Goal: Task Accomplishment & Management: Use online tool/utility

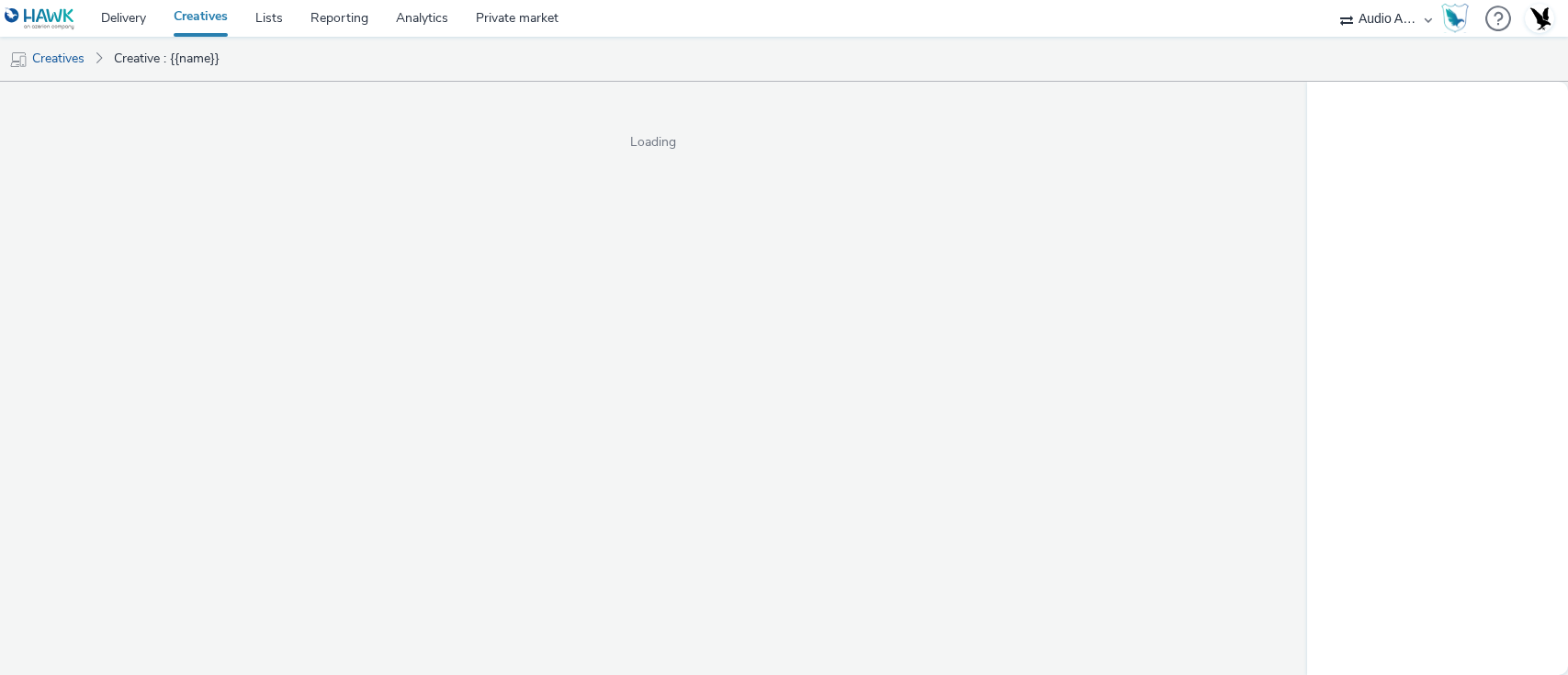
select select "72000950-a0a7-427d-a4e5-c6bc812fbb51"
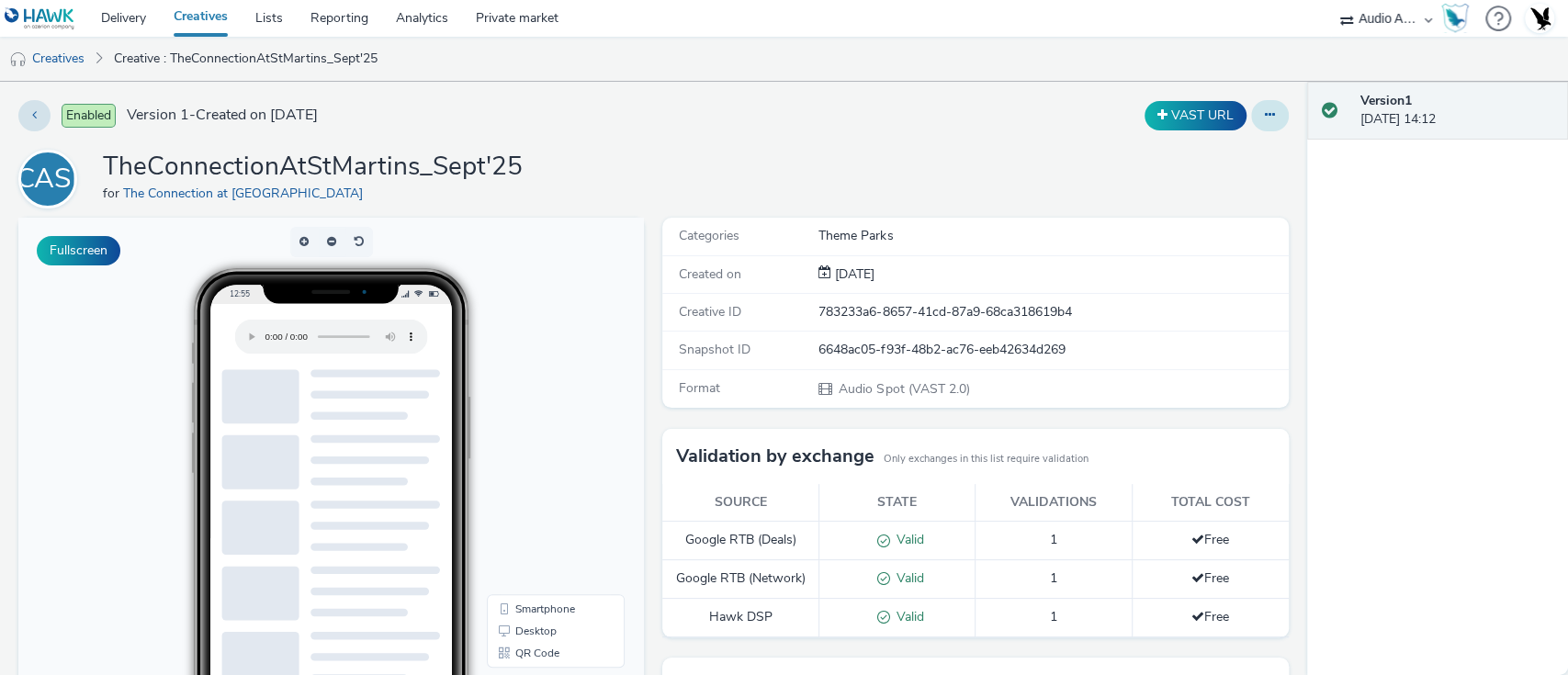
click at [1252, 121] on button at bounding box center [1270, 116] width 38 height 32
click at [1217, 139] on link "Edit" at bounding box center [1220, 153] width 138 height 37
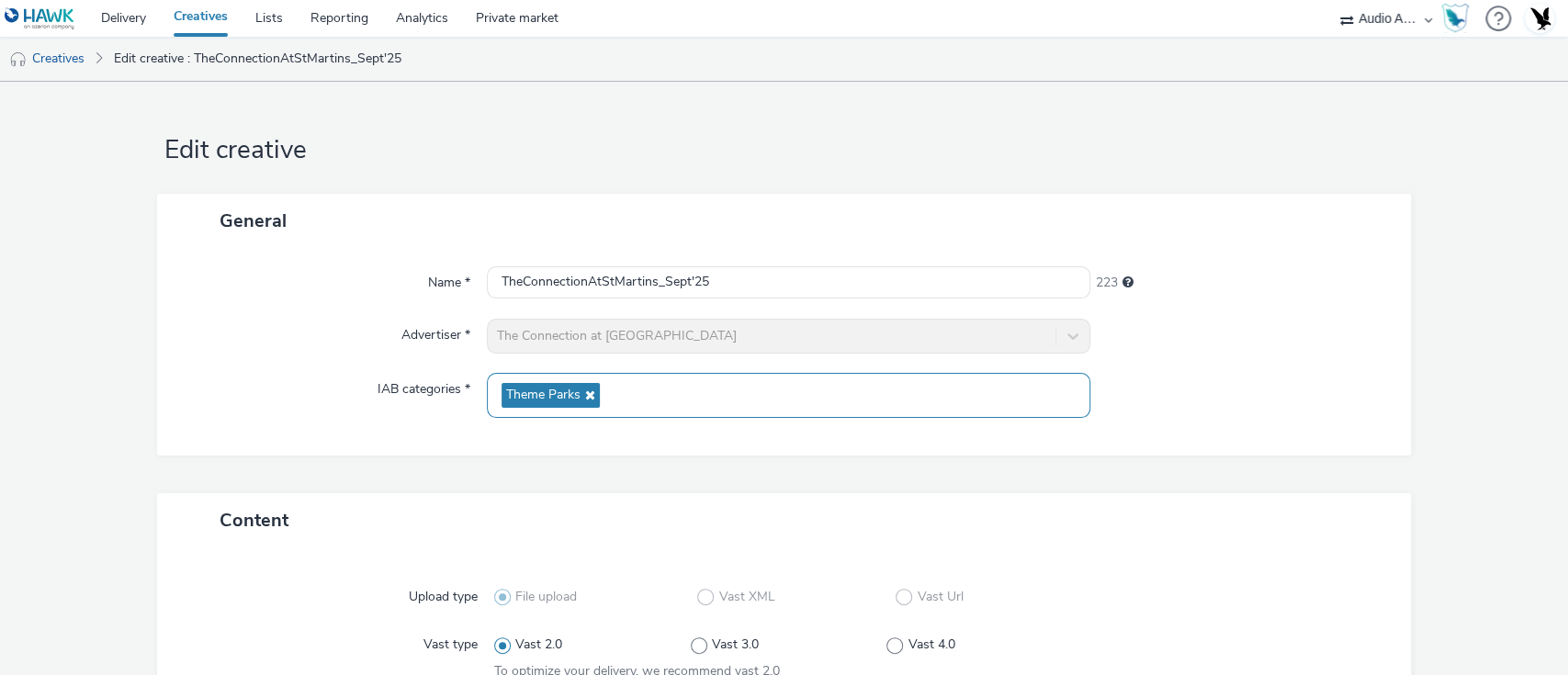
click at [585, 394] on icon at bounding box center [588, 395] width 15 height 13
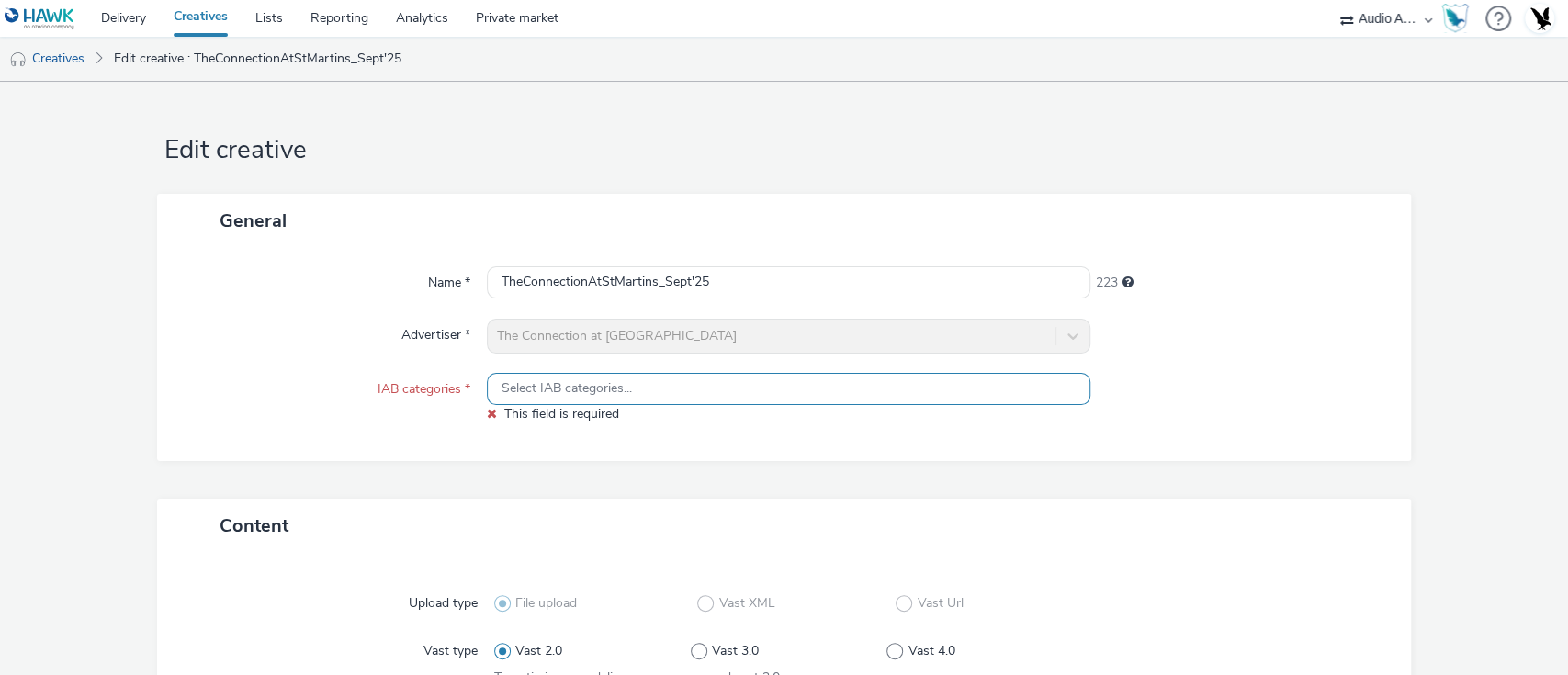
click at [596, 396] on span "Select IAB categories..." at bounding box center [567, 388] width 131 height 16
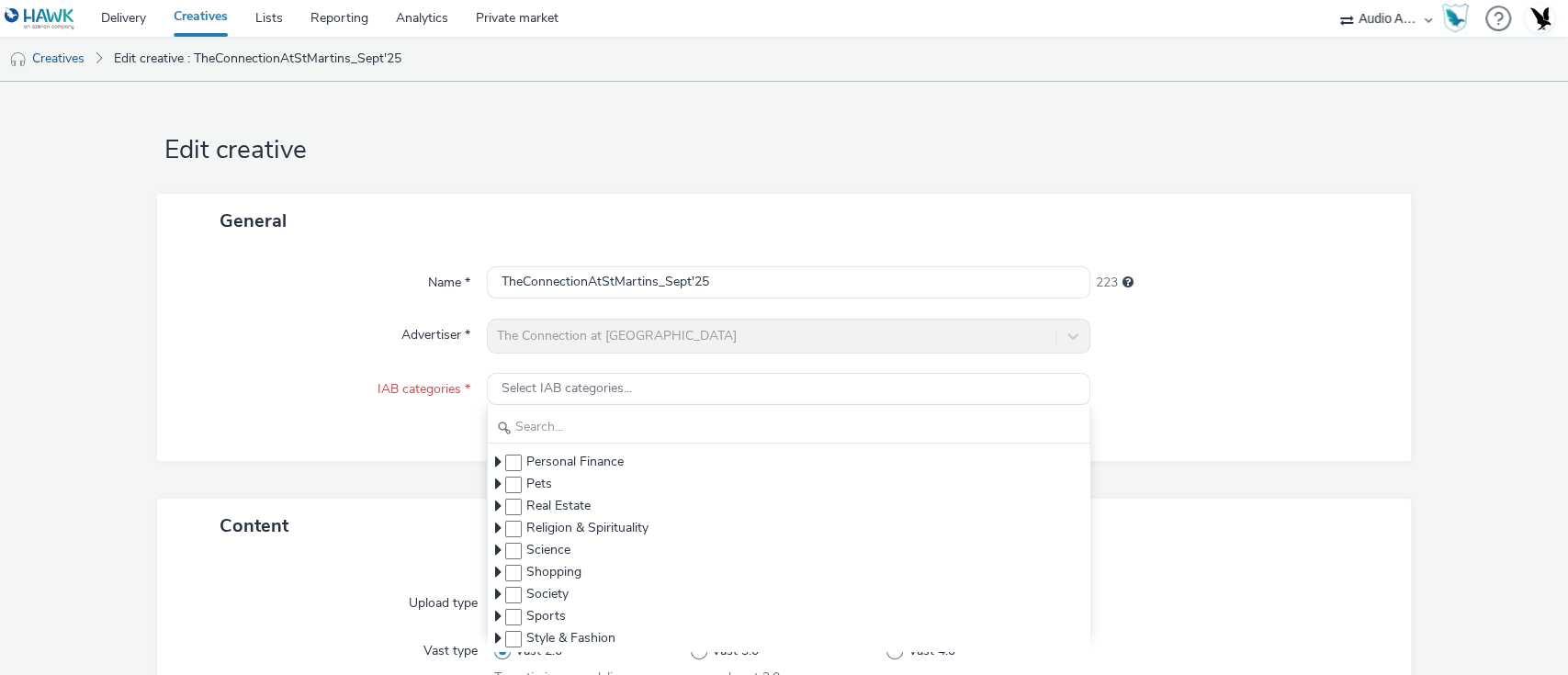
scroll to position [330, 0]
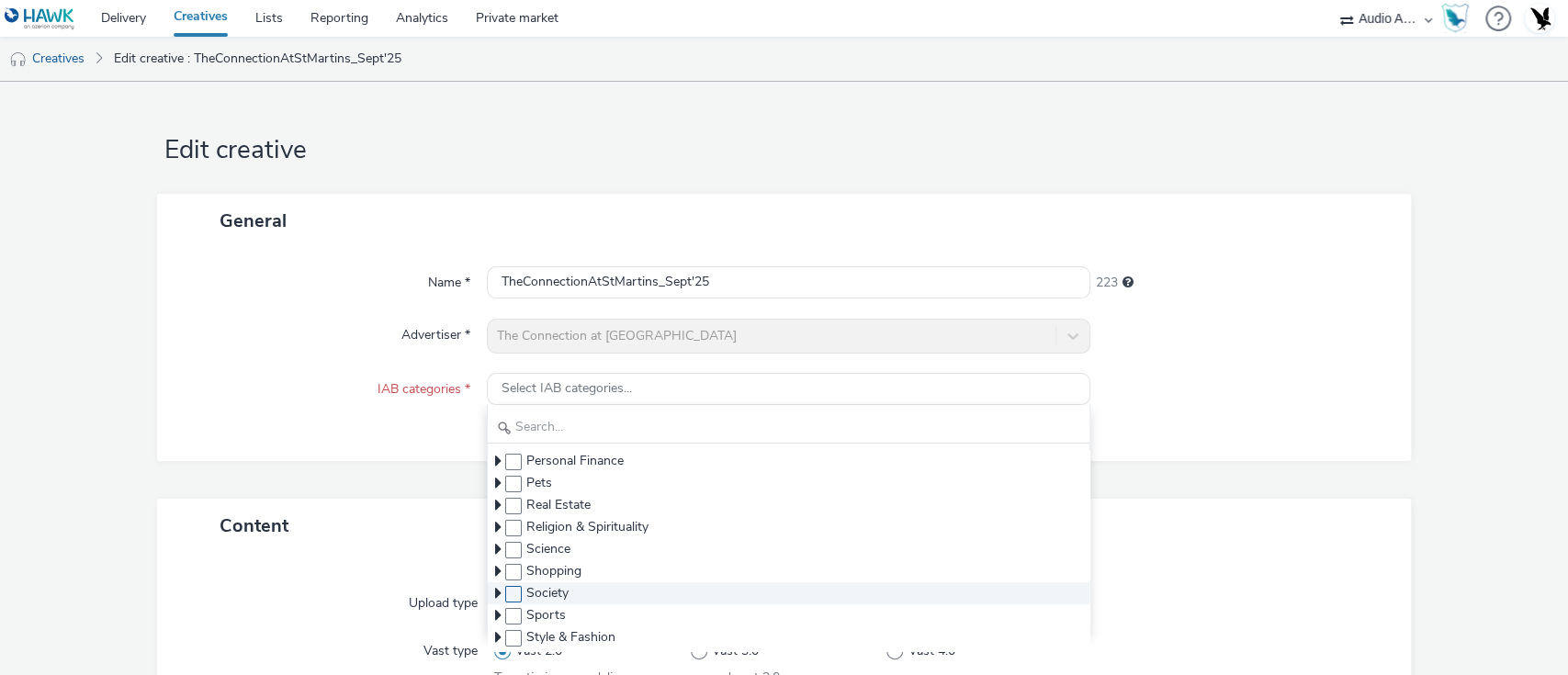
click at [509, 596] on span at bounding box center [514, 594] width 17 height 17
checkbox input "true"
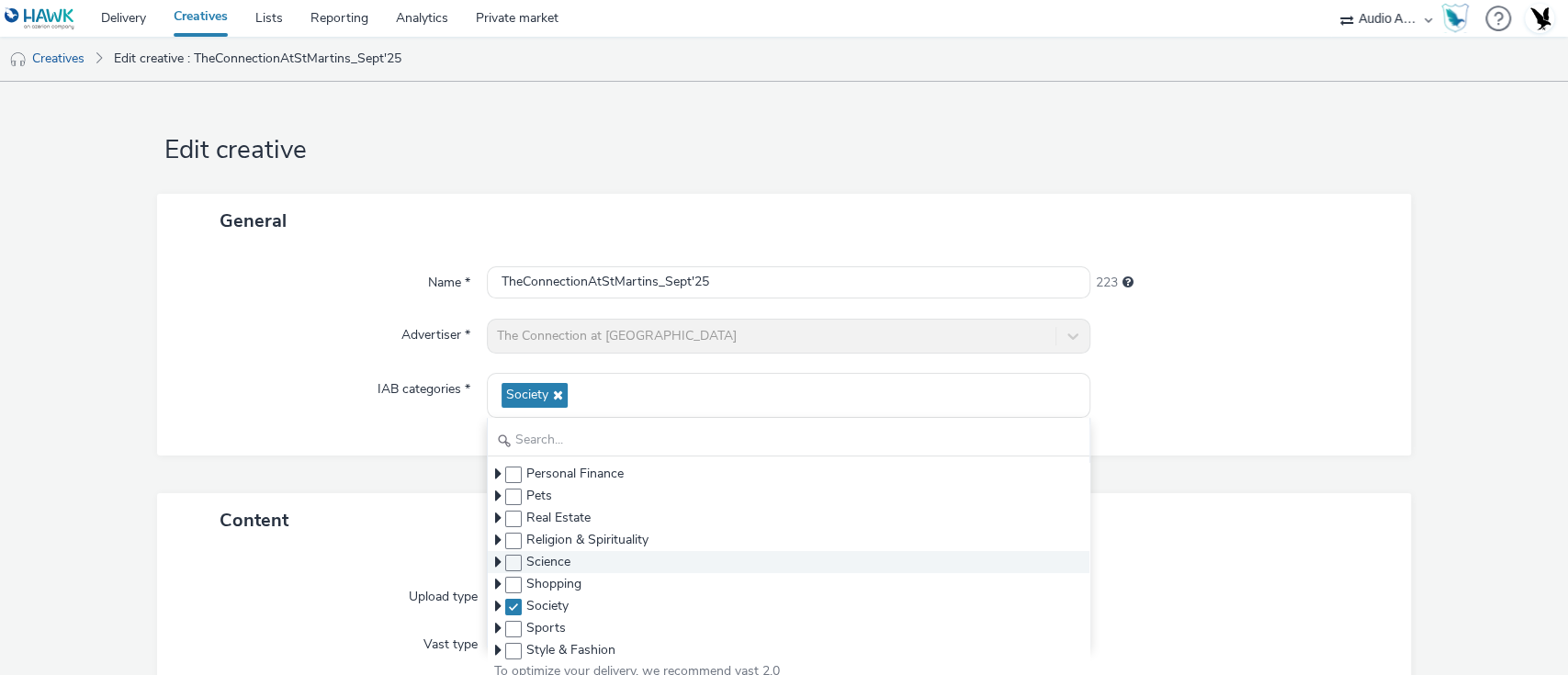
scroll to position [394, 0]
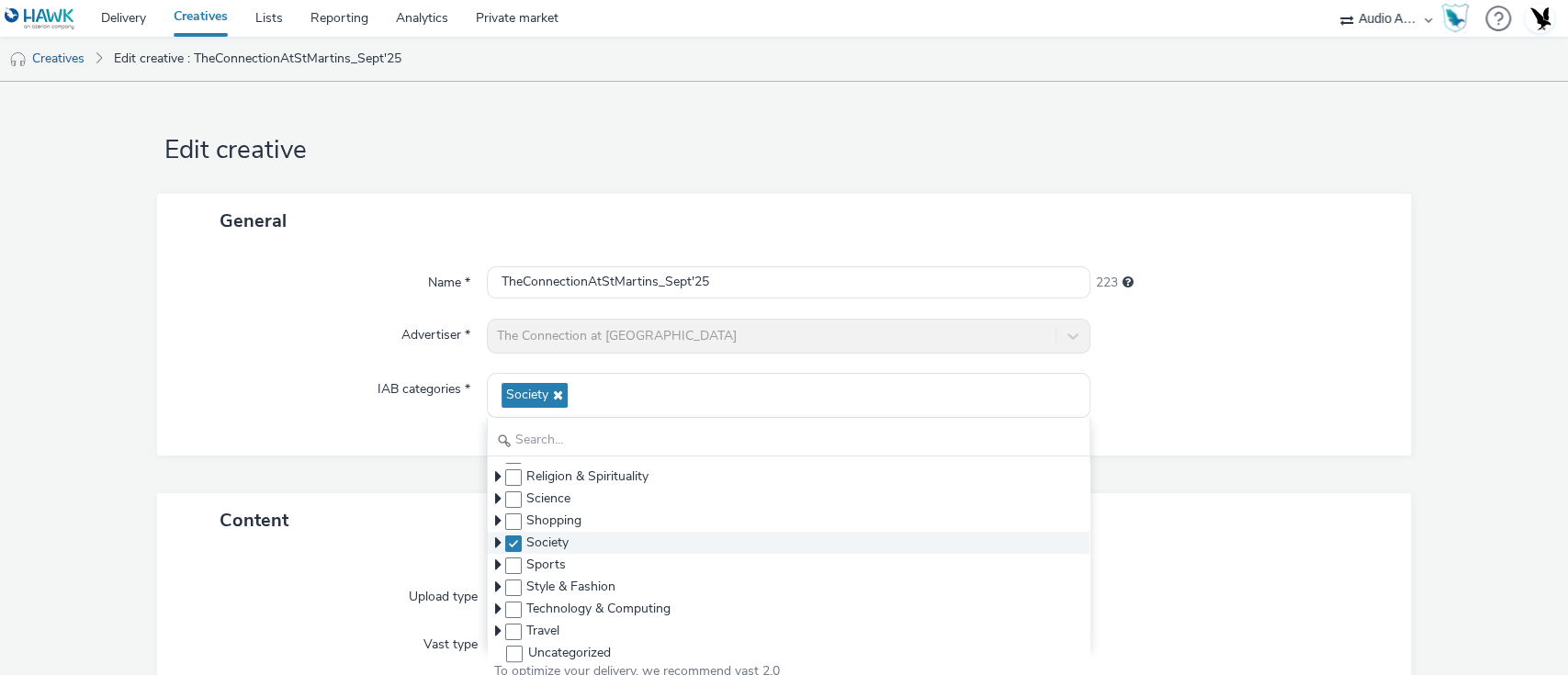
click at [495, 543] on icon at bounding box center [498, 542] width 6 height 19
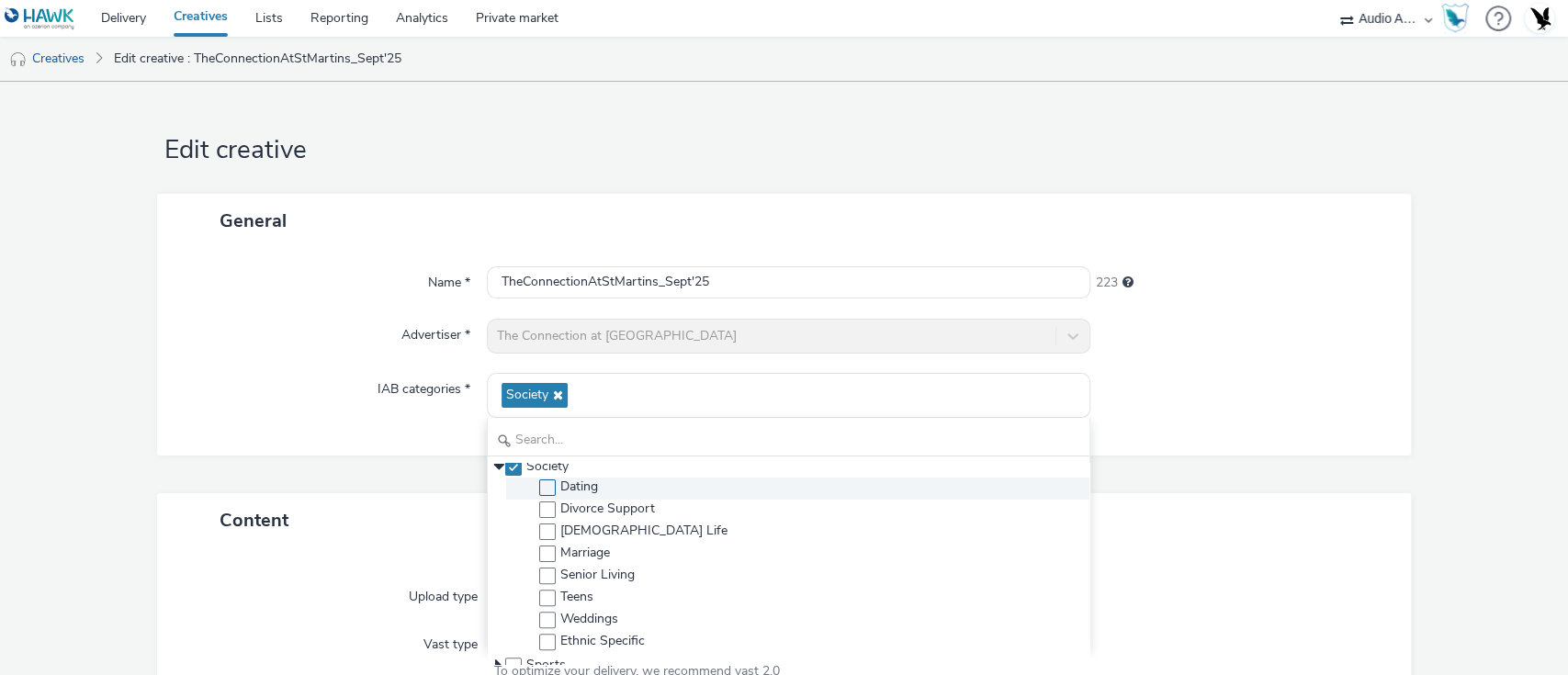
scroll to position [466, 0]
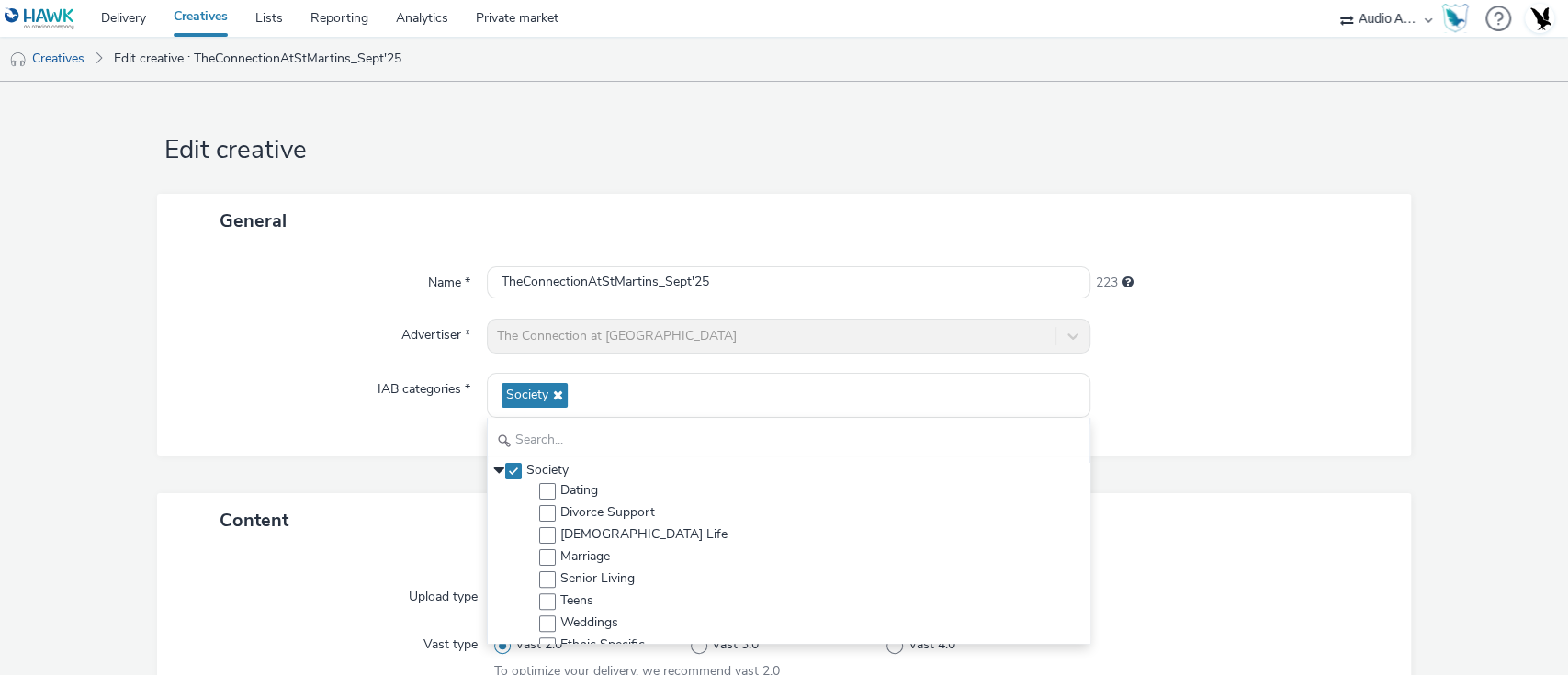
click at [1170, 408] on div at bounding box center [1241, 395] width 302 height 45
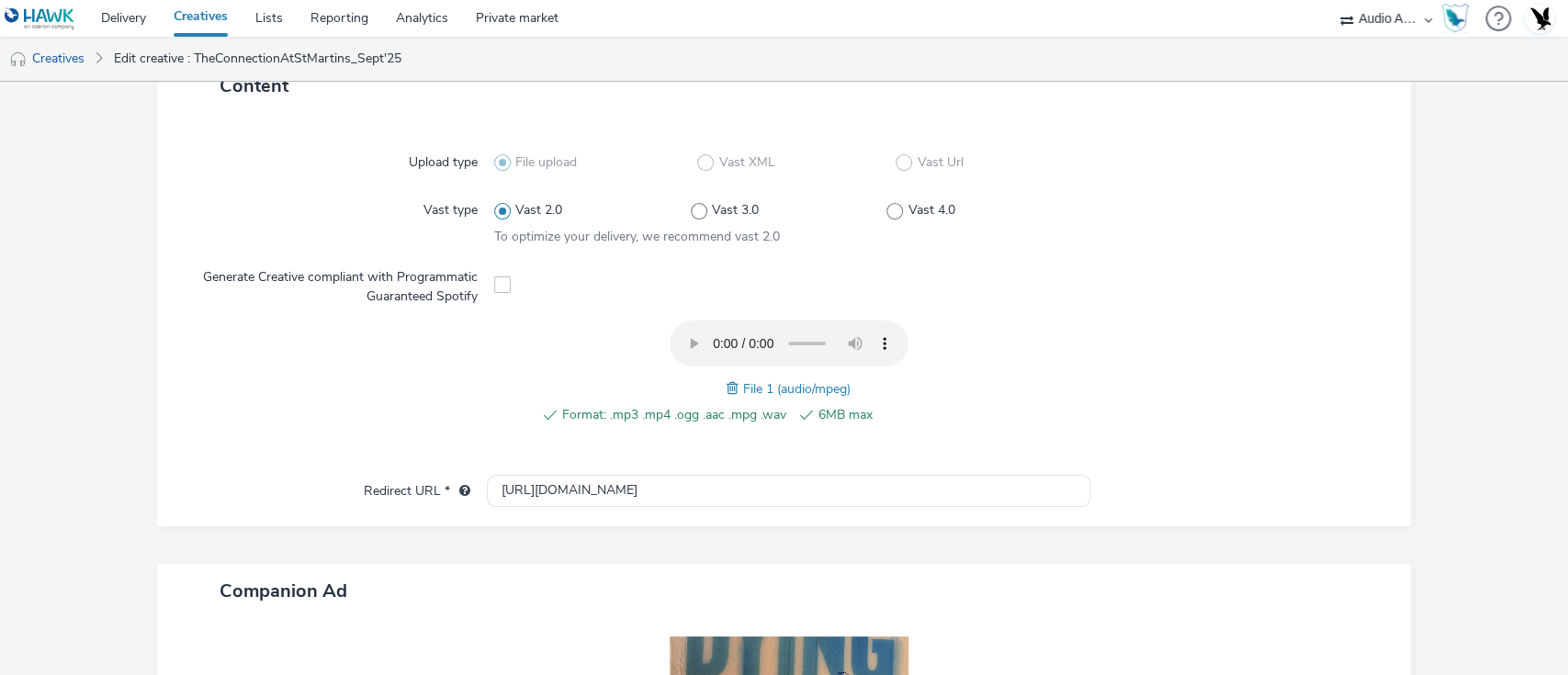
scroll to position [712, 0]
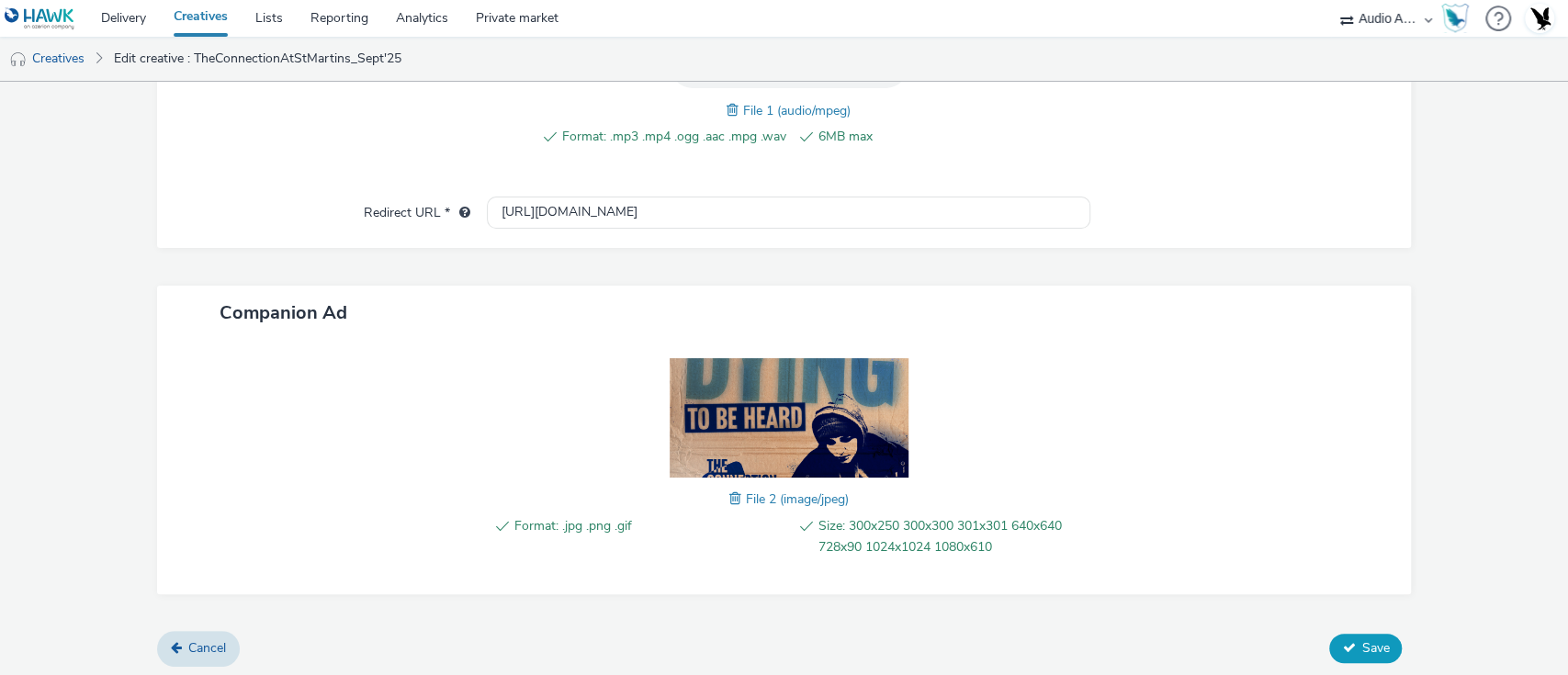
click at [1343, 640] on button "Save" at bounding box center [1366, 648] width 72 height 30
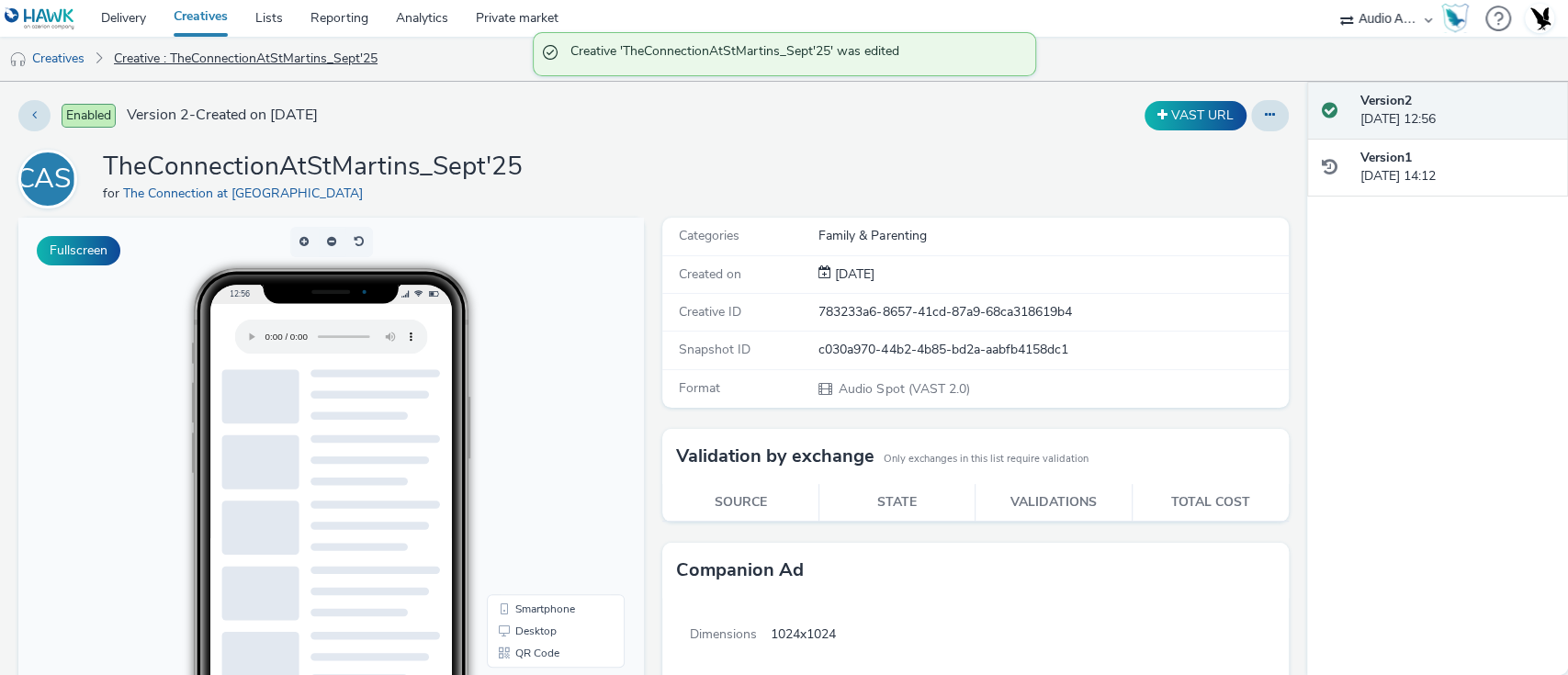
click at [248, 59] on link "Creative : TheConnectionAtStMartins_Sept'25" at bounding box center [246, 59] width 282 height 45
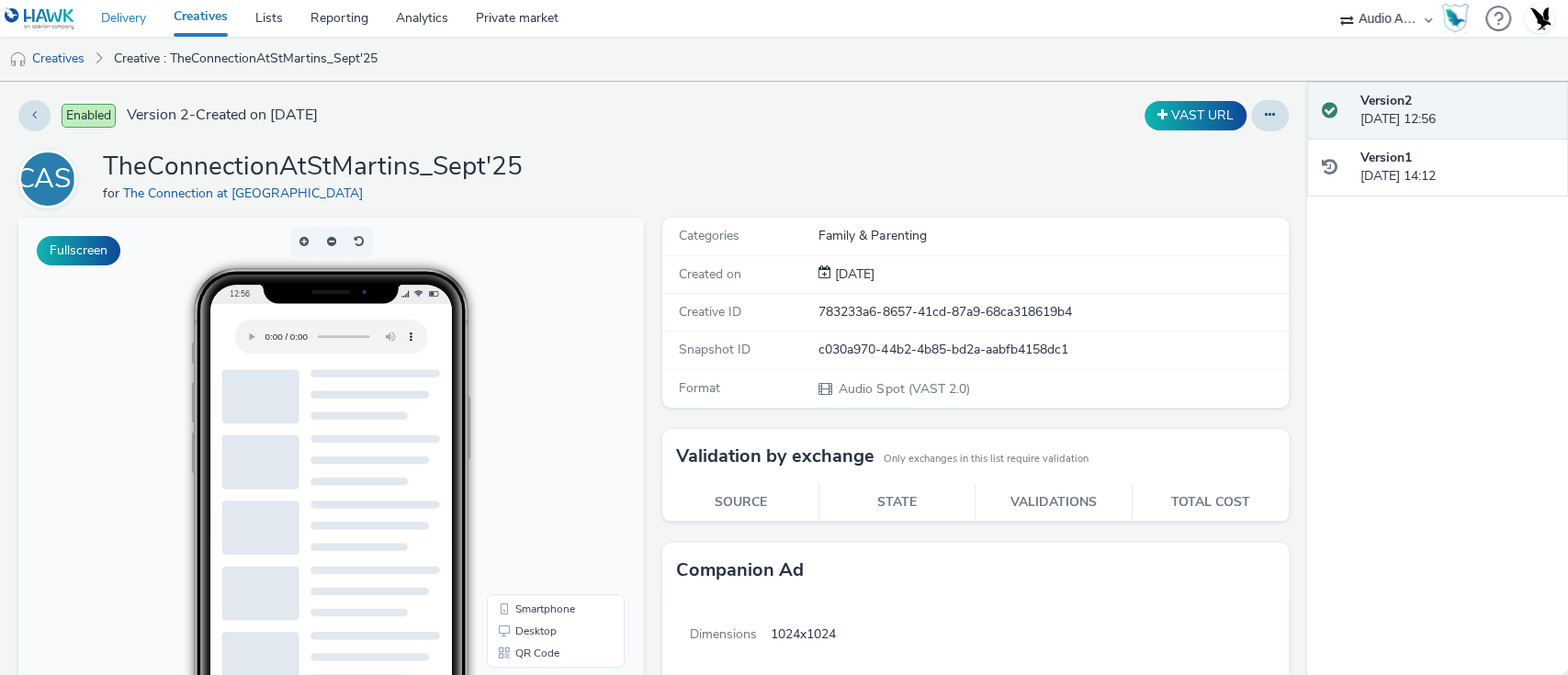
click at [132, 21] on link "Delivery" at bounding box center [123, 19] width 72 height 37
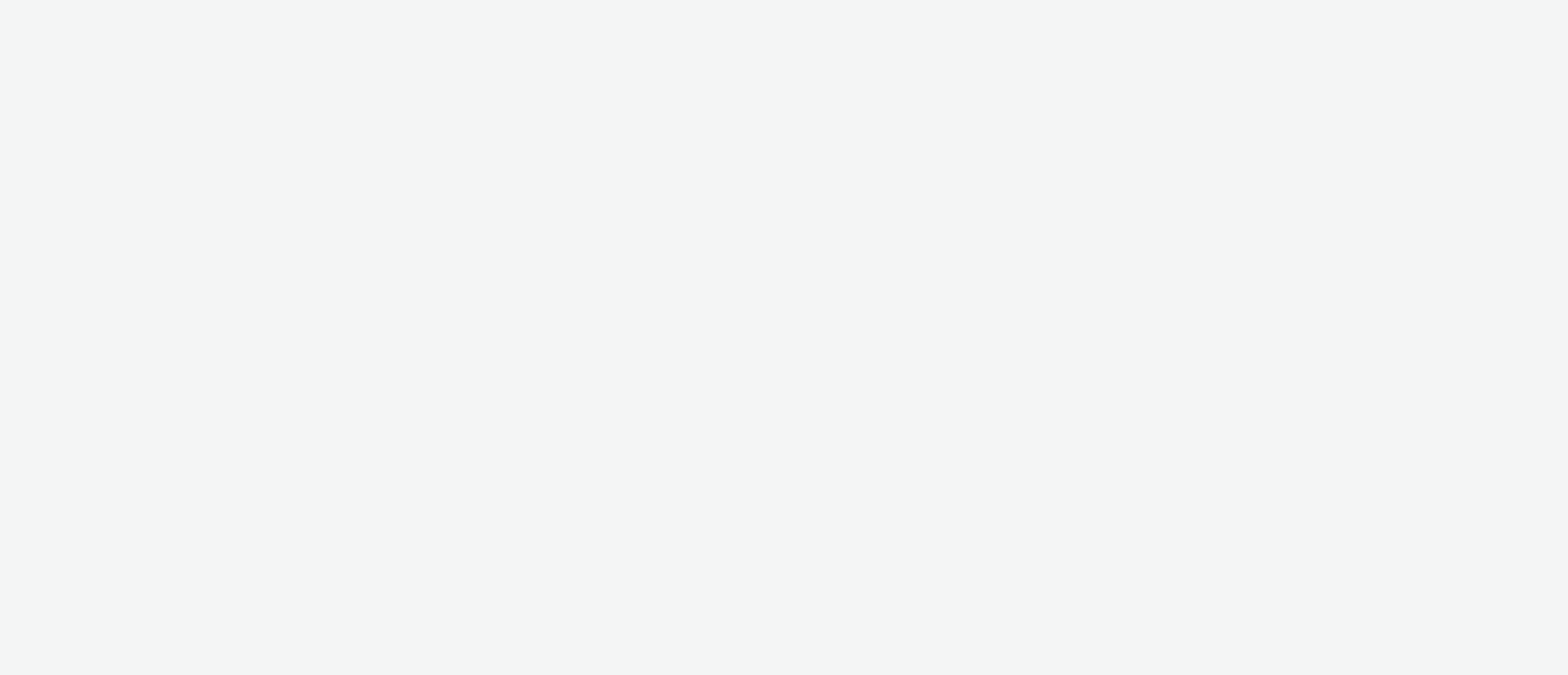
select select "72000950-a0a7-427d-a4e5-c6bc812fbb51"
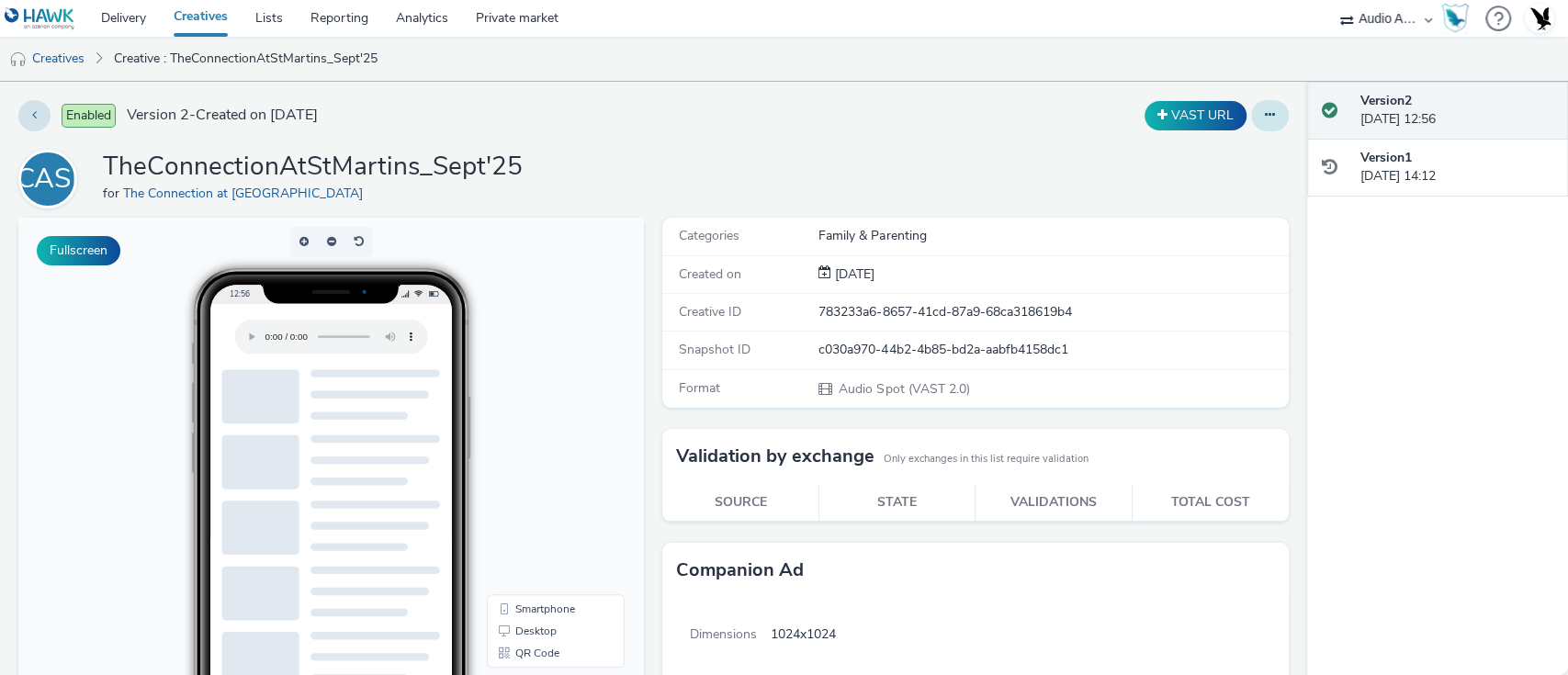
click at [1266, 108] on icon at bounding box center [1270, 115] width 10 height 13
click at [1210, 164] on link "Edit" at bounding box center [1220, 153] width 138 height 37
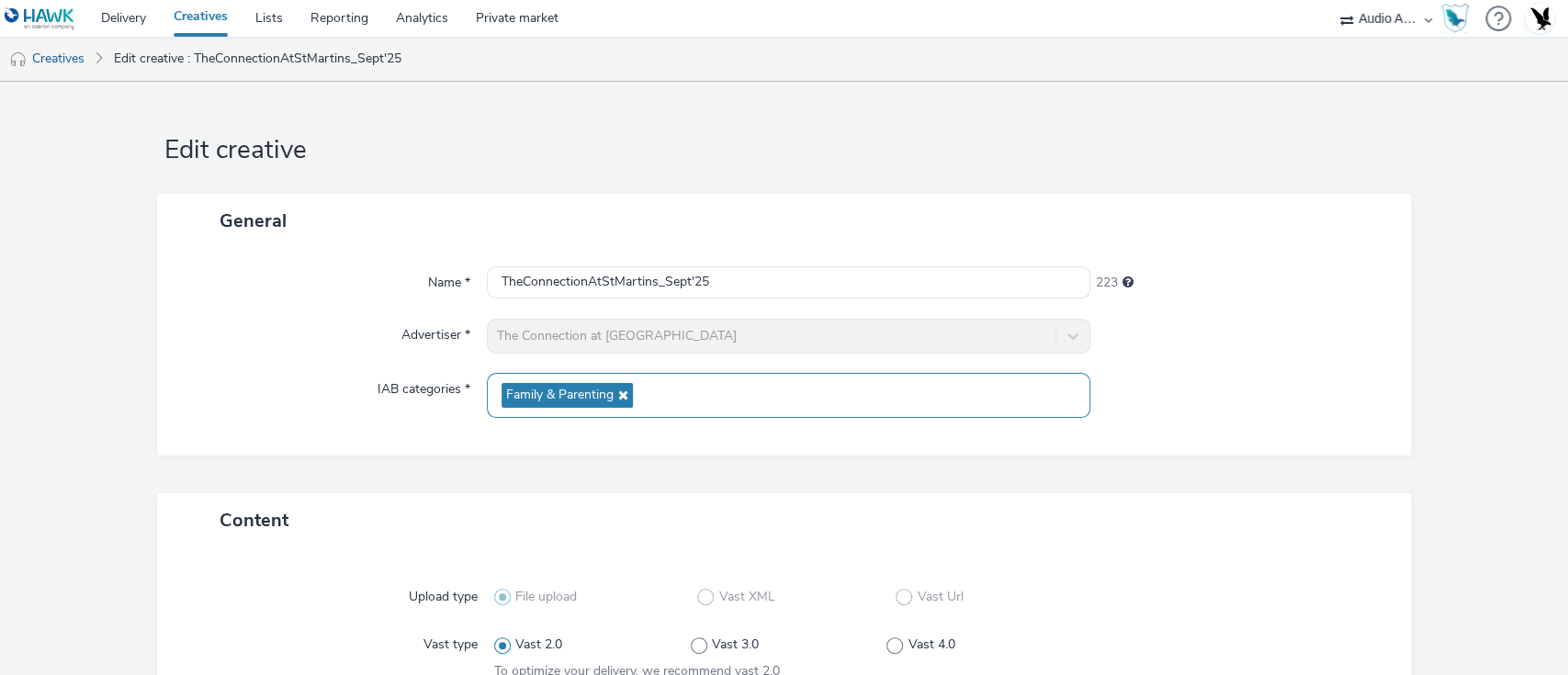
click at [614, 393] on icon at bounding box center [621, 395] width 15 height 13
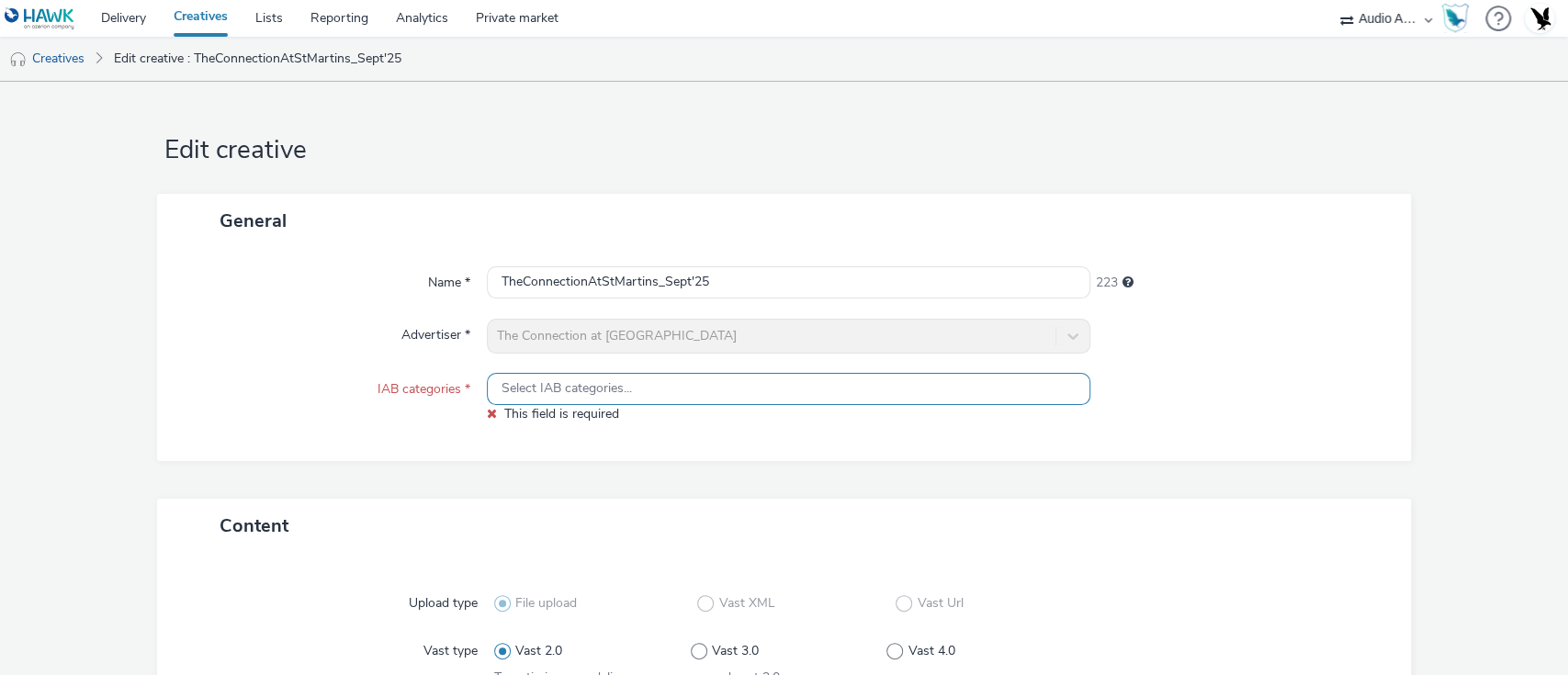
click at [603, 393] on span "Select IAB categories..." at bounding box center [567, 388] width 131 height 16
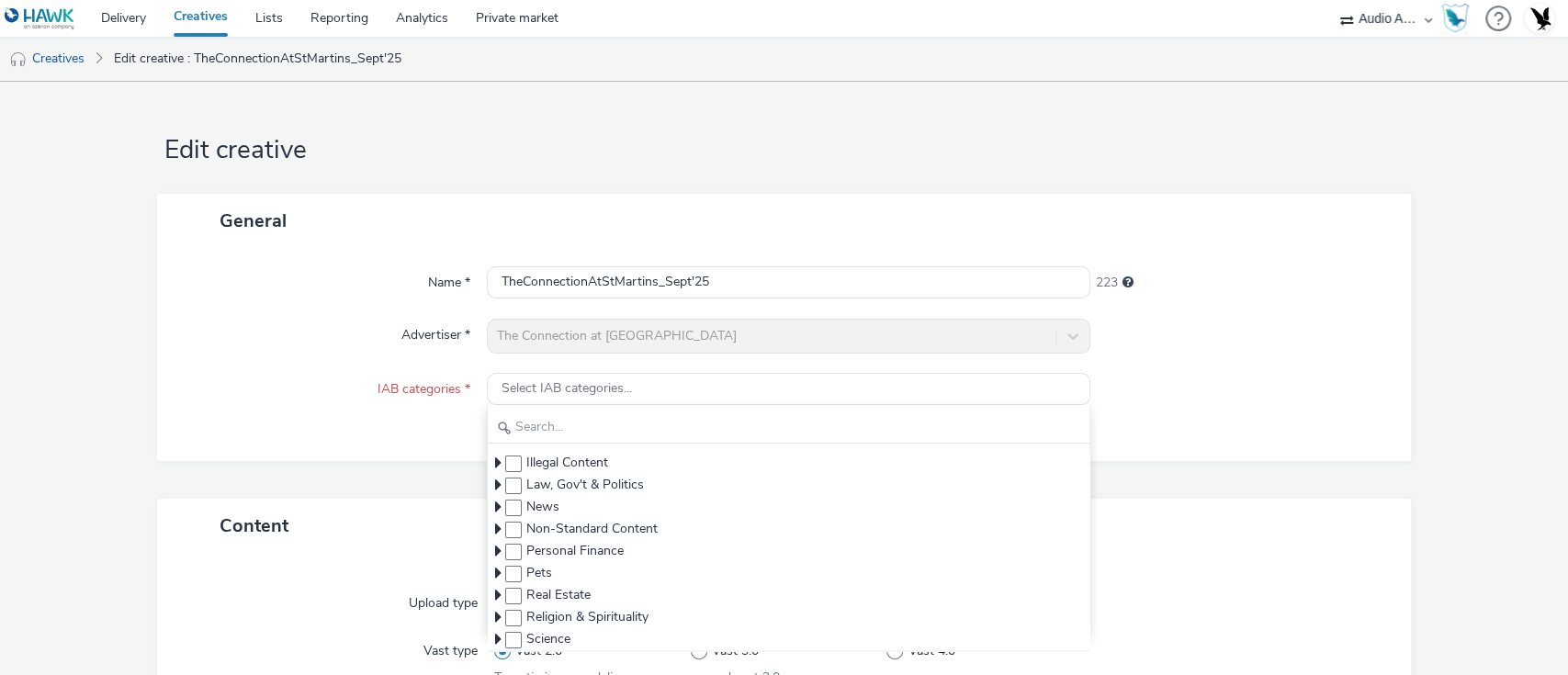
scroll to position [393, 0]
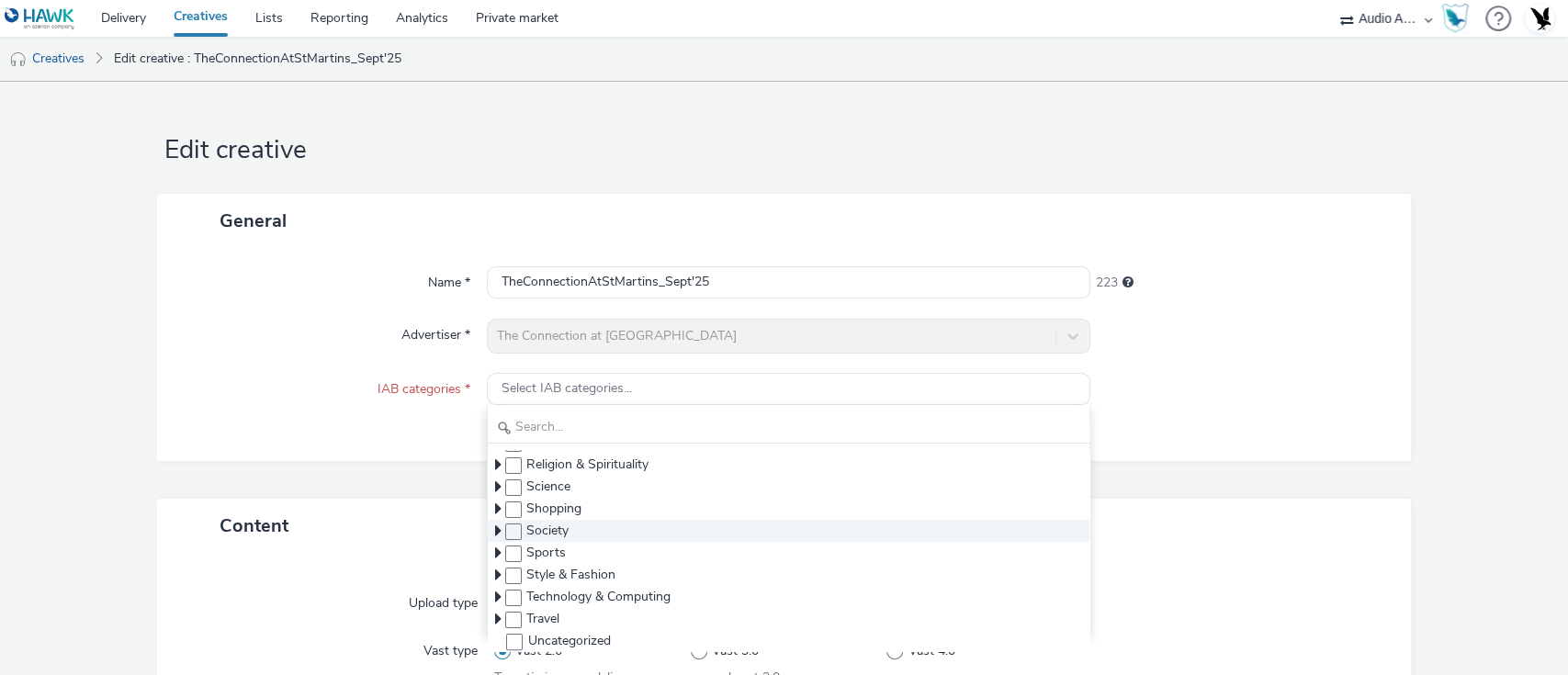
click at [495, 533] on icon at bounding box center [498, 530] width 6 height 19
click at [508, 528] on span at bounding box center [514, 531] width 17 height 17
checkbox input "true"
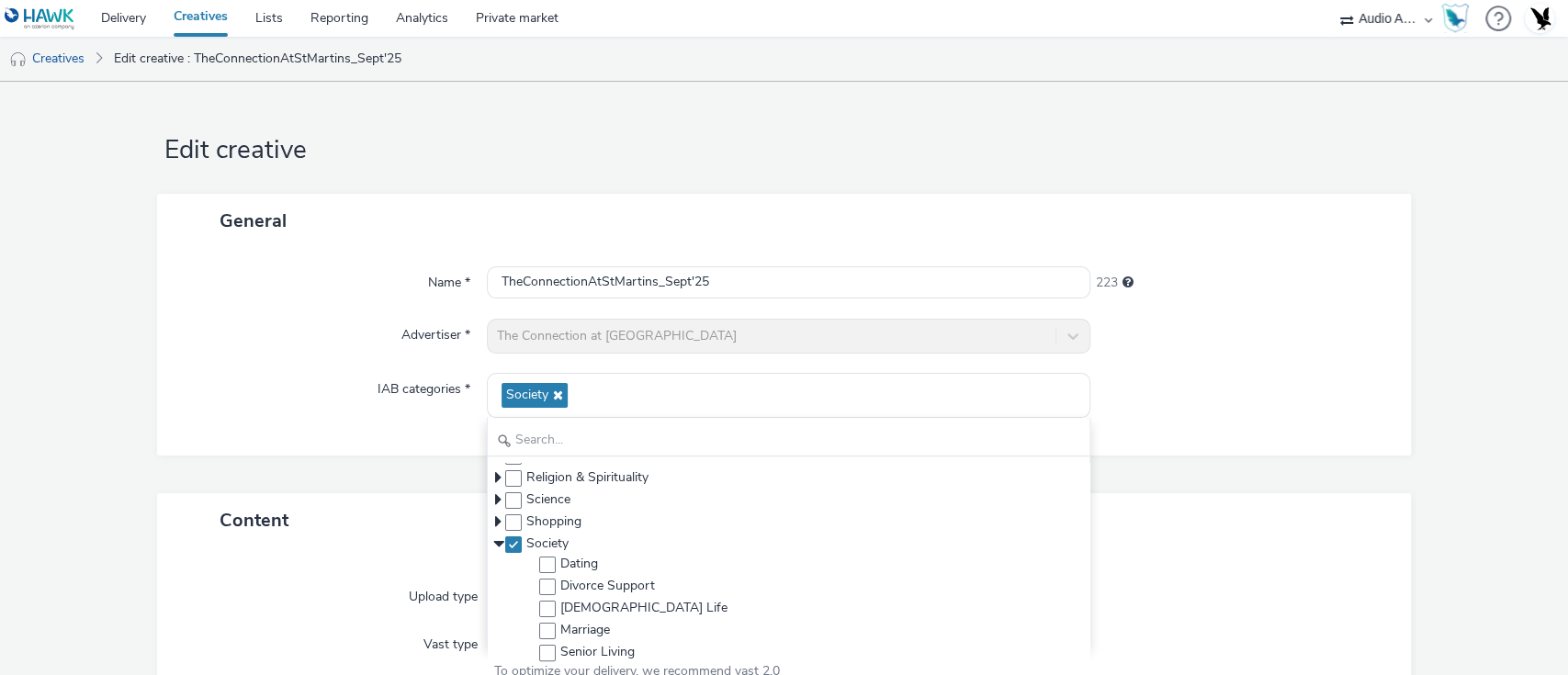
click at [1164, 404] on div at bounding box center [1241, 395] width 302 height 45
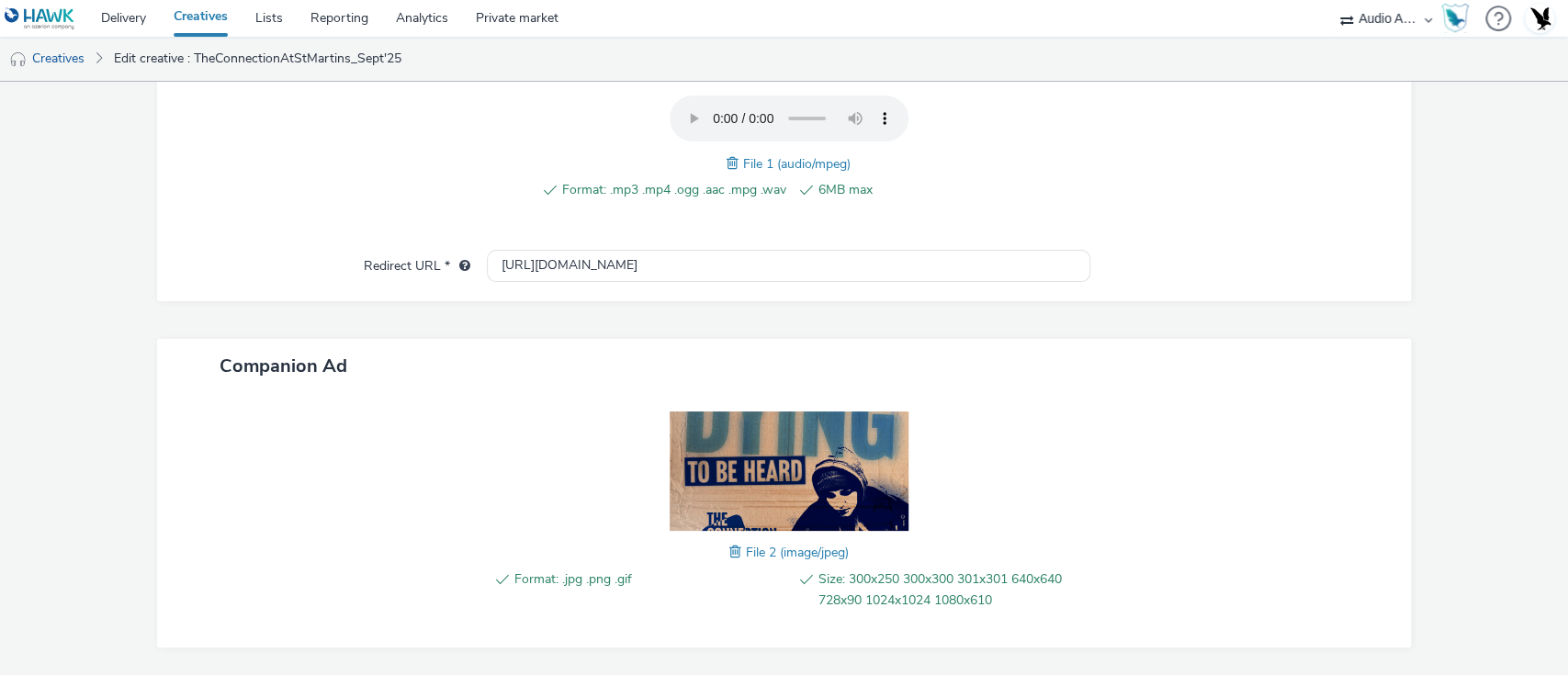
scroll to position [712, 0]
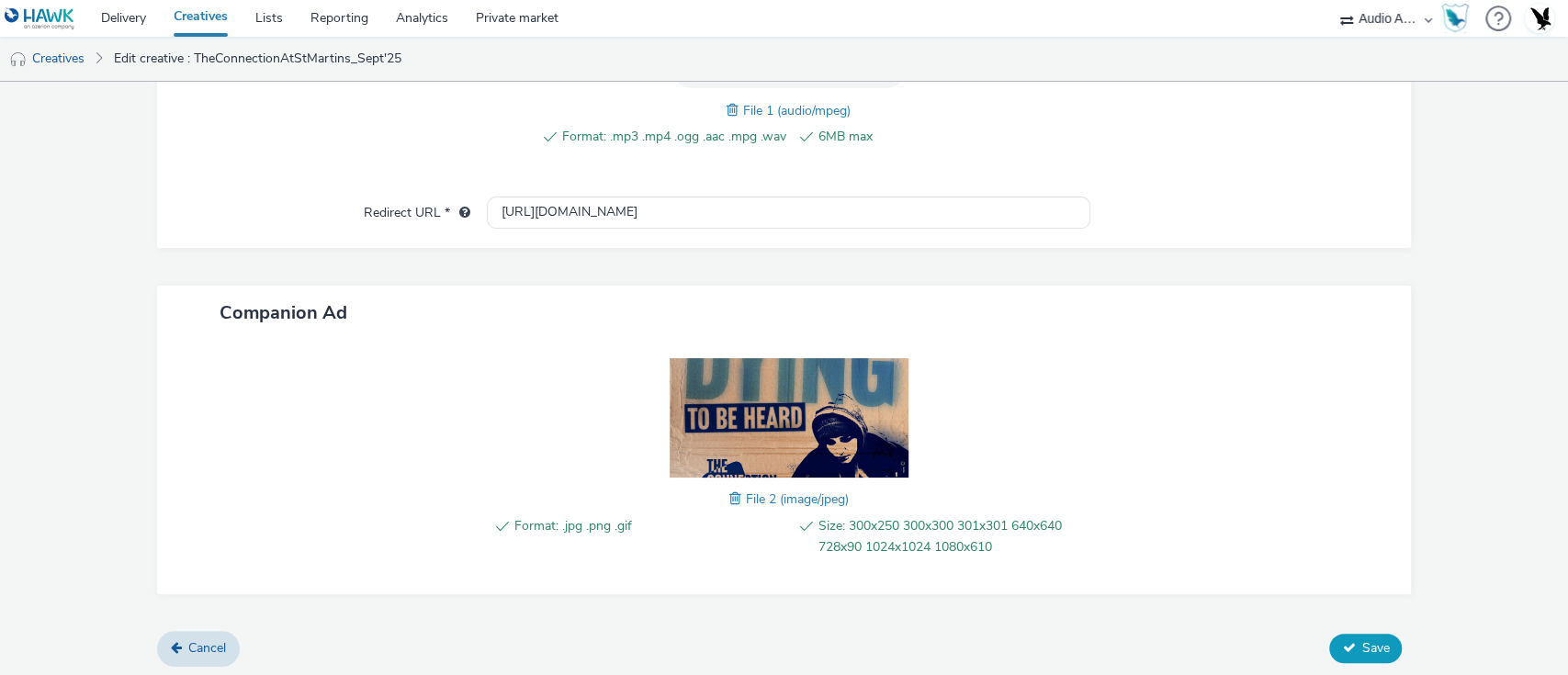
click at [1347, 633] on button "Save" at bounding box center [1366, 648] width 72 height 30
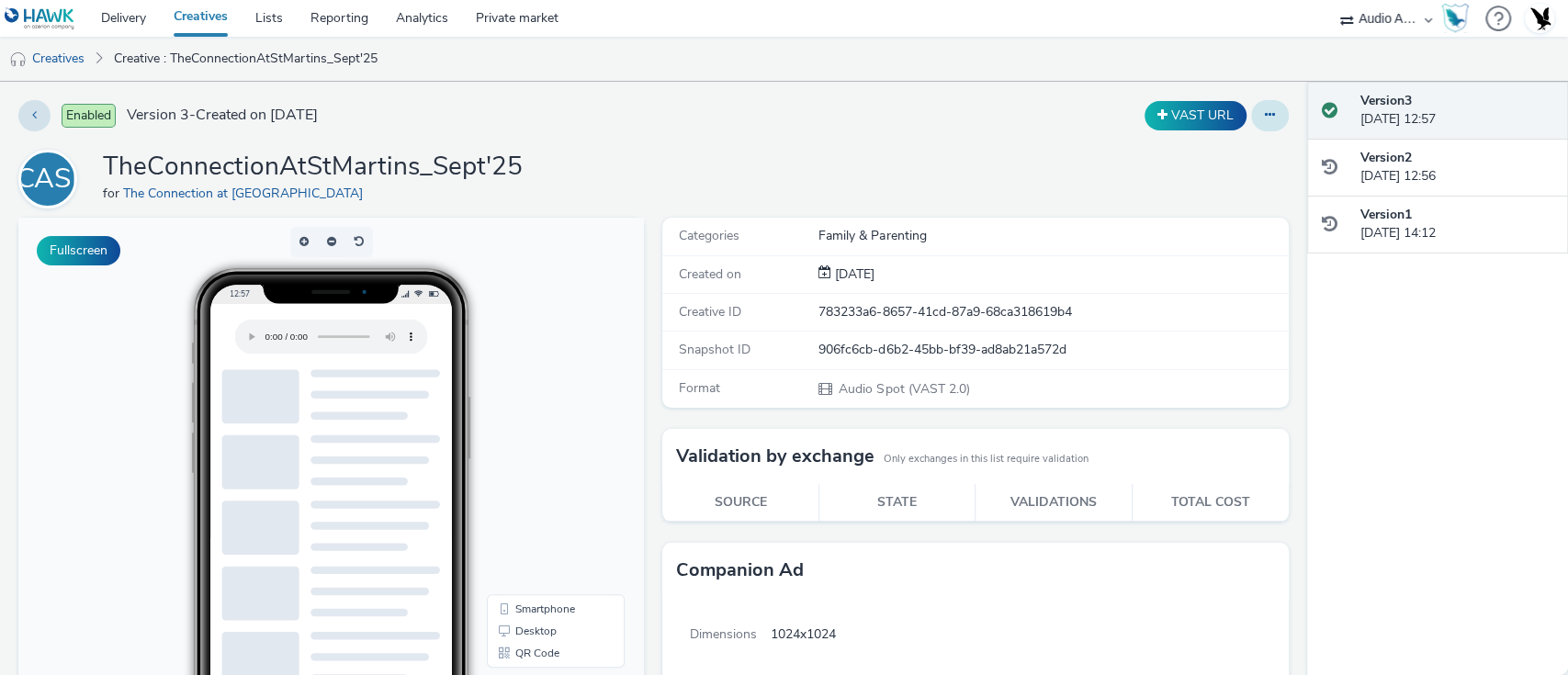
click at [1266, 120] on icon at bounding box center [1270, 115] width 10 height 13
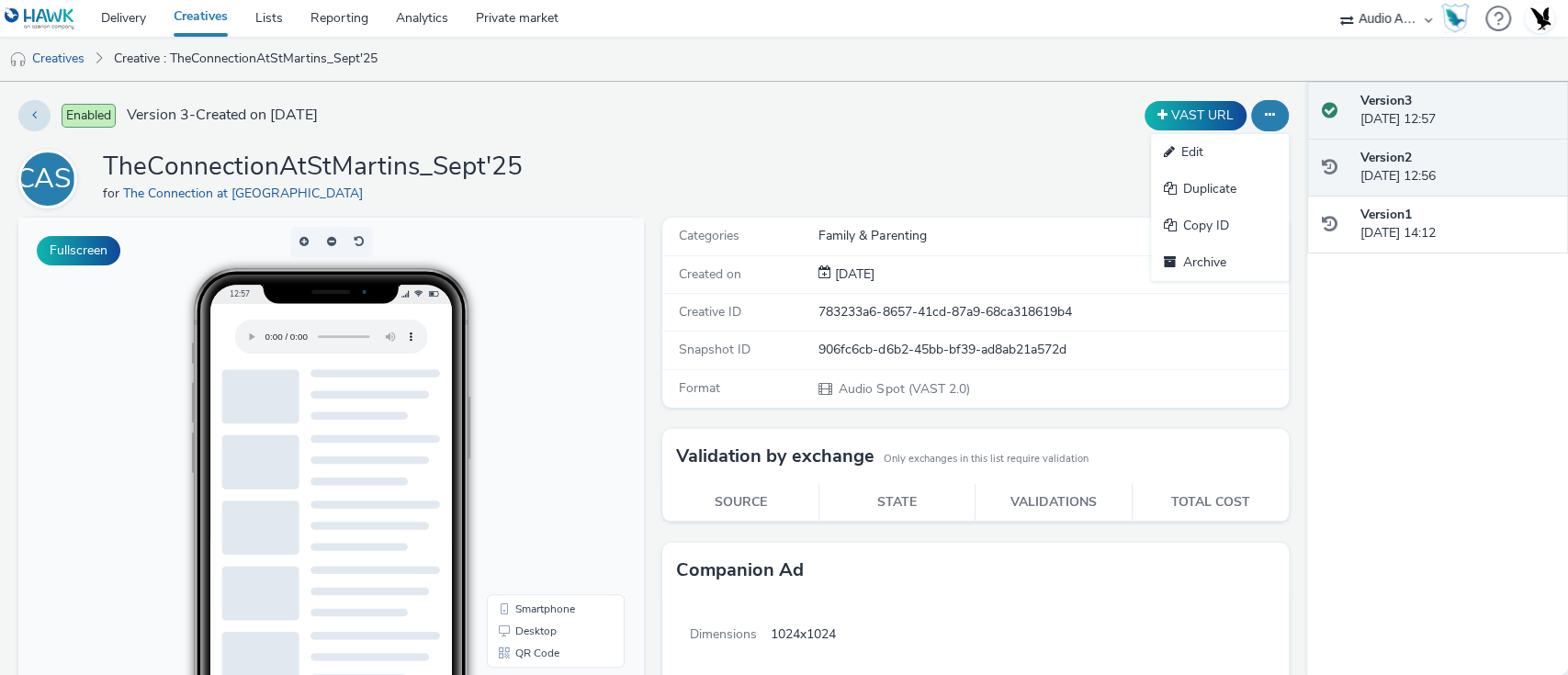
click at [1380, 180] on div "Version 2 18 September 2025, 12:56" at bounding box center [1458, 167] width 193 height 38
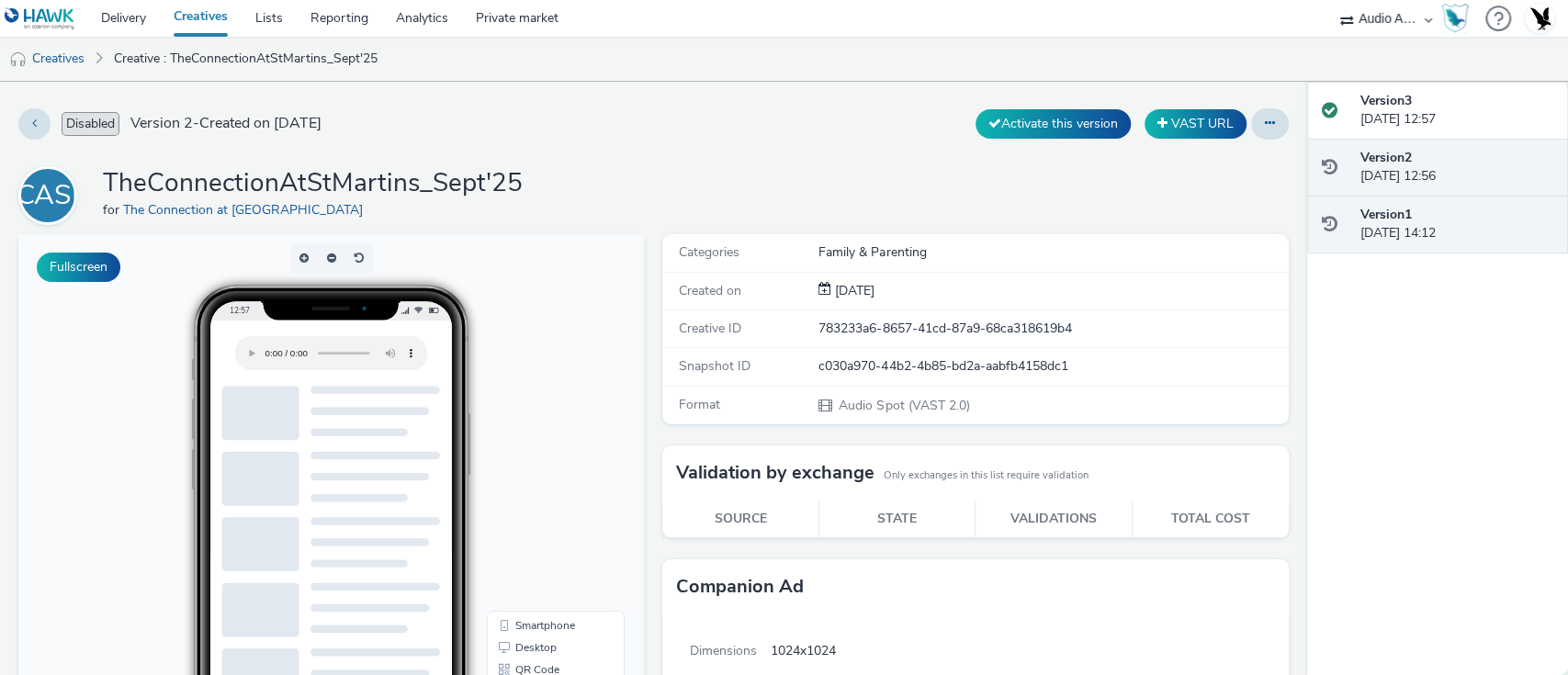
click at [1395, 213] on strong "Version 1" at bounding box center [1386, 214] width 51 height 18
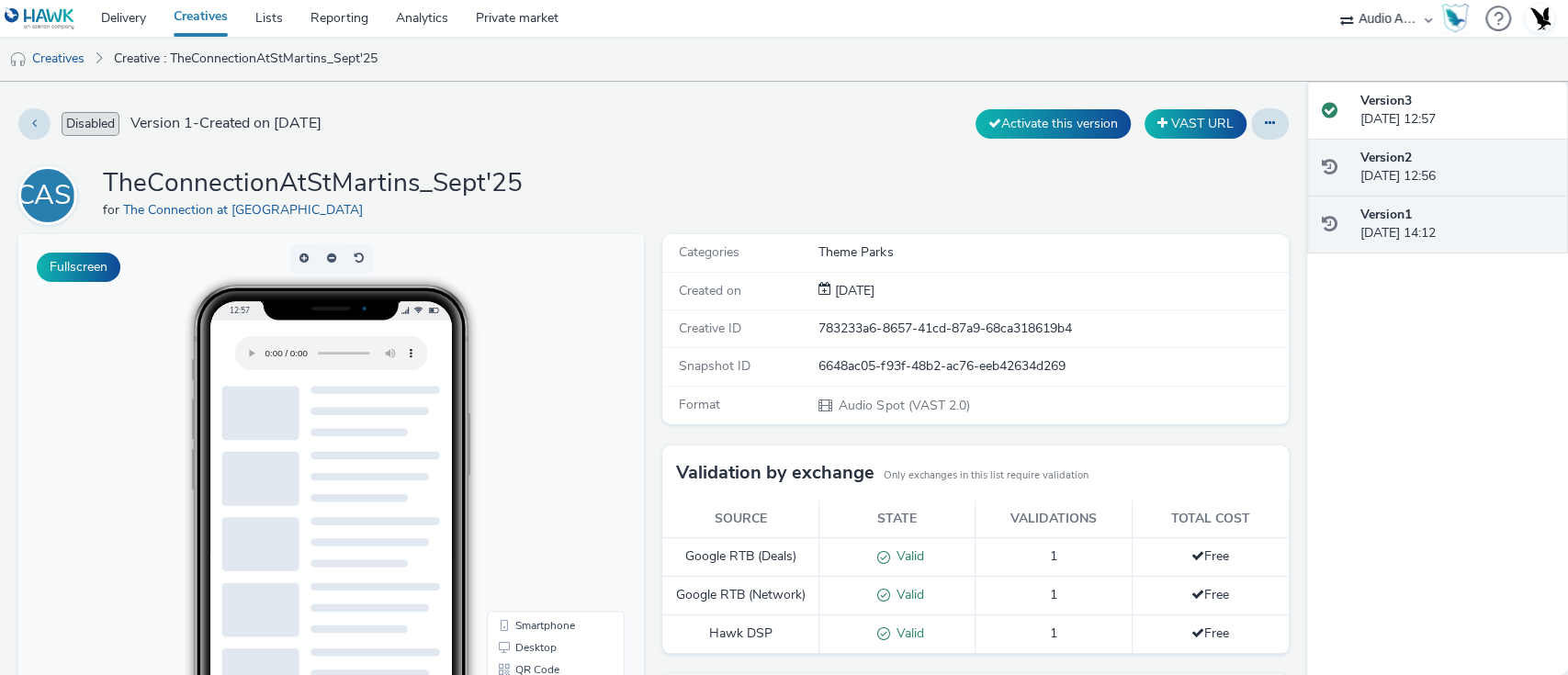
click at [1404, 173] on div "Version 2 18 September 2025, 12:56" at bounding box center [1458, 167] width 193 height 38
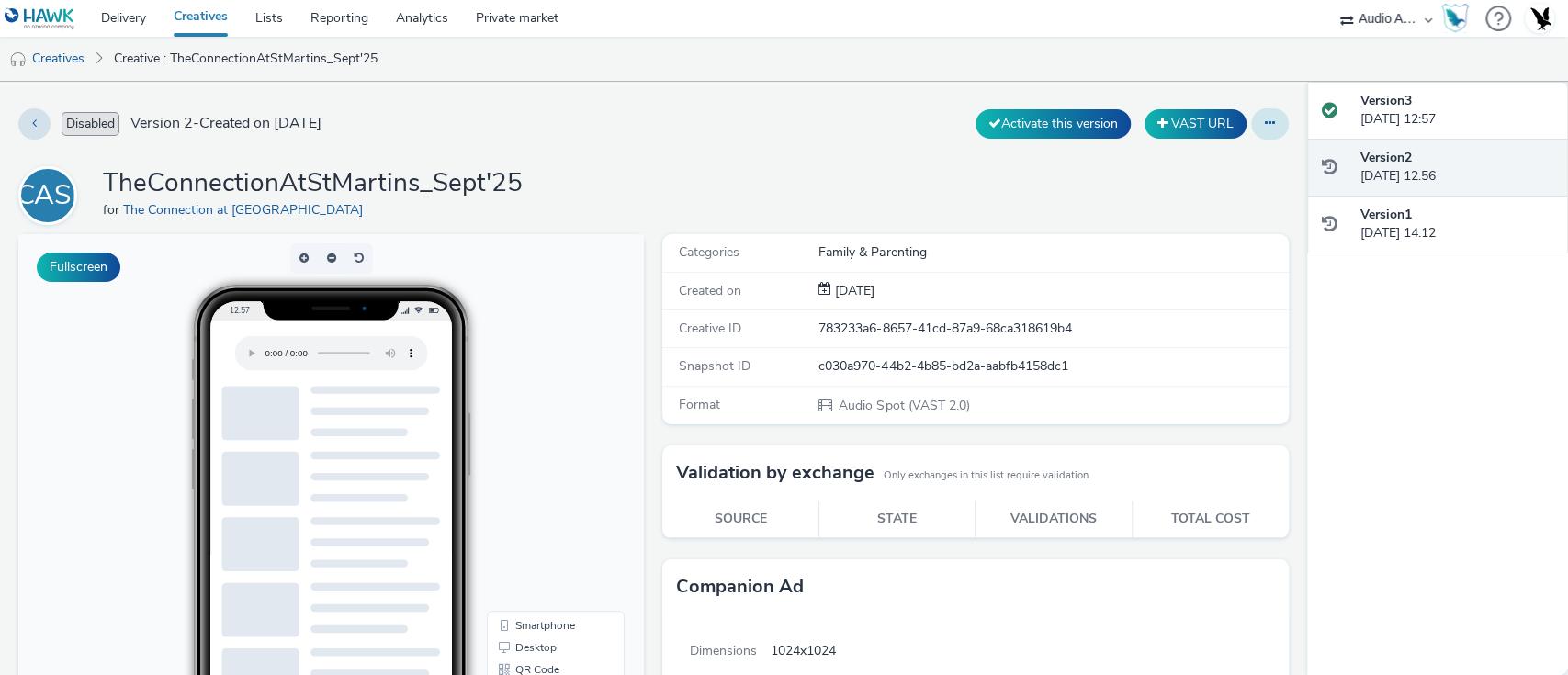
click at [1266, 123] on icon at bounding box center [1270, 123] width 10 height 13
click at [1198, 171] on link "Edit" at bounding box center [1220, 160] width 138 height 37
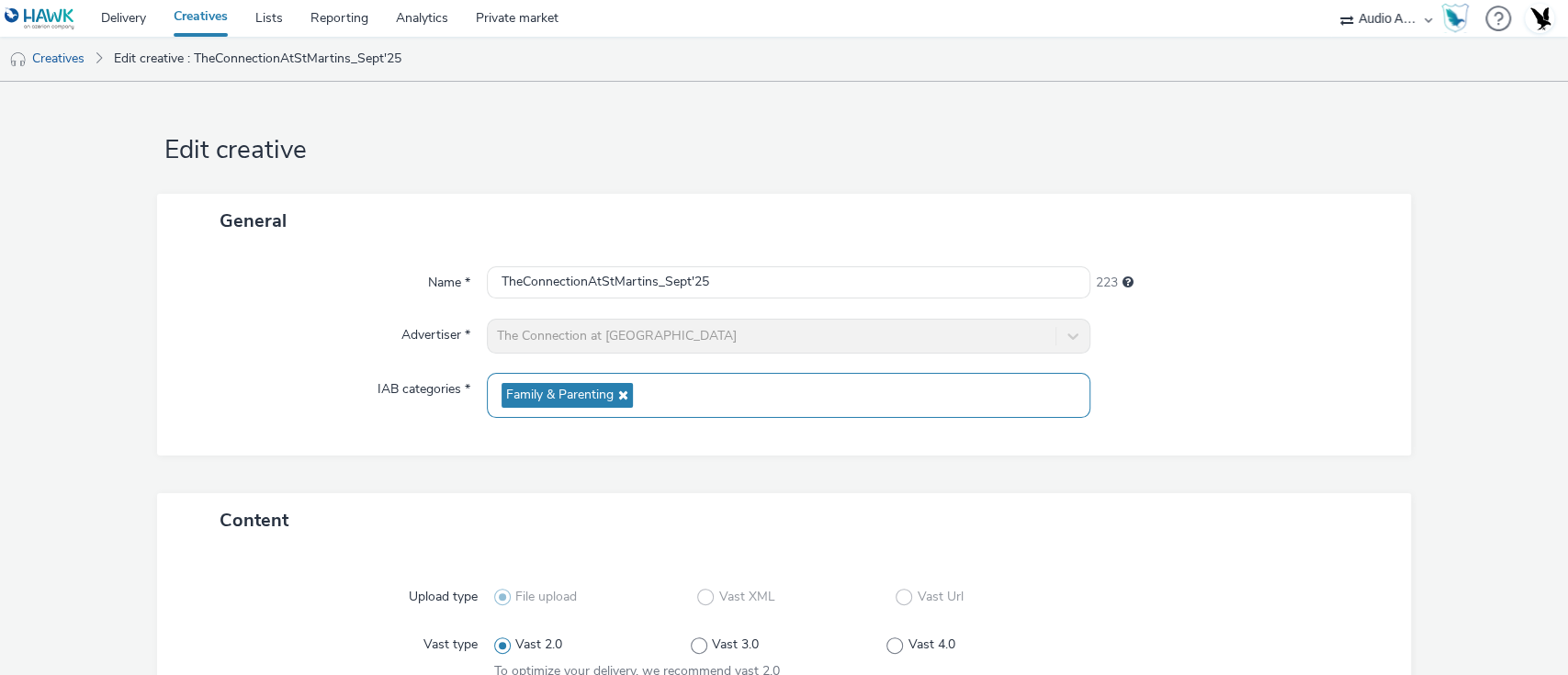
click at [666, 391] on div "Family & Parenting" at bounding box center [790, 395] width 605 height 45
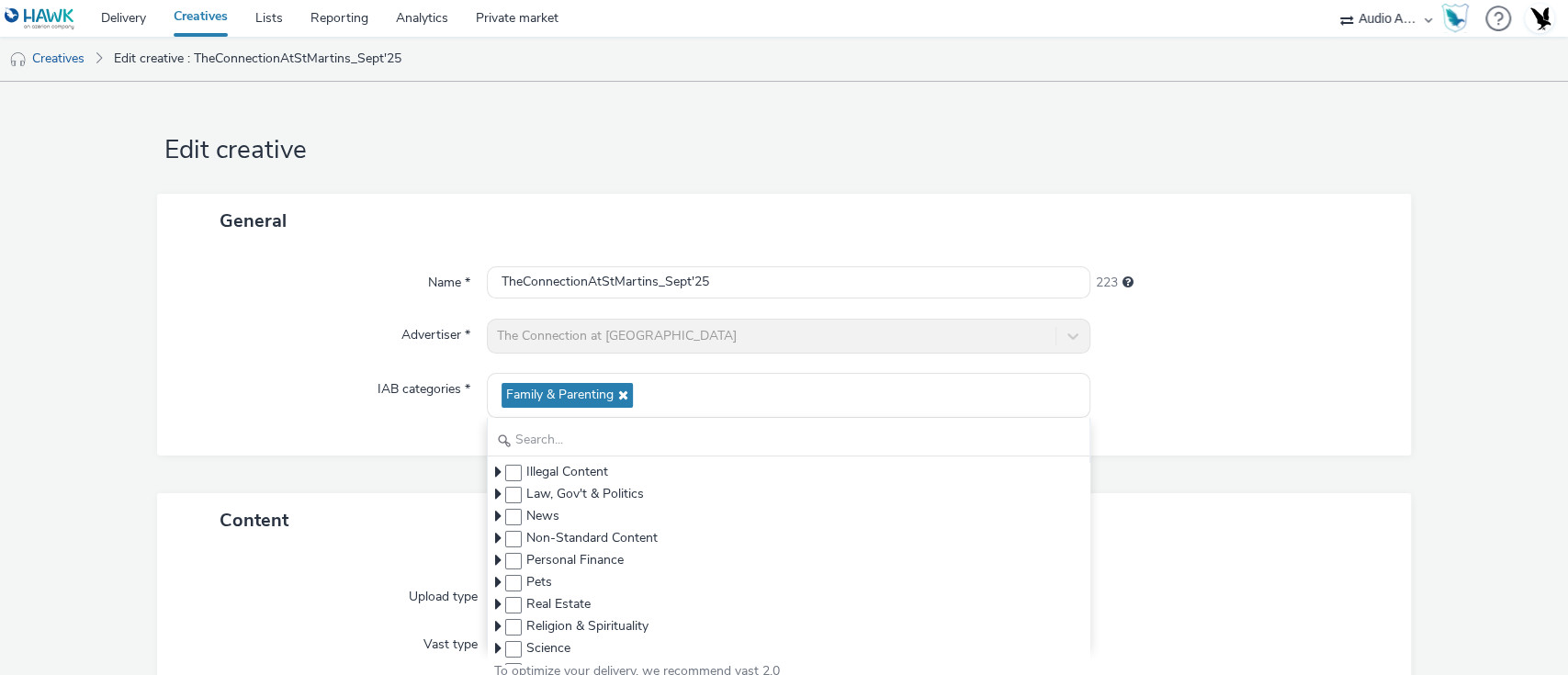
scroll to position [367, 0]
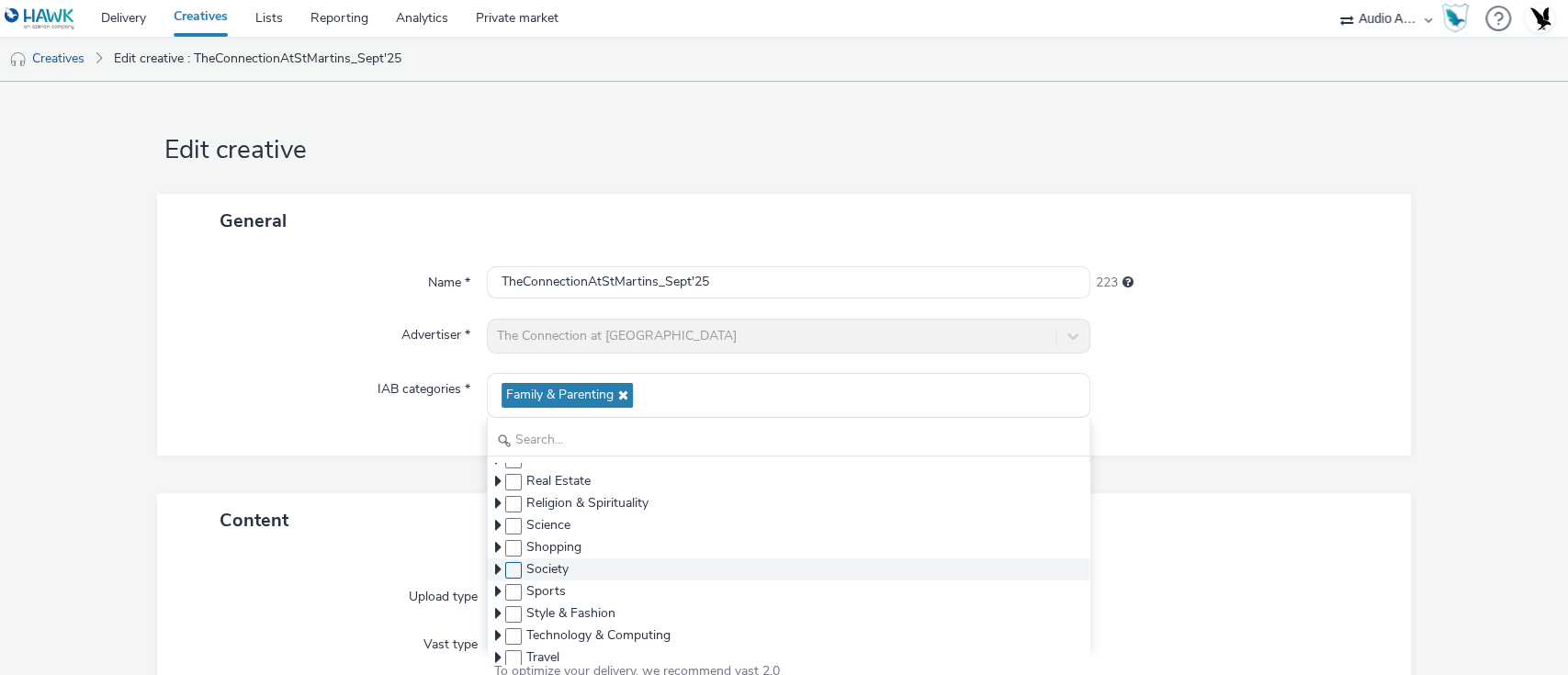
click at [507, 569] on span at bounding box center [514, 570] width 17 height 17
checkbox input "true"
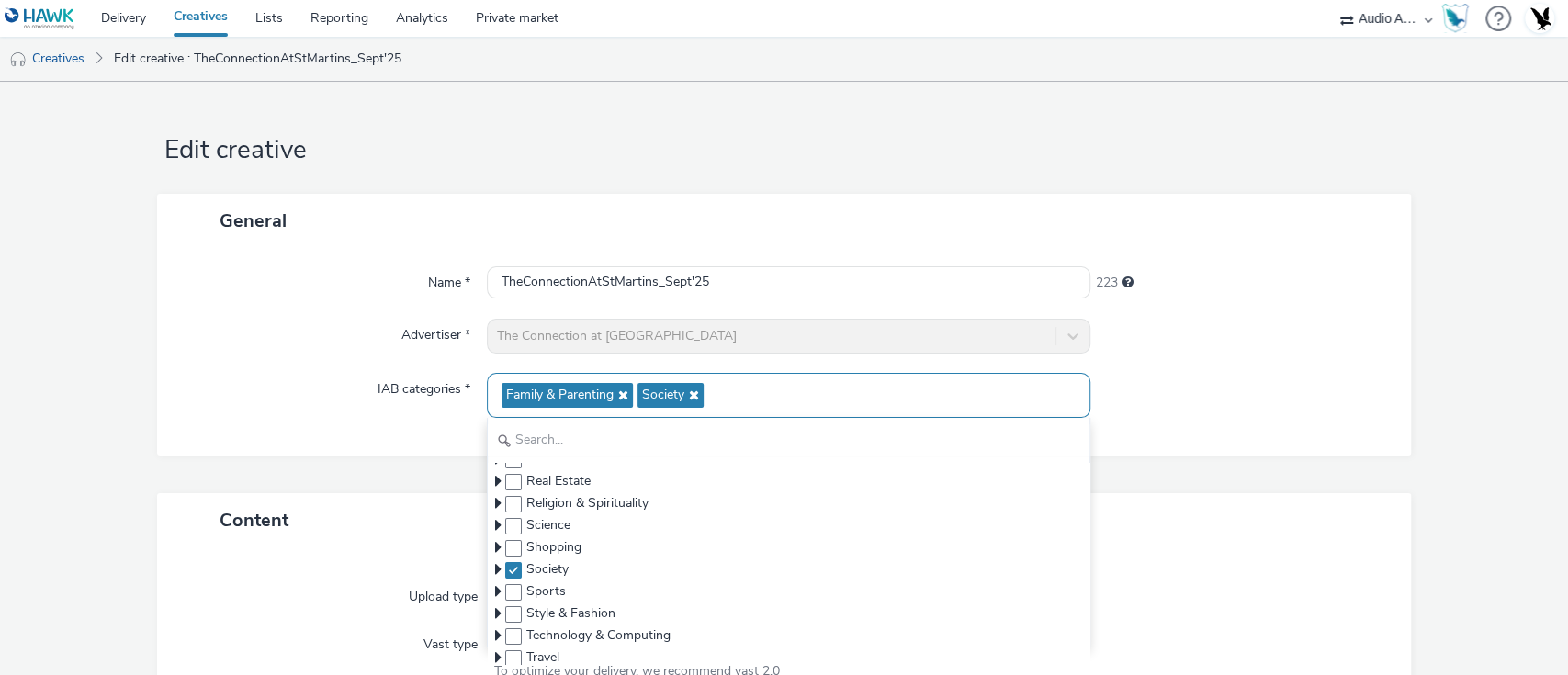
click at [617, 397] on icon at bounding box center [621, 395] width 15 height 13
checkbox input "false"
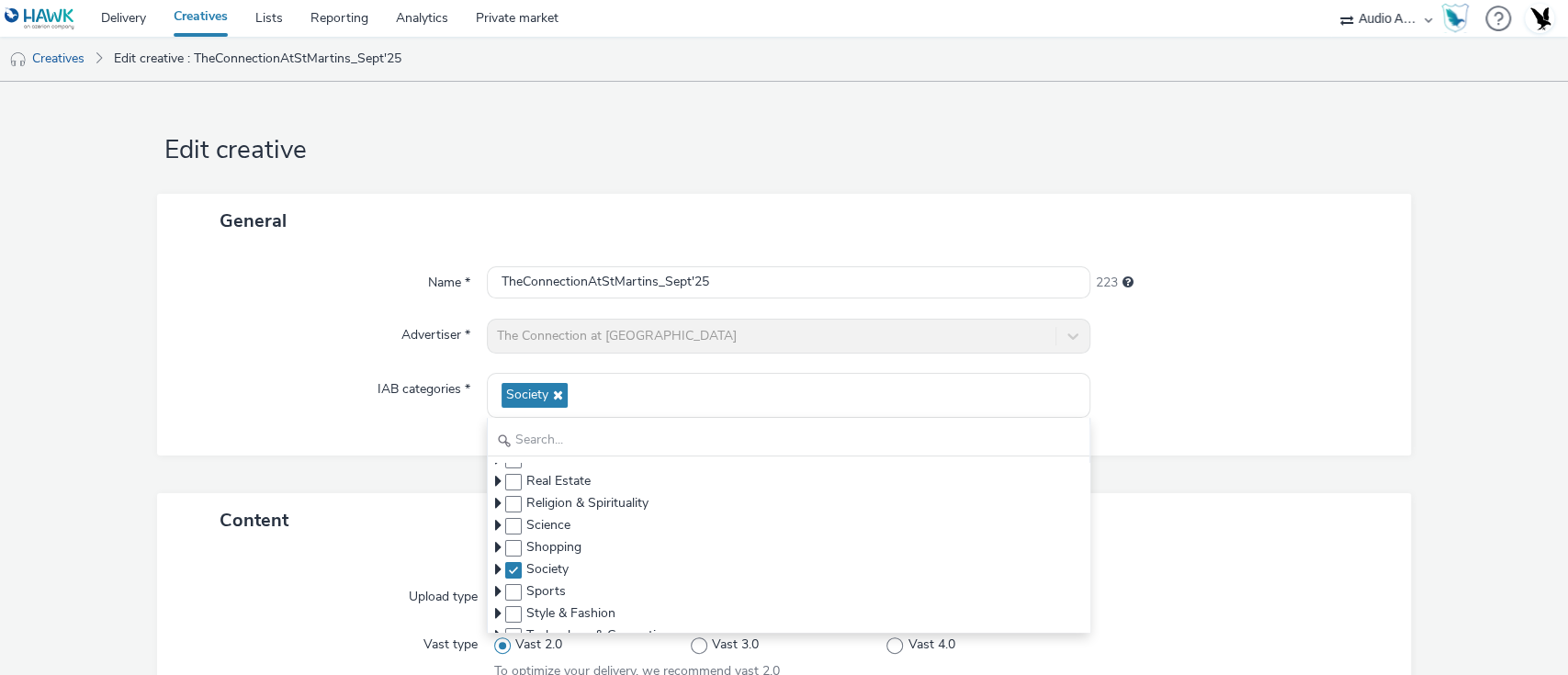
click at [1226, 392] on div at bounding box center [1241, 395] width 302 height 45
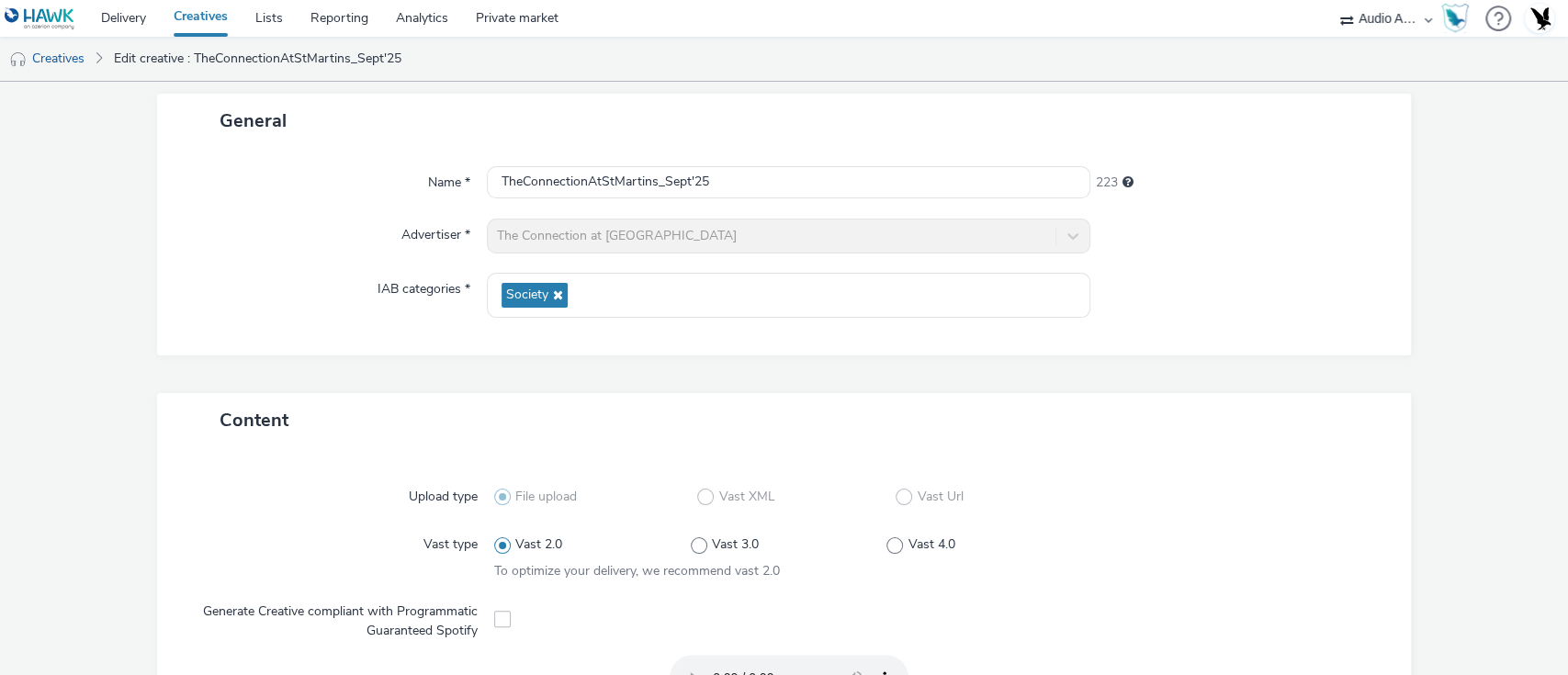
scroll to position [712, 0]
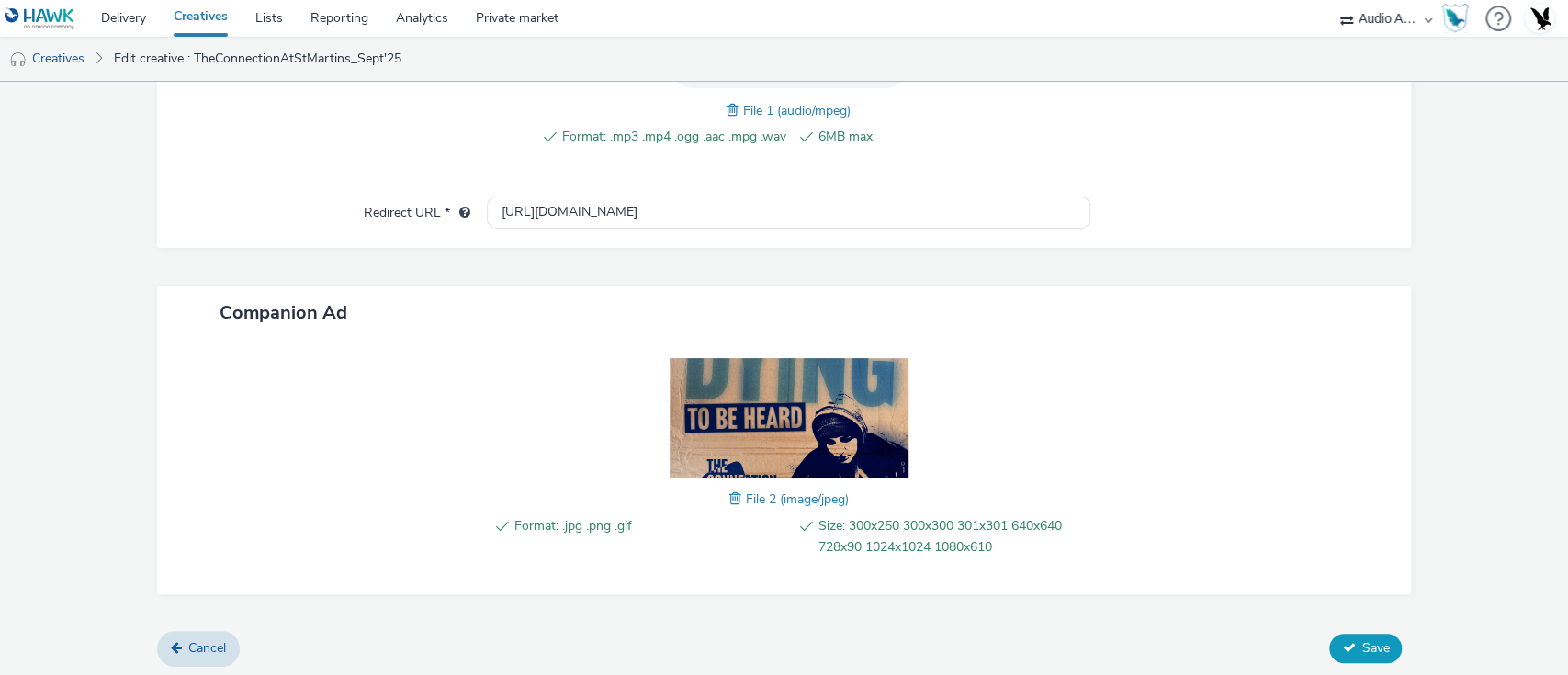
click at [1367, 646] on span "Save" at bounding box center [1376, 647] width 28 height 18
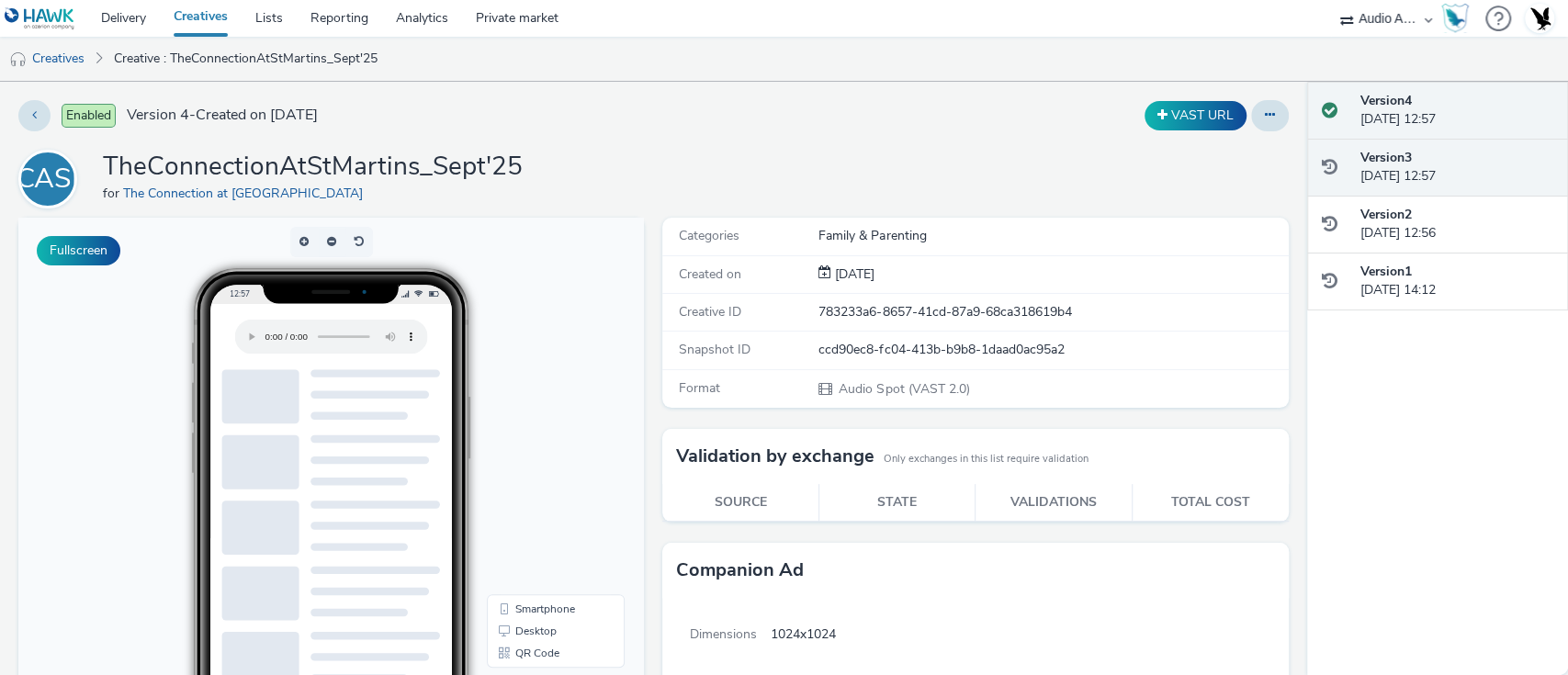
click at [1388, 169] on div "Version 3 18 September 2025, 12:57" at bounding box center [1458, 167] width 193 height 38
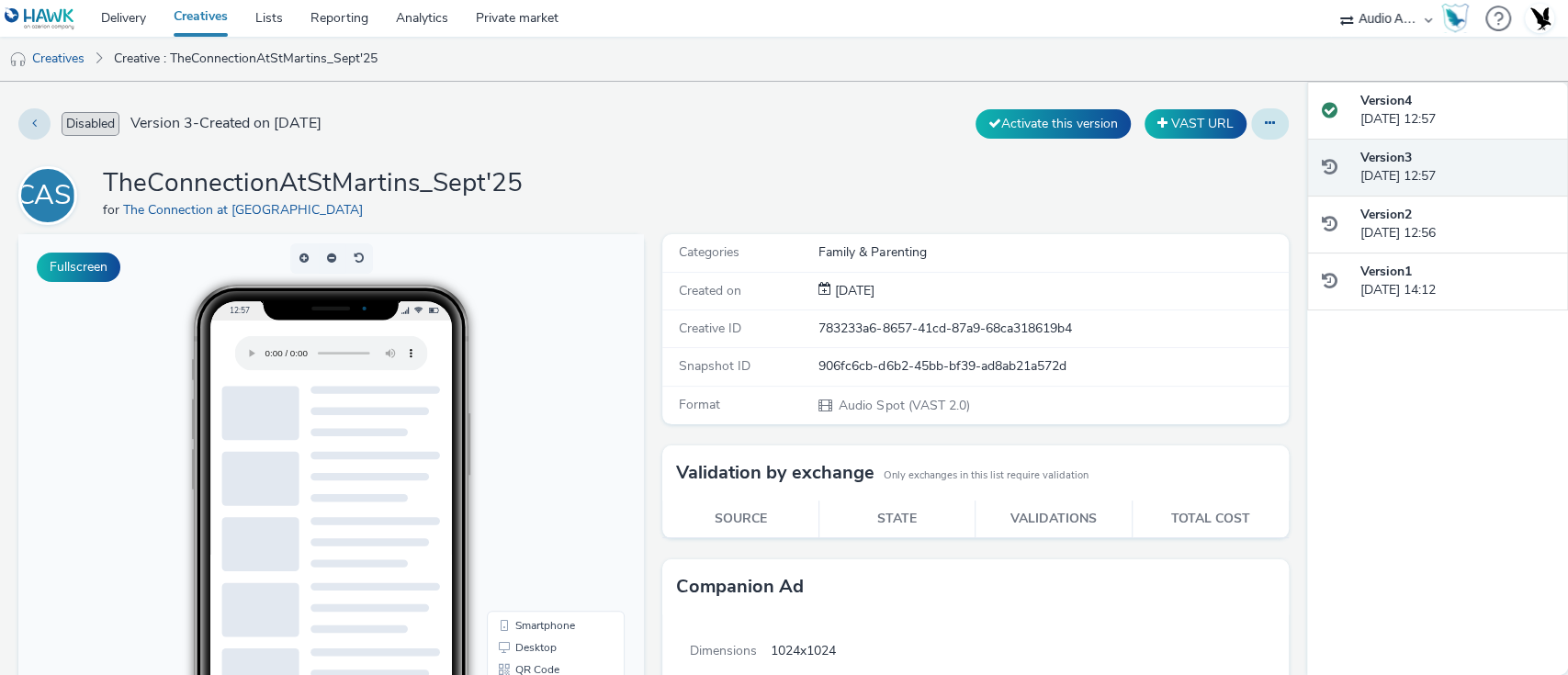
click at [1258, 123] on button at bounding box center [1270, 124] width 38 height 32
click at [1198, 160] on link "Edit" at bounding box center [1220, 160] width 138 height 37
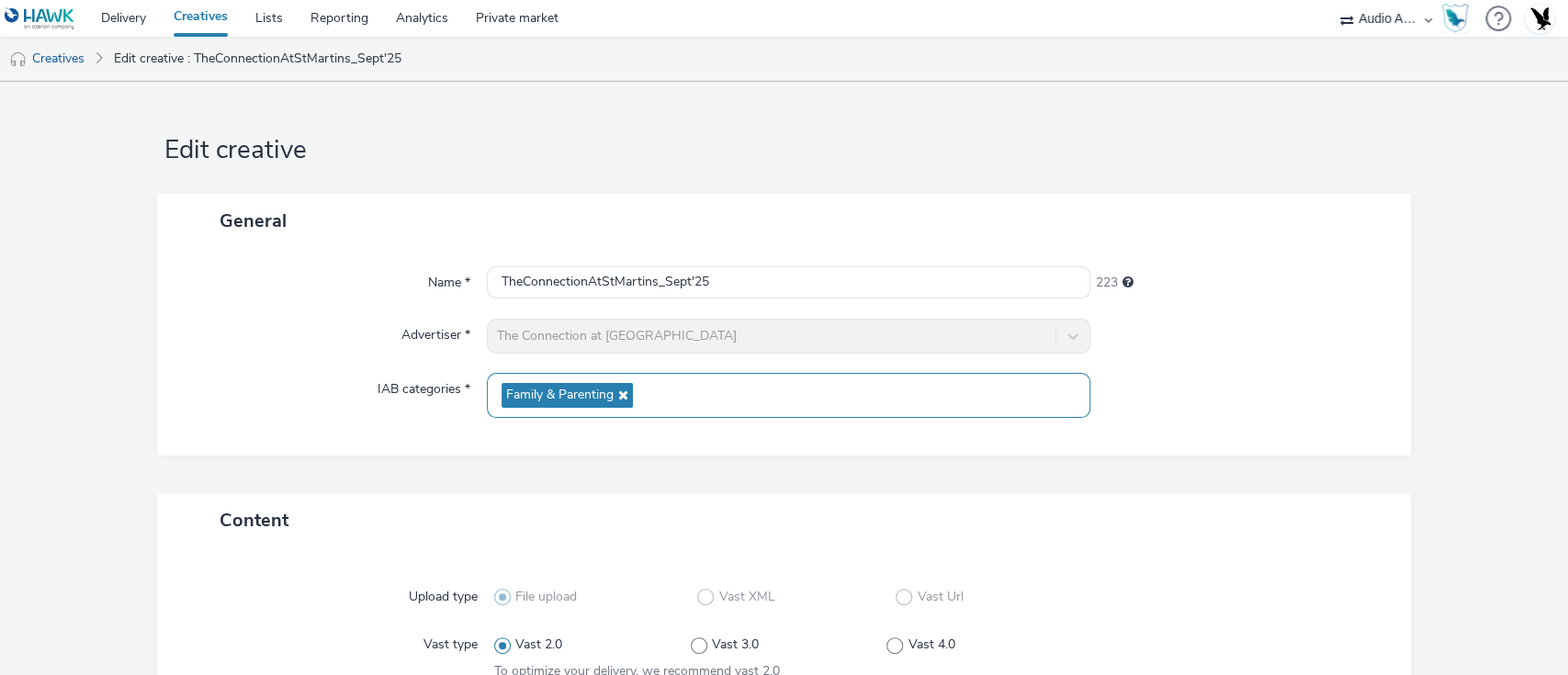
click at [616, 395] on icon at bounding box center [621, 395] width 15 height 13
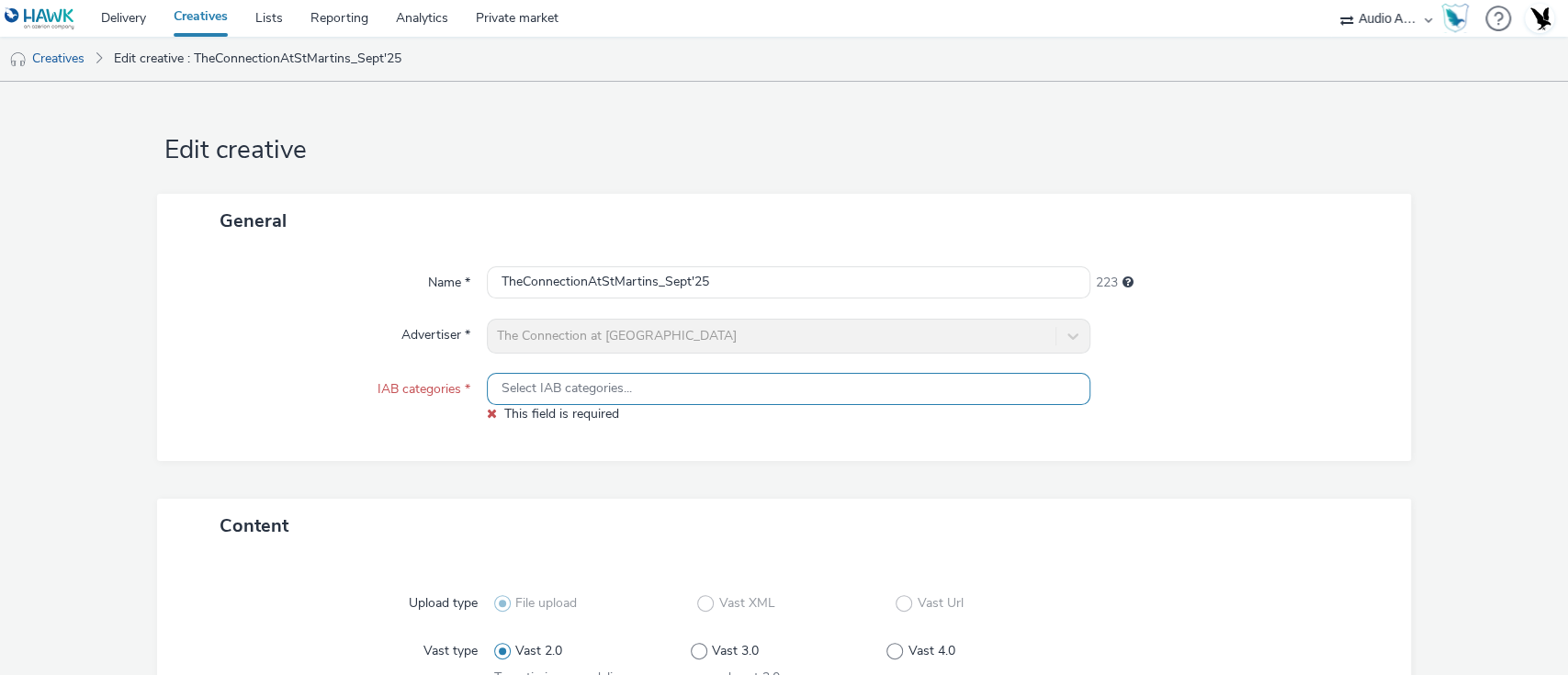
click at [559, 390] on span "Select IAB categories..." at bounding box center [567, 388] width 131 height 16
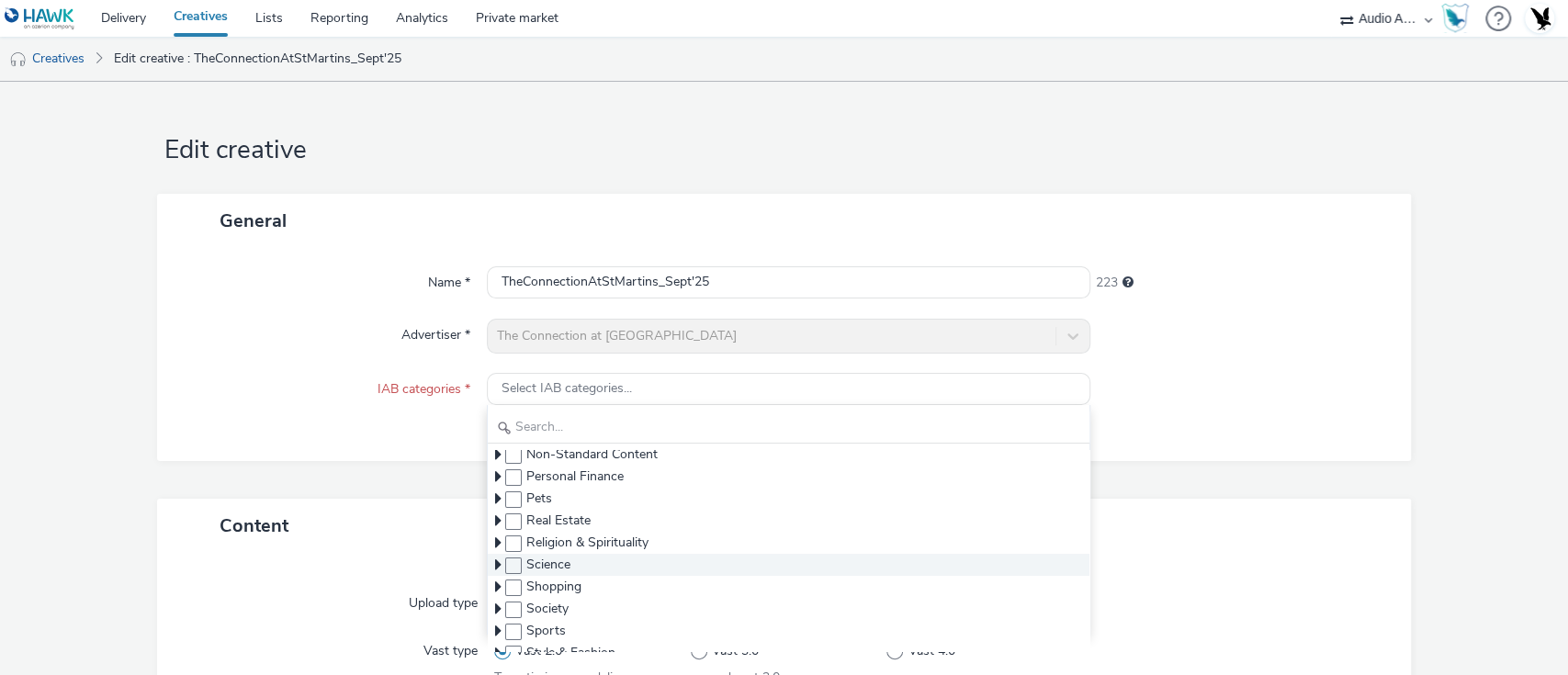
scroll to position [316, 0]
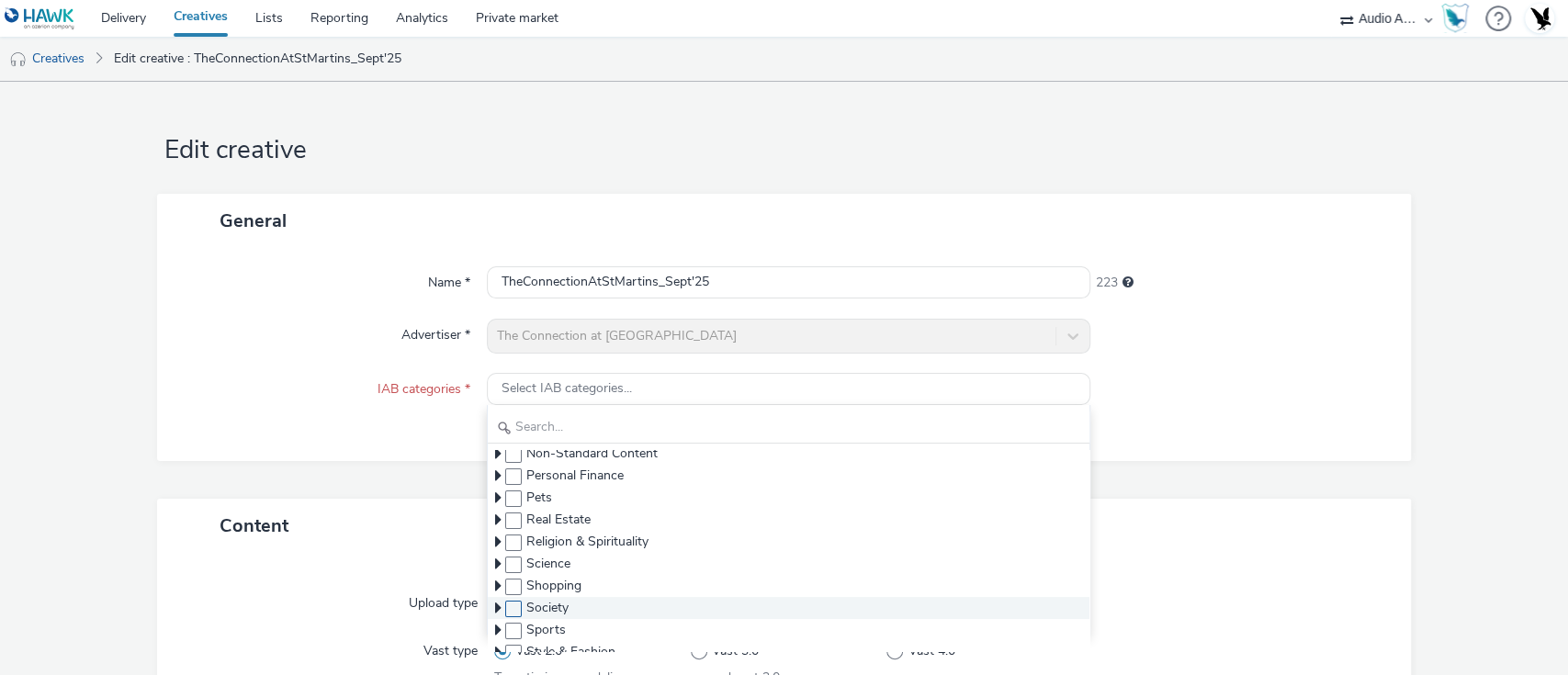
click at [509, 611] on span at bounding box center [514, 609] width 17 height 17
checkbox input "true"
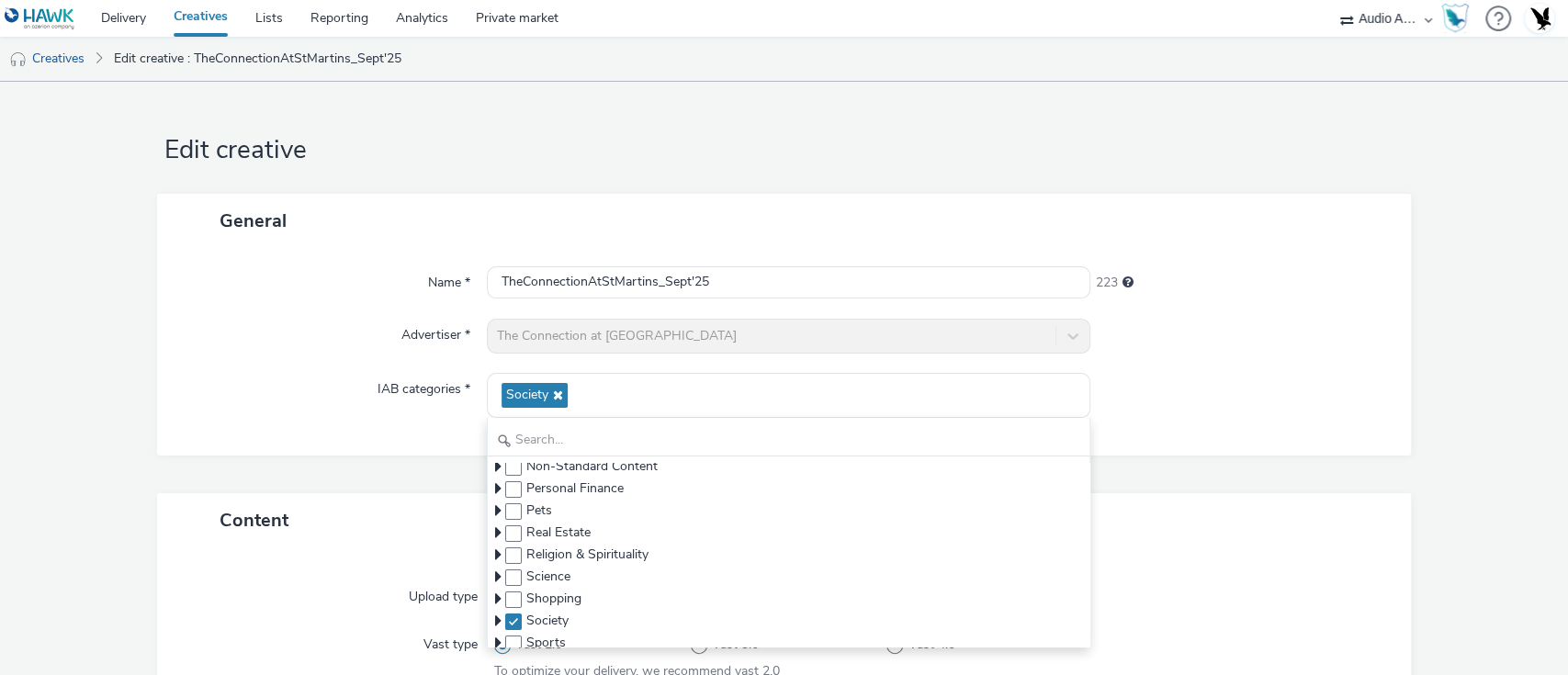
click at [1217, 415] on div at bounding box center [1241, 395] width 302 height 45
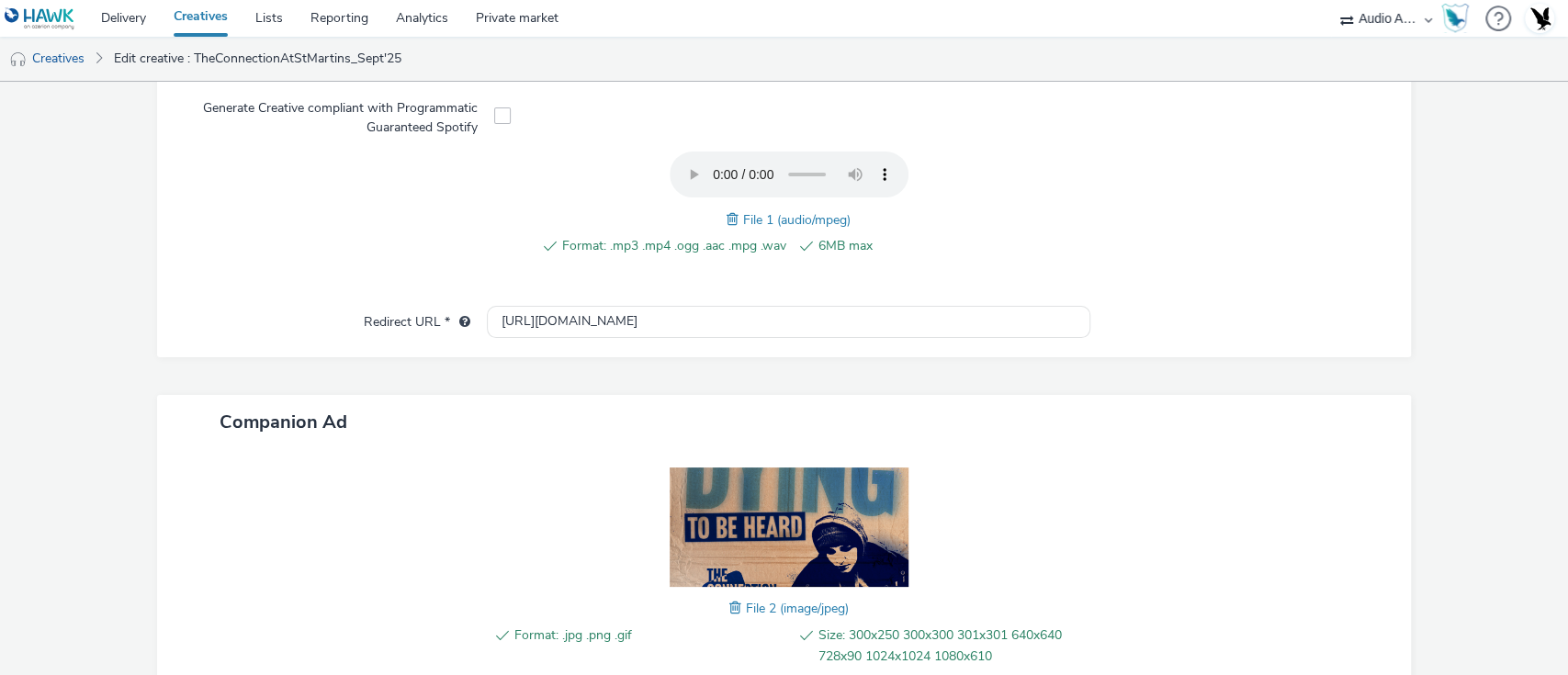
scroll to position [712, 0]
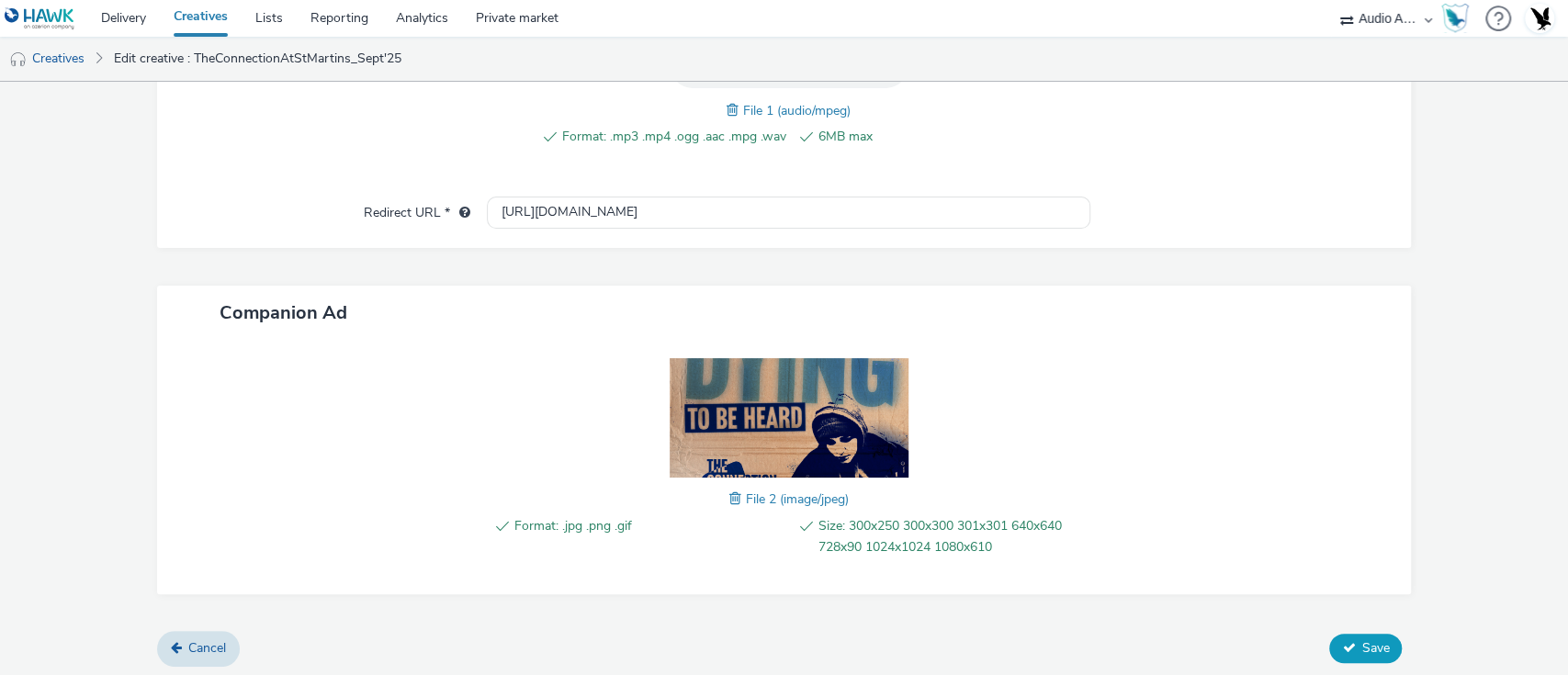
click at [1362, 649] on span "Save" at bounding box center [1376, 647] width 28 height 18
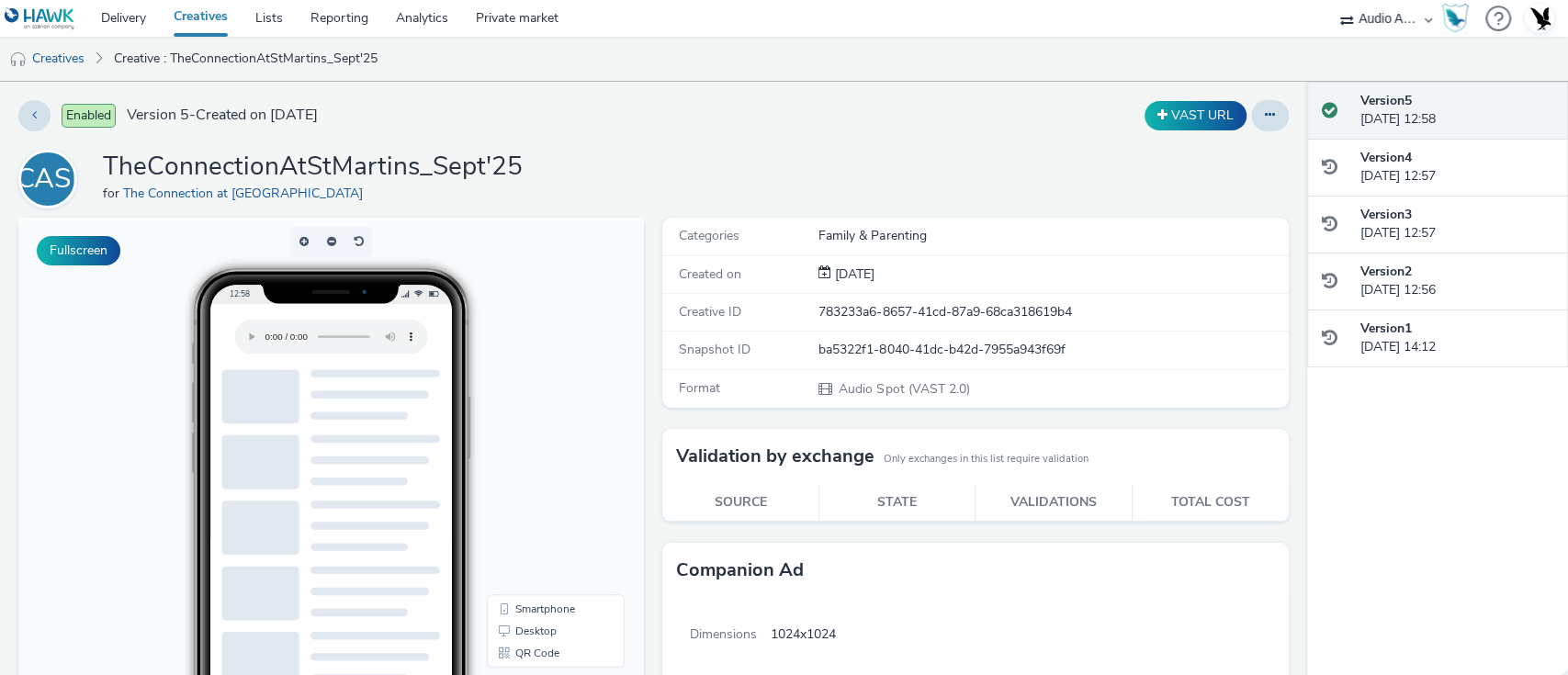
click at [187, 17] on link "Creatives" at bounding box center [200, 19] width 82 height 37
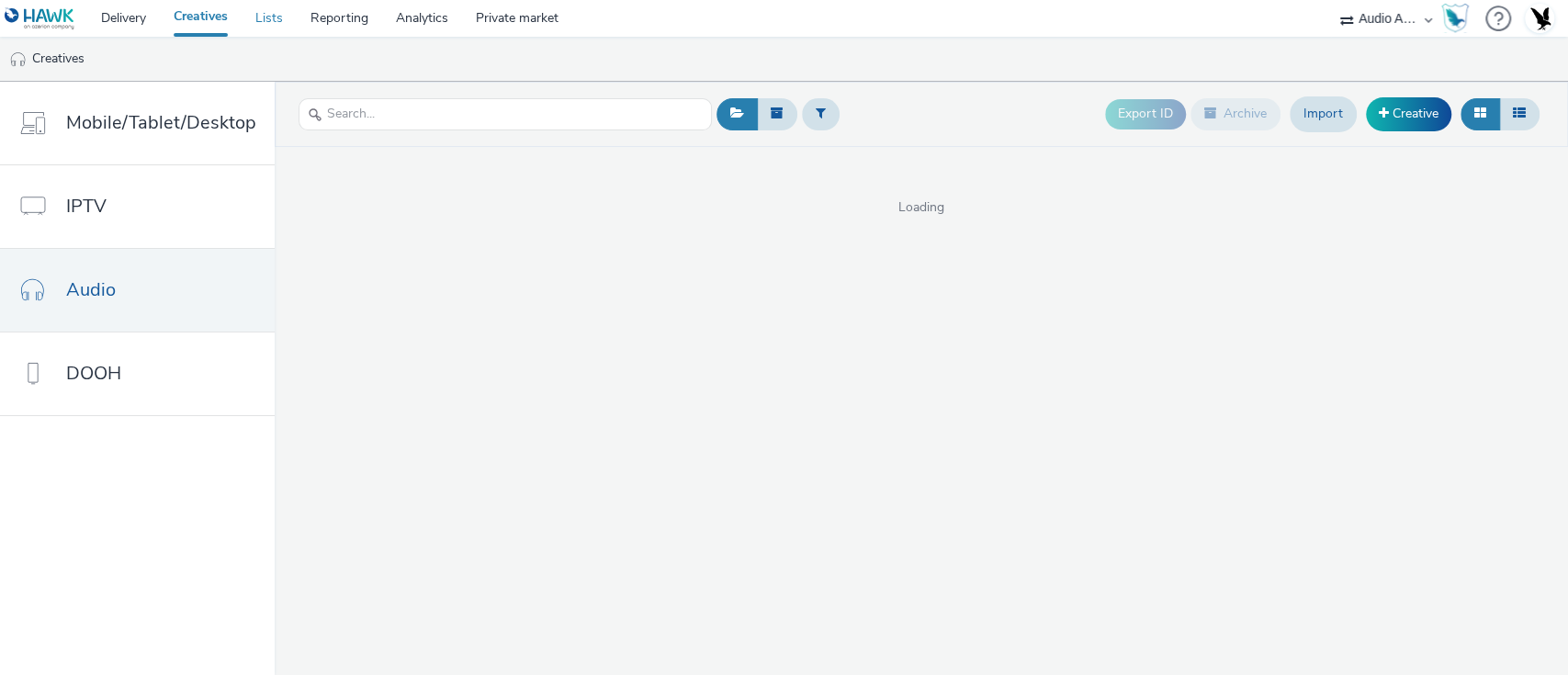
click at [263, 12] on link "Lists" at bounding box center [268, 19] width 55 height 37
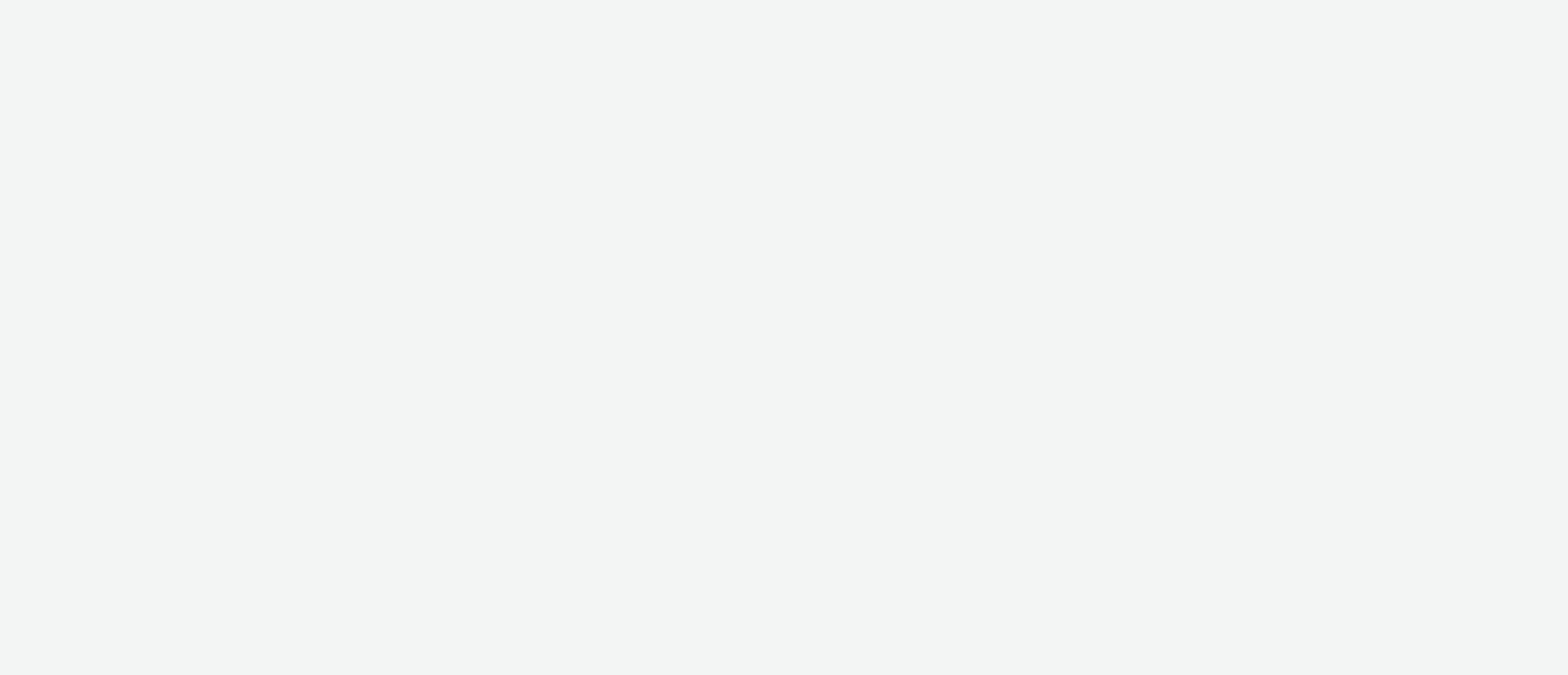
select select "72000950-a0a7-427d-a4e5-c6bc812fbb51"
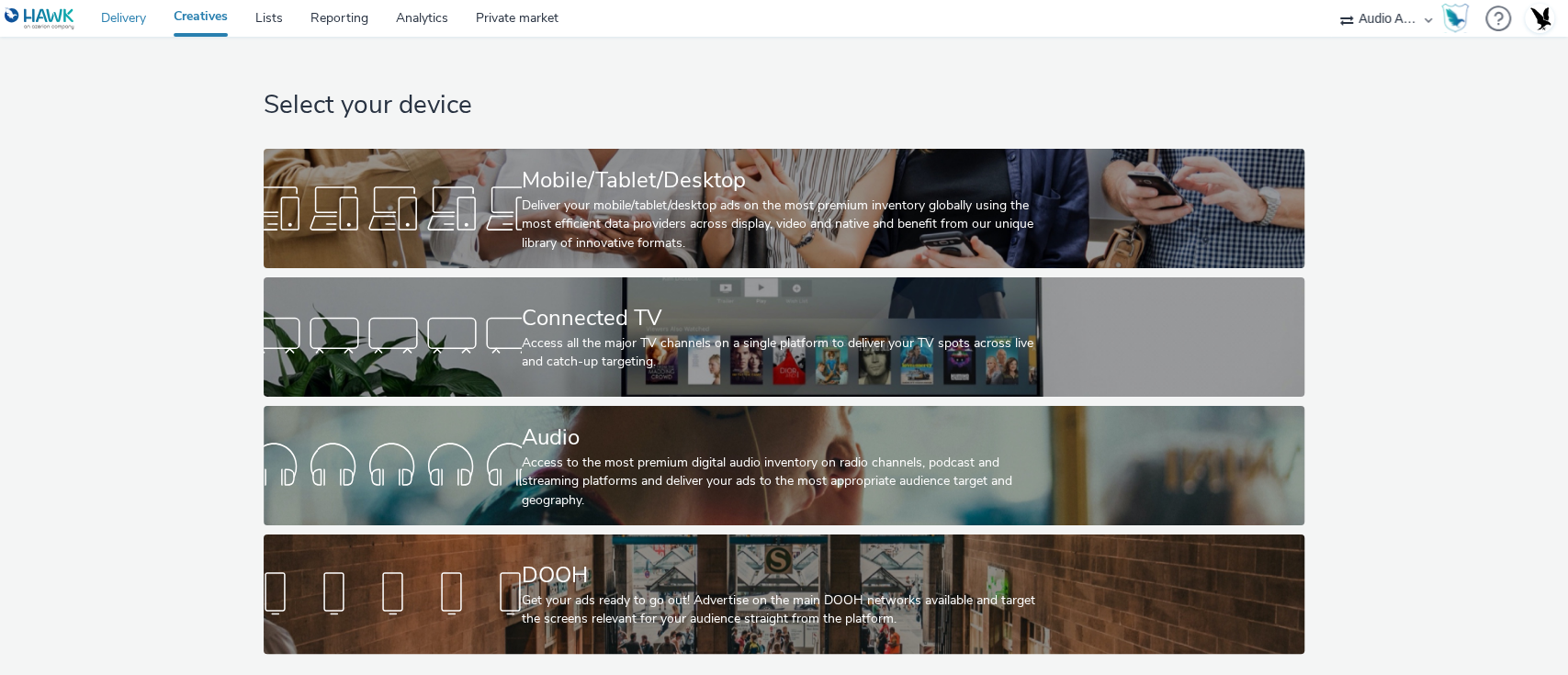
click at [113, 29] on link "Delivery" at bounding box center [123, 19] width 72 height 37
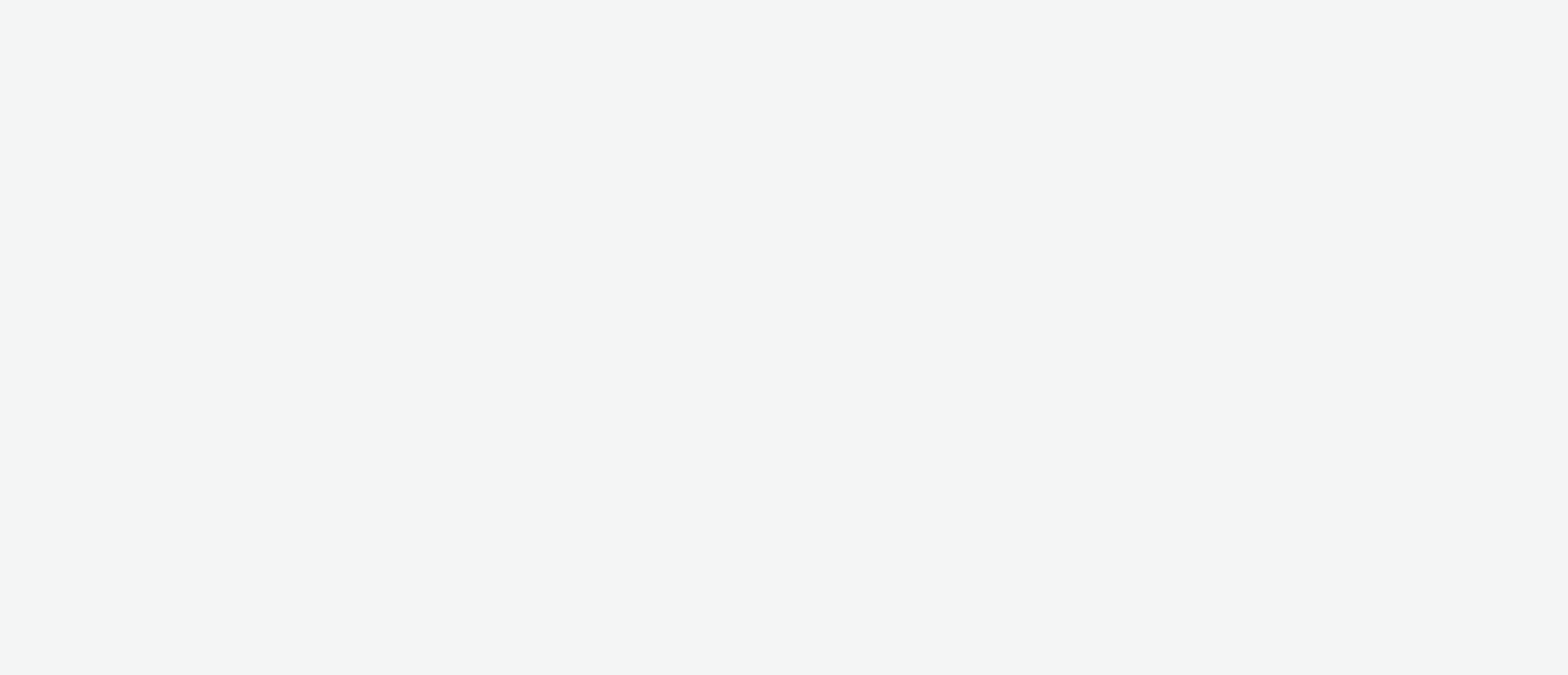
select select "72000950-a0a7-427d-a4e5-c6bc812fbb51"
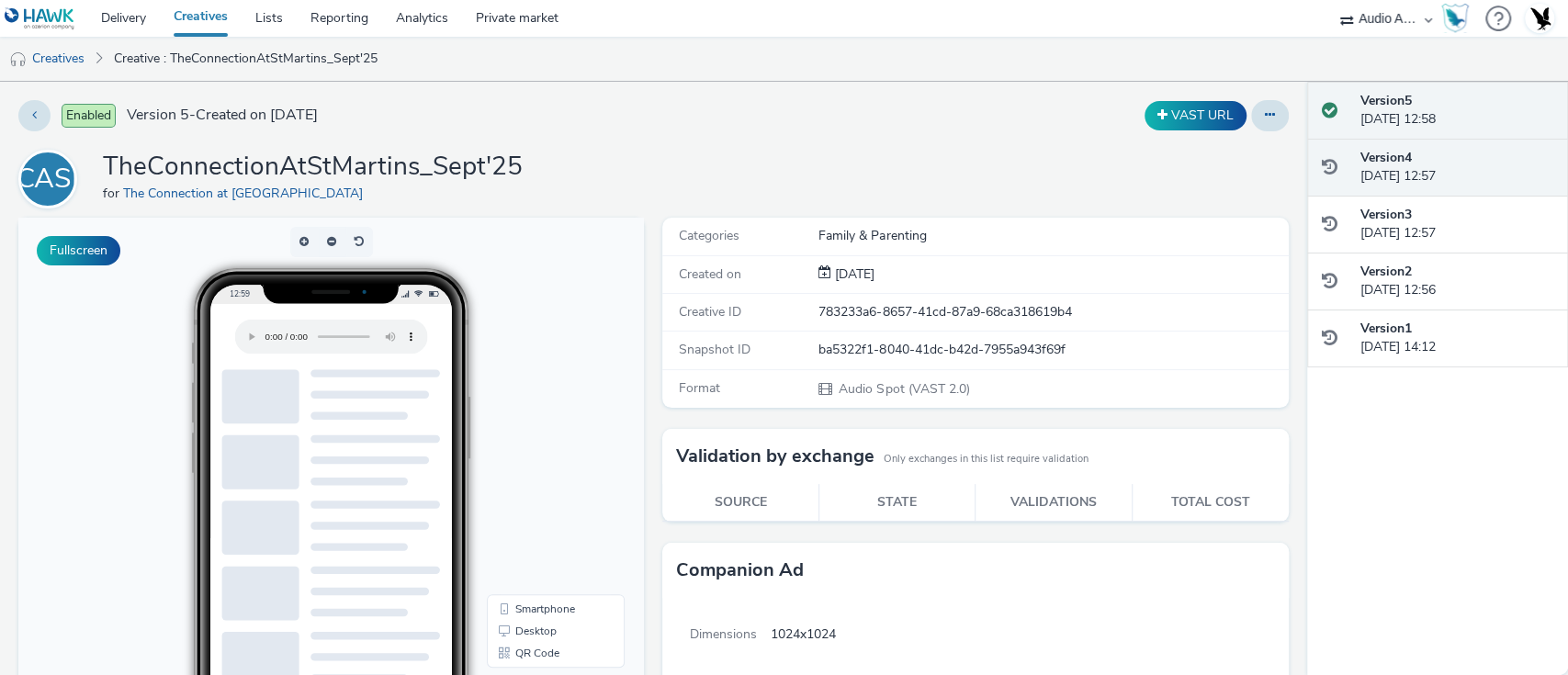
click at [1390, 148] on strong "Version 4" at bounding box center [1386, 157] width 51 height 18
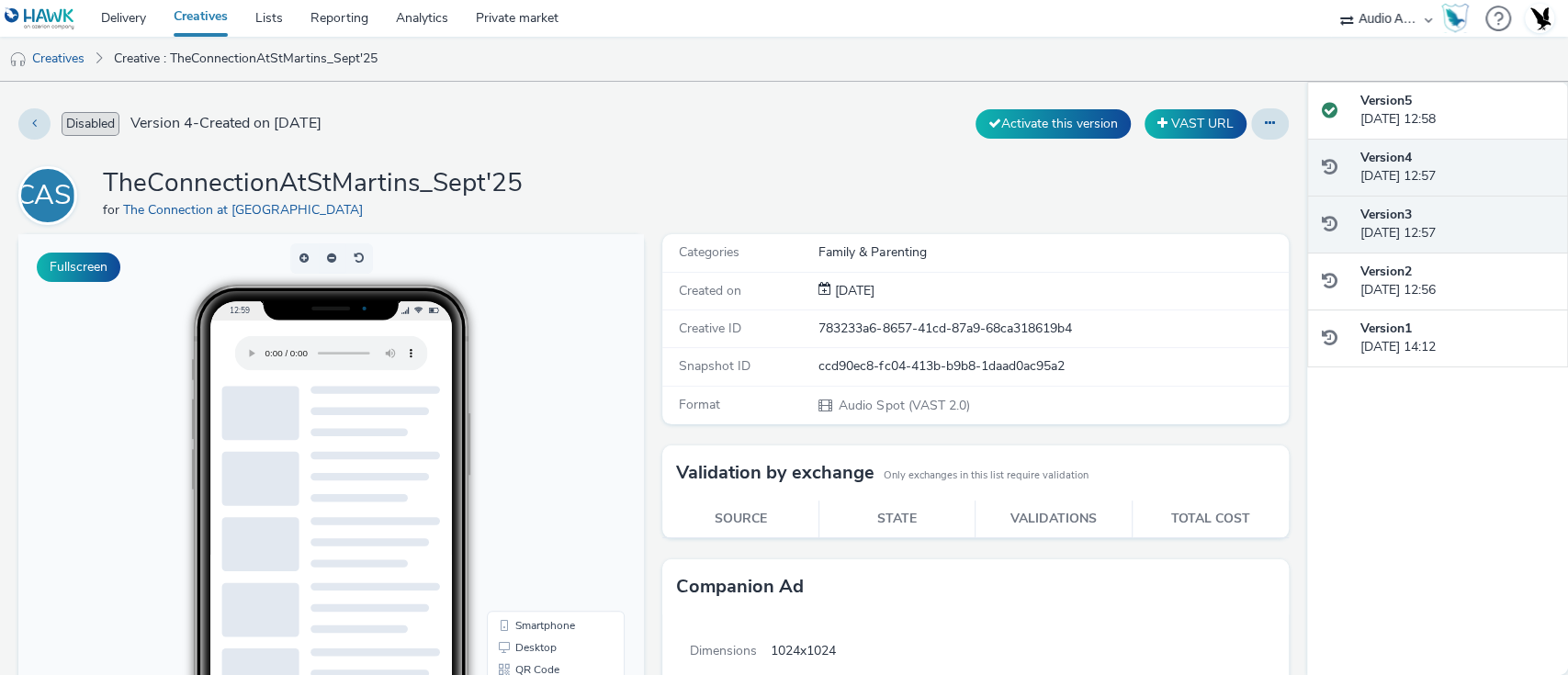
click at [1406, 211] on strong "Version 3" at bounding box center [1386, 214] width 51 height 18
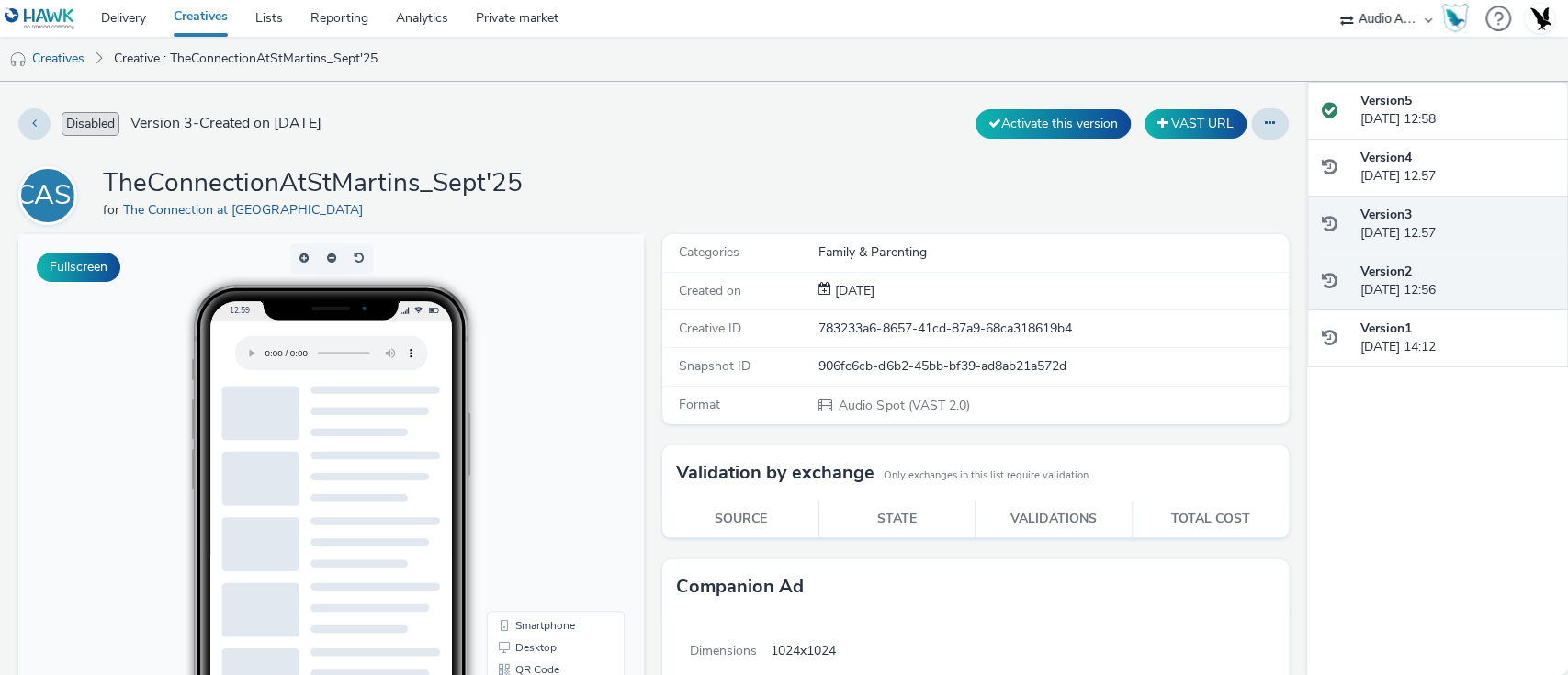
click at [1423, 291] on div "Version 2 [DATE] 12:56" at bounding box center [1458, 281] width 193 height 38
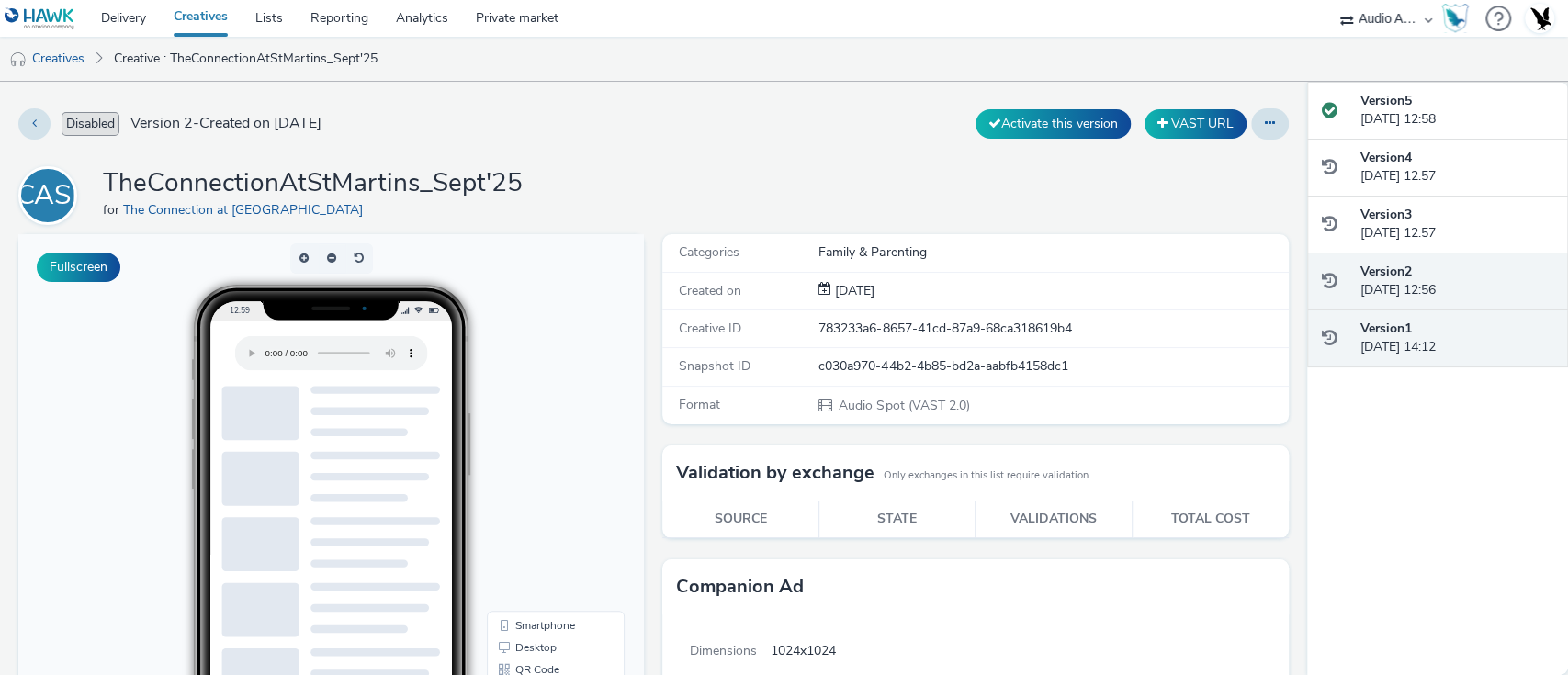
click at [1413, 345] on div "Version 1 12 September 2025, 14:12" at bounding box center [1458, 338] width 193 height 38
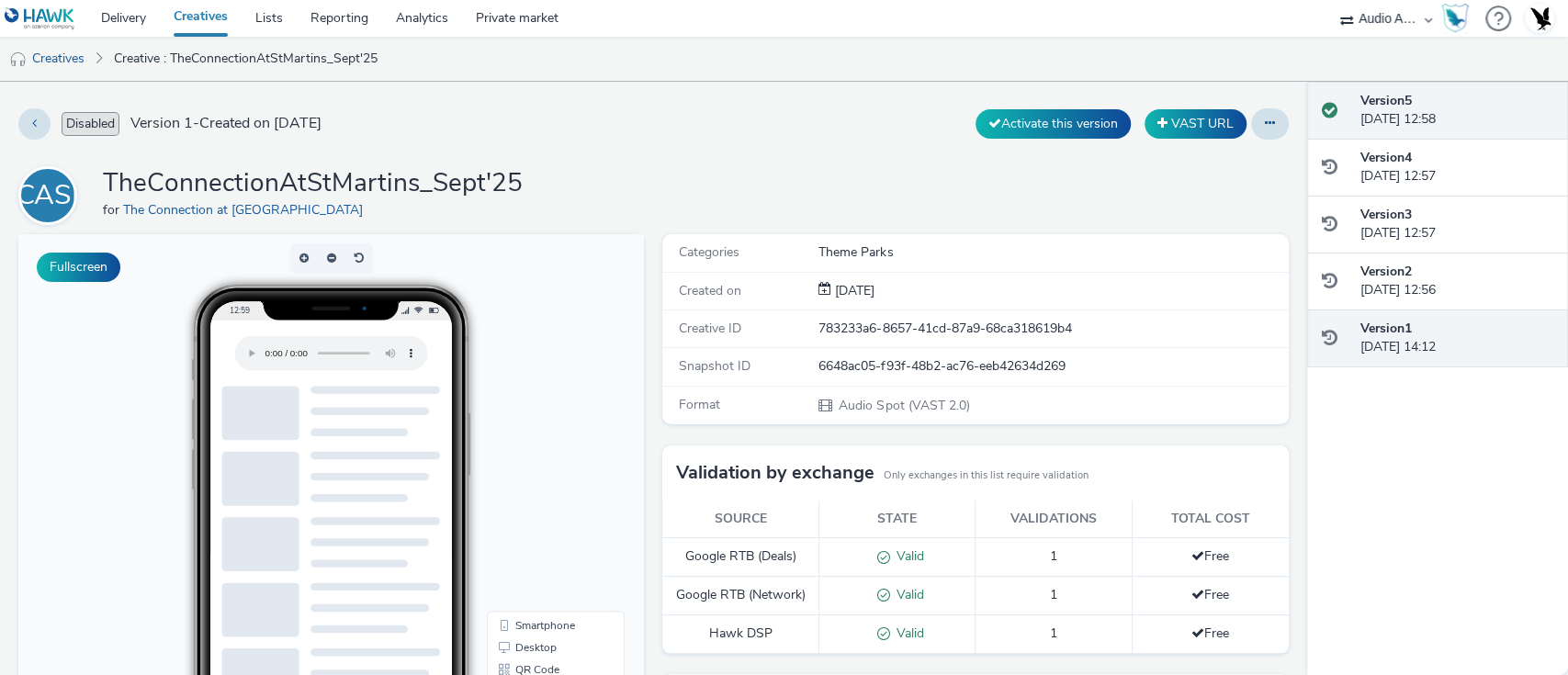
click at [1429, 129] on div "Version 5 18 September 2025, 12:58" at bounding box center [1458, 110] width 193 height 38
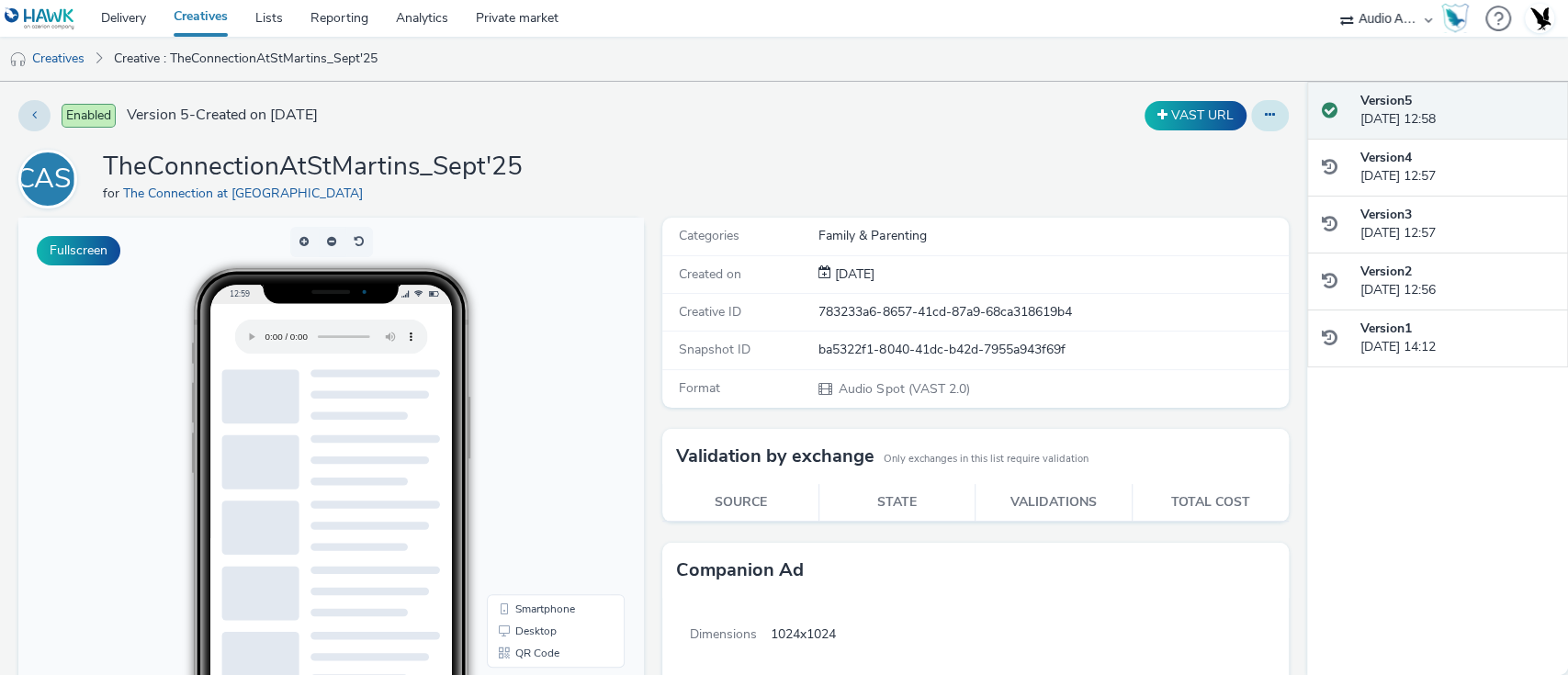
click at [1266, 108] on icon at bounding box center [1270, 115] width 10 height 13
click at [1207, 154] on link "Edit" at bounding box center [1220, 153] width 138 height 37
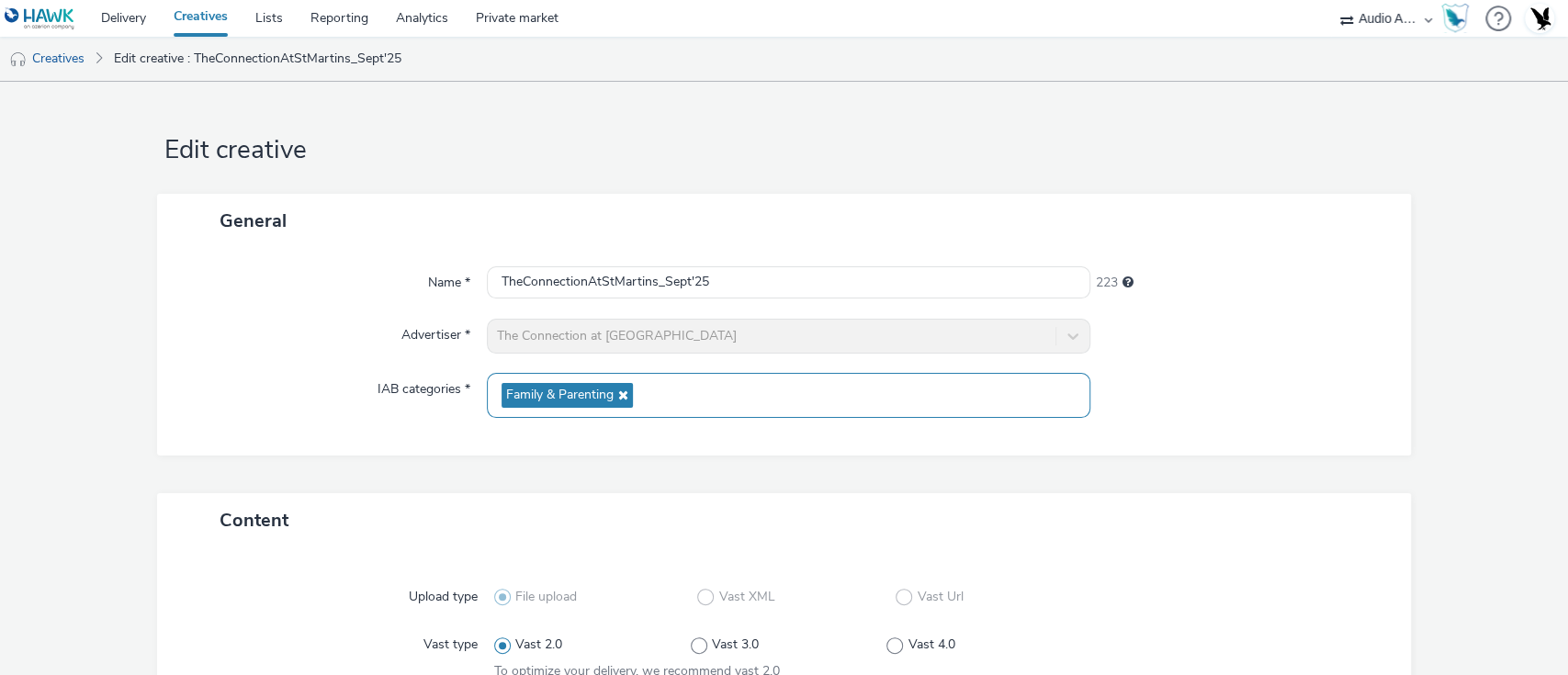
click at [615, 393] on icon at bounding box center [621, 395] width 15 height 13
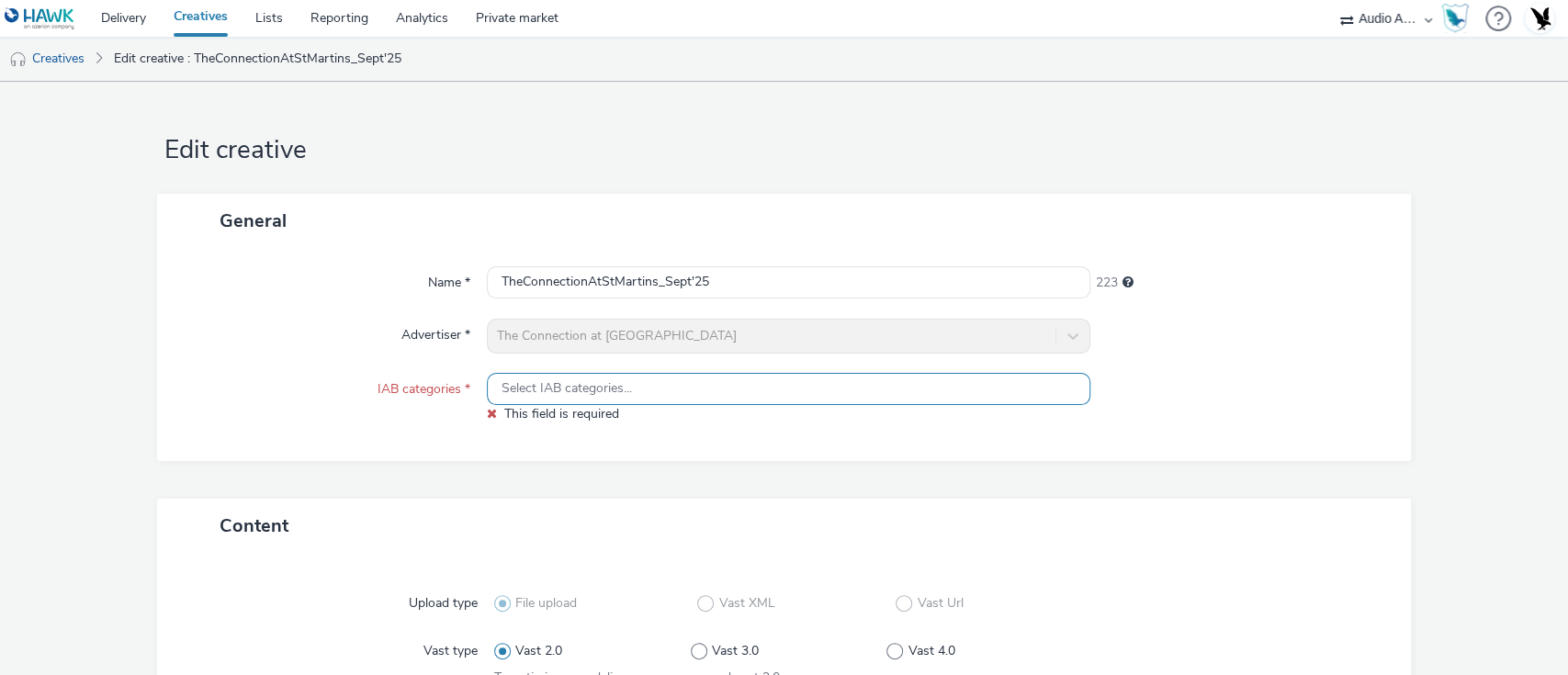
click at [573, 393] on span "Select IAB categories..." at bounding box center [567, 388] width 131 height 16
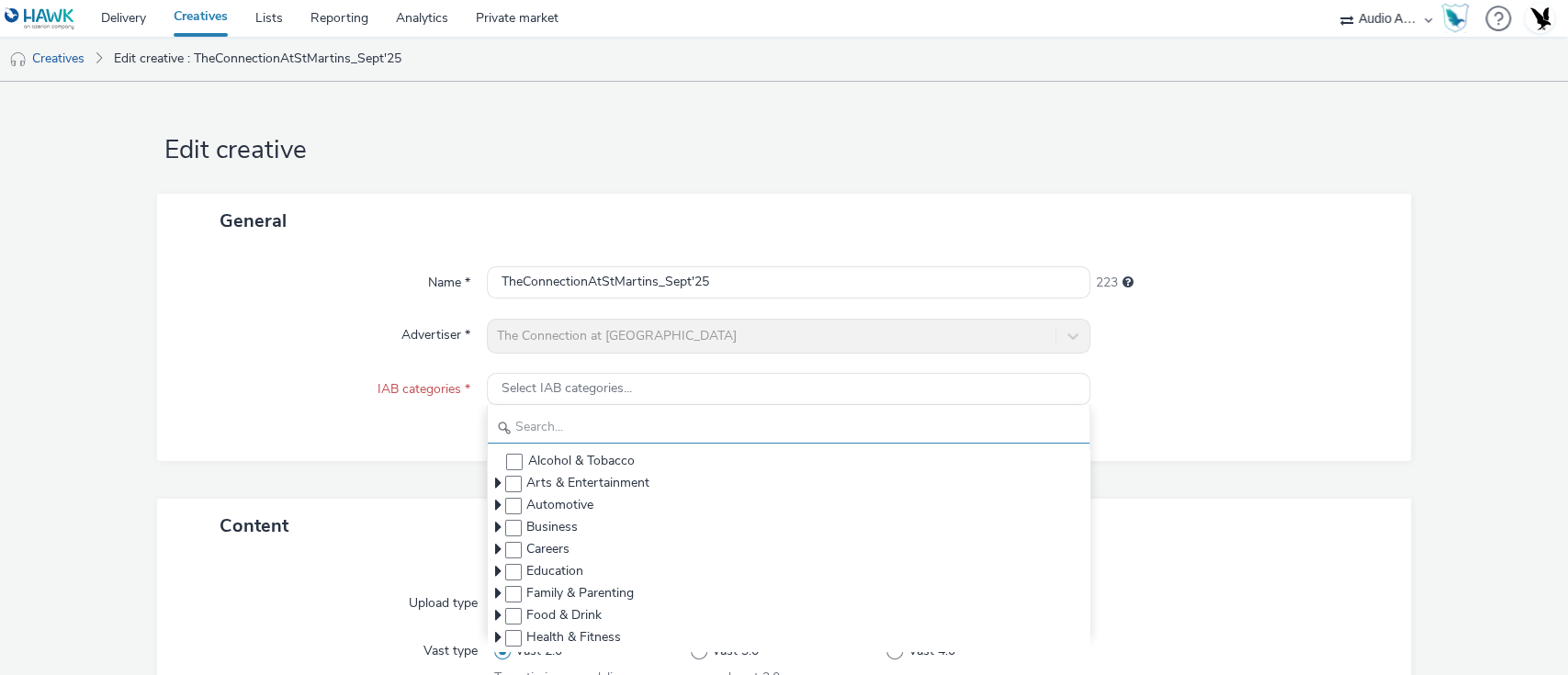
click at [572, 428] on input "text" at bounding box center [790, 427] width 603 height 32
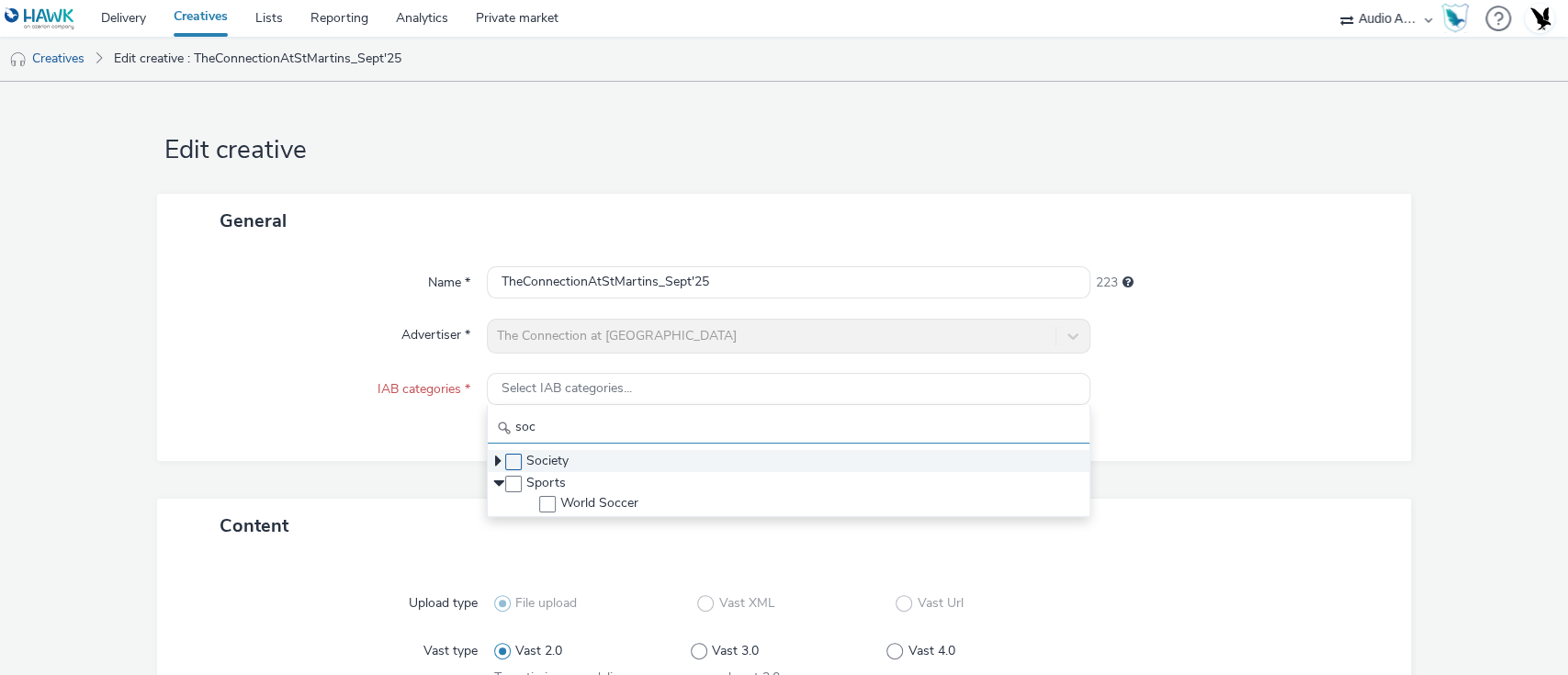
type input "soc"
click at [506, 461] on span at bounding box center [514, 462] width 17 height 17
checkbox input "true"
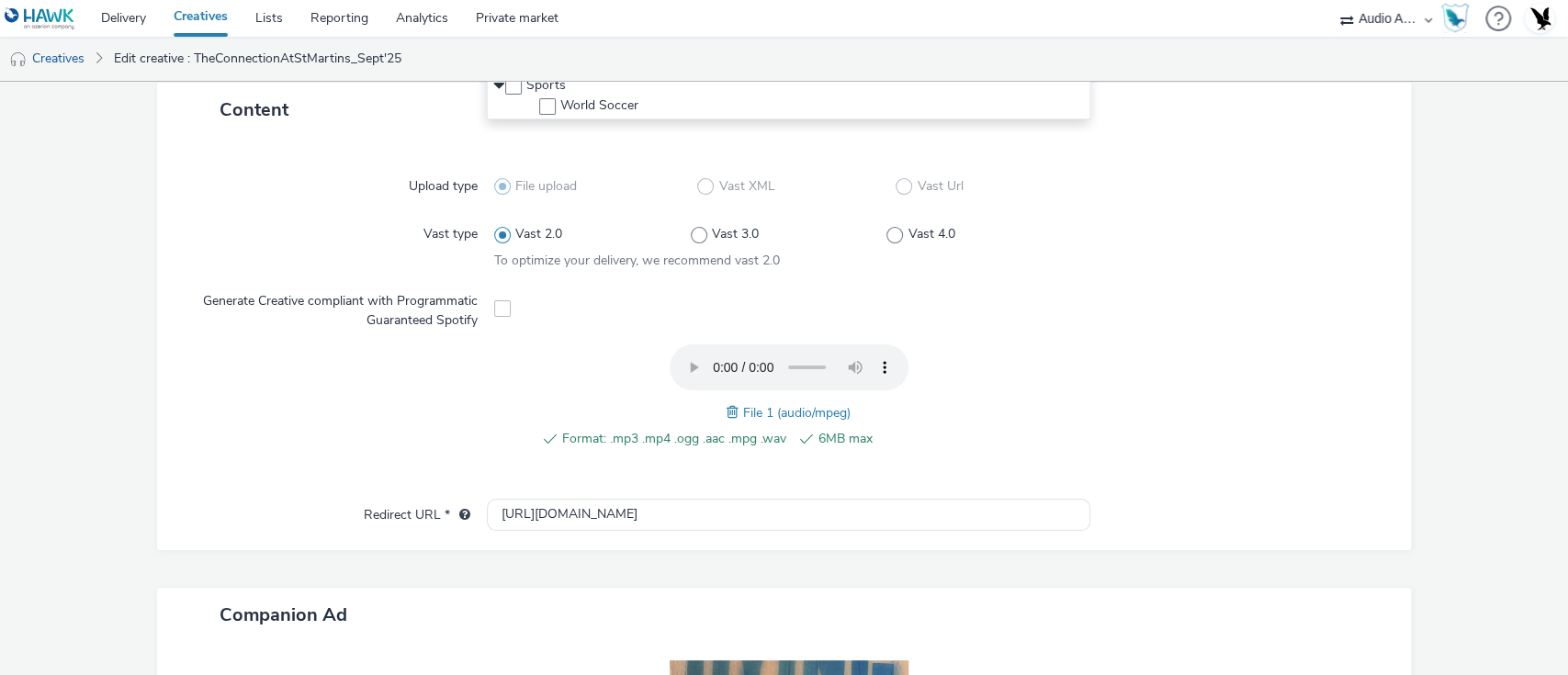
scroll to position [712, 0]
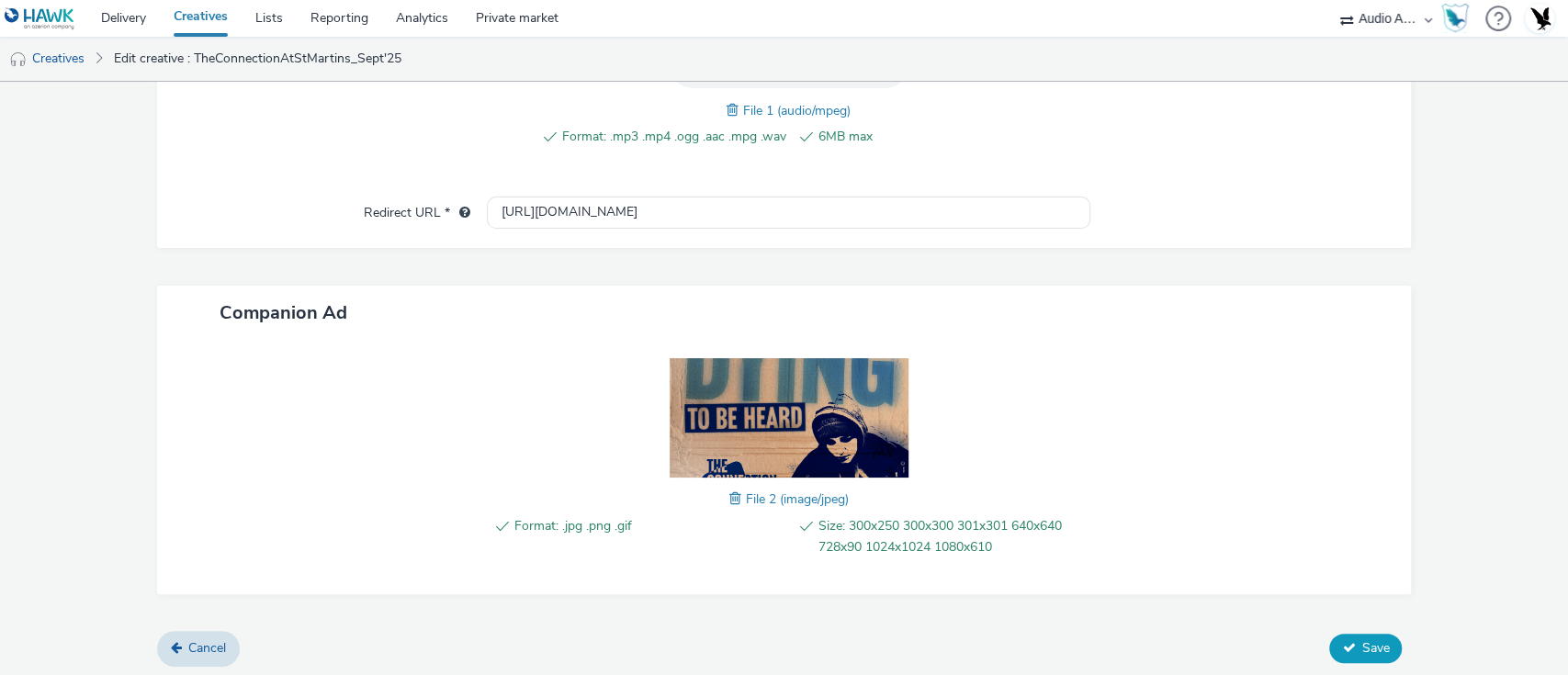
click at [1348, 633] on button "Save" at bounding box center [1366, 648] width 72 height 30
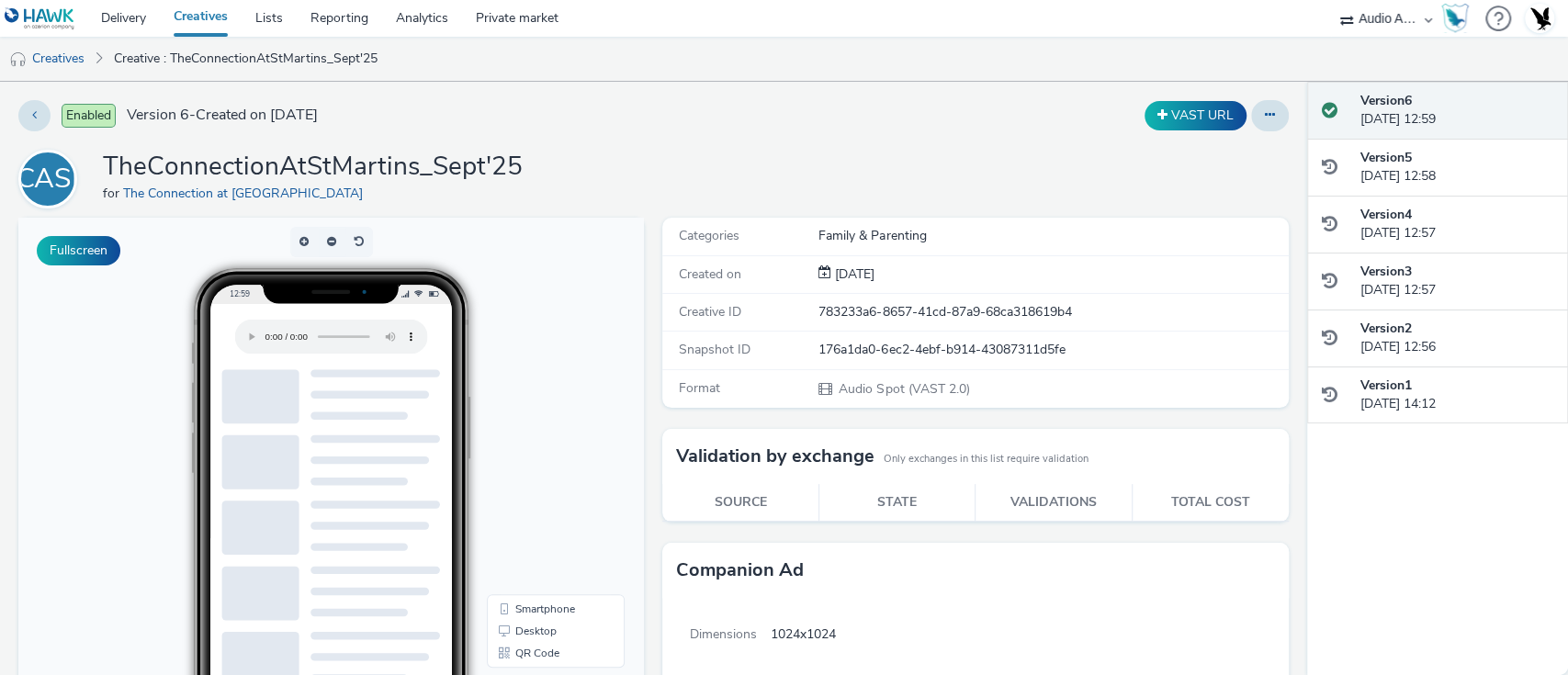
click at [1252, 121] on div at bounding box center [1270, 116] width 38 height 32
click at [1252, 119] on button at bounding box center [1270, 116] width 38 height 32
click at [1212, 196] on link "Duplicate" at bounding box center [1220, 189] width 138 height 37
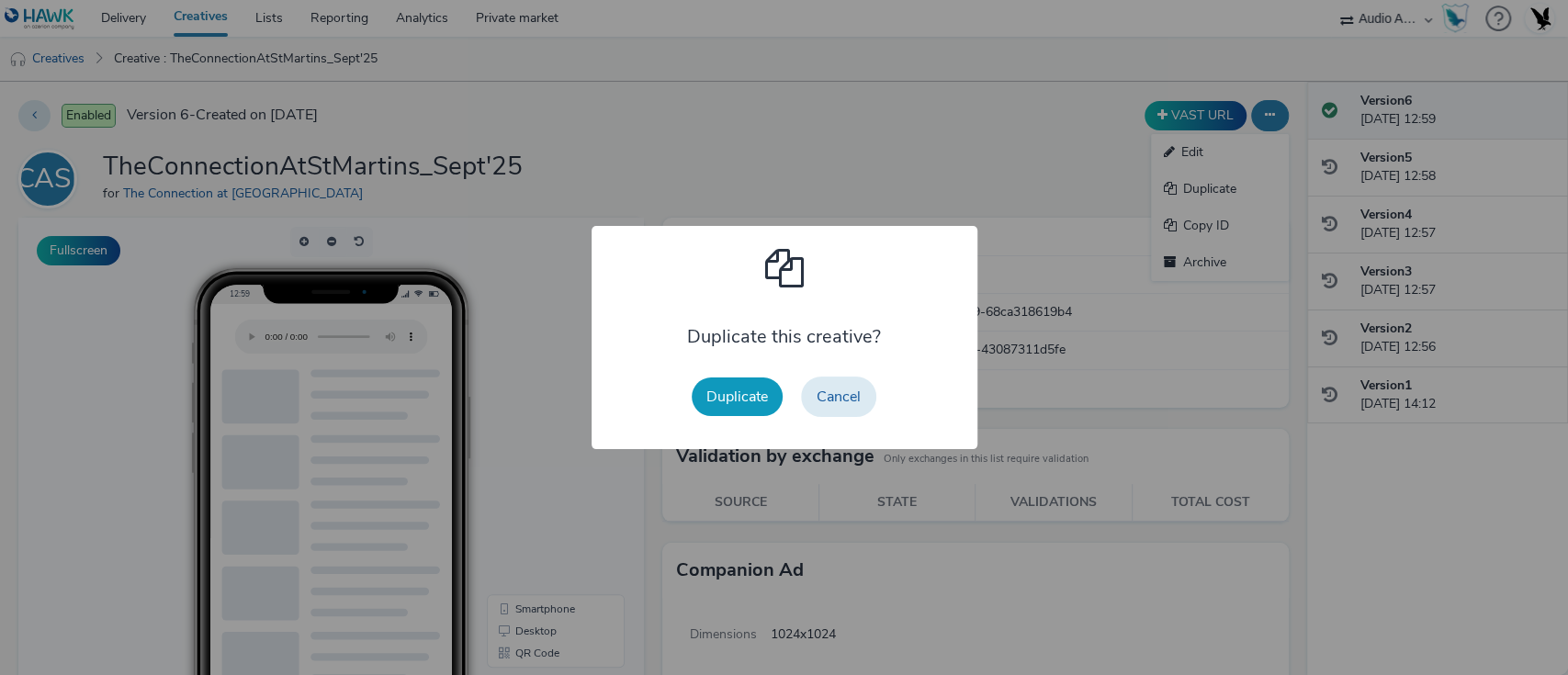
click at [752, 406] on button "Duplicate" at bounding box center [738, 397] width 91 height 39
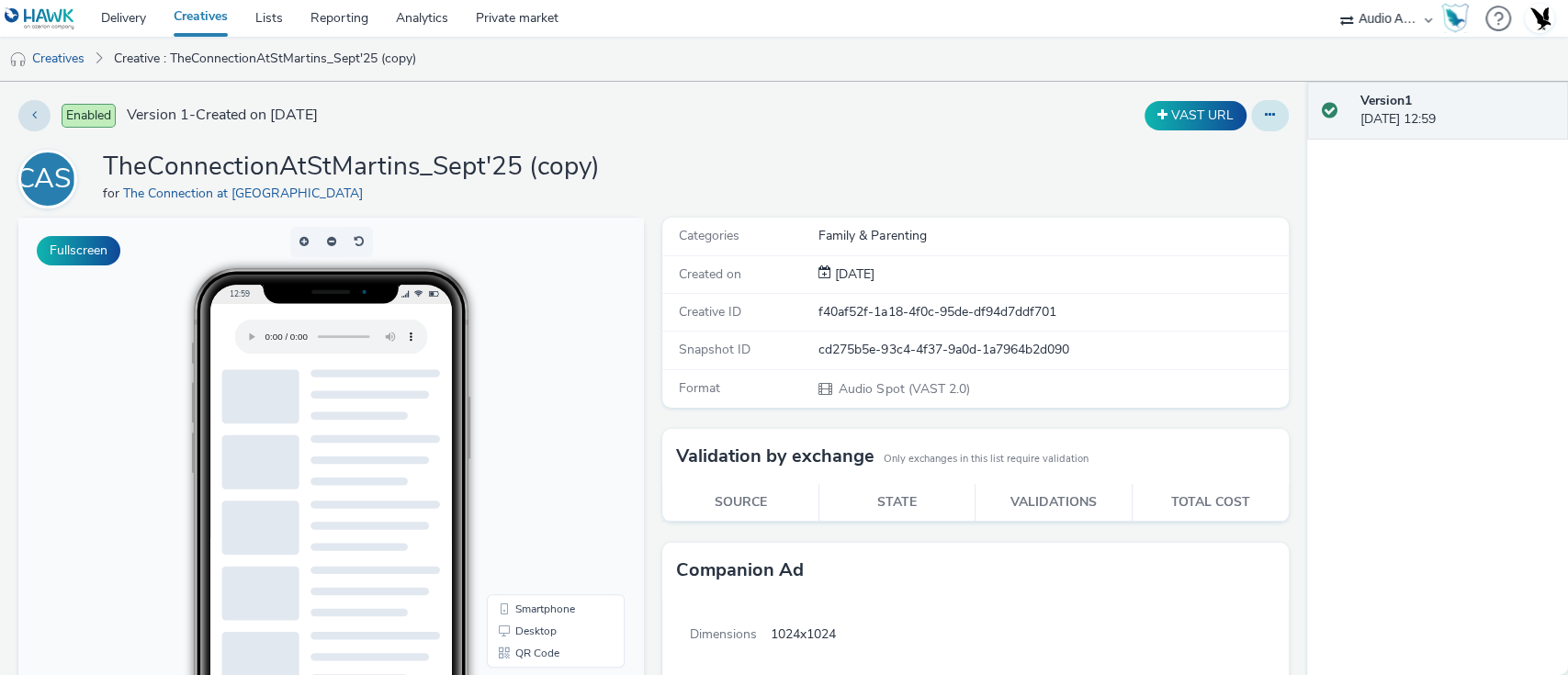
click at [1252, 122] on button at bounding box center [1270, 116] width 38 height 32
click at [1196, 156] on link "Edit" at bounding box center [1220, 153] width 138 height 37
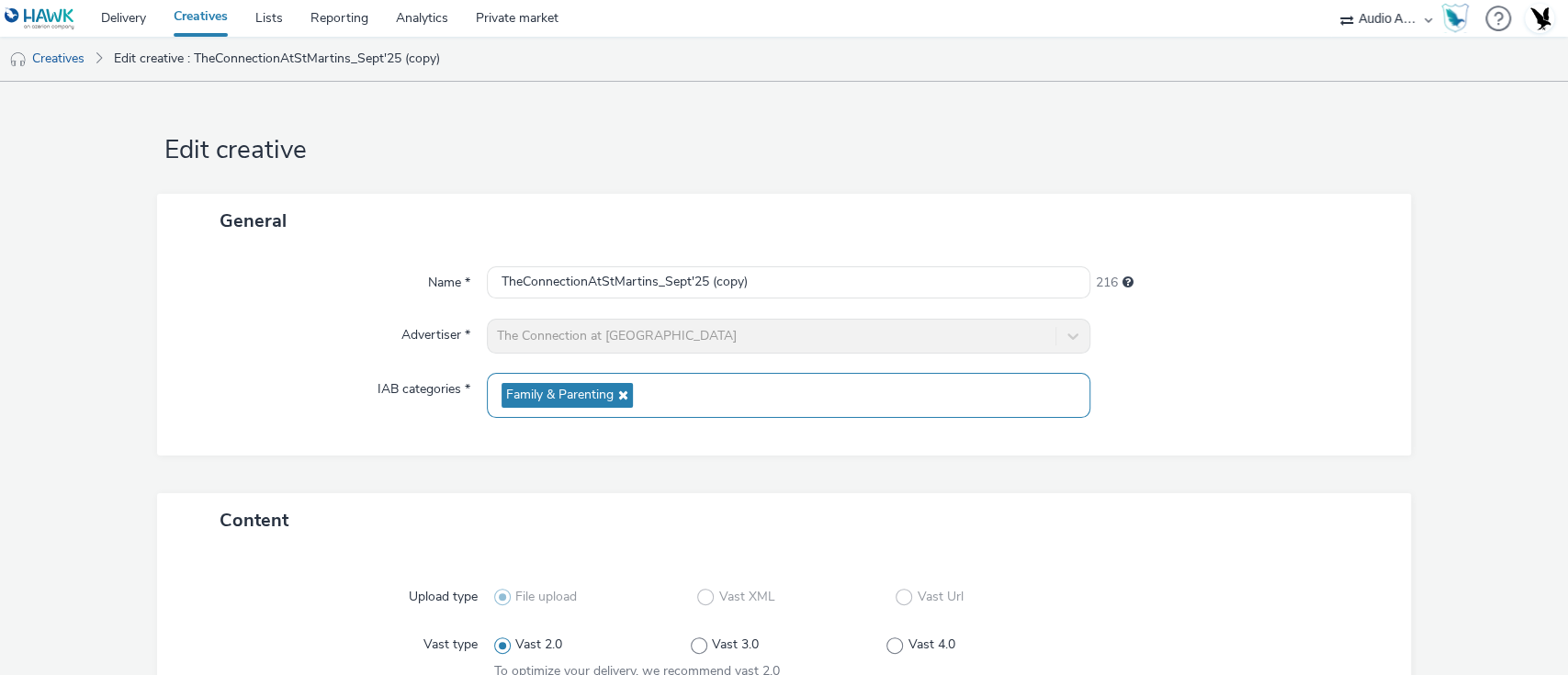
click at [621, 395] on icon at bounding box center [621, 395] width 15 height 13
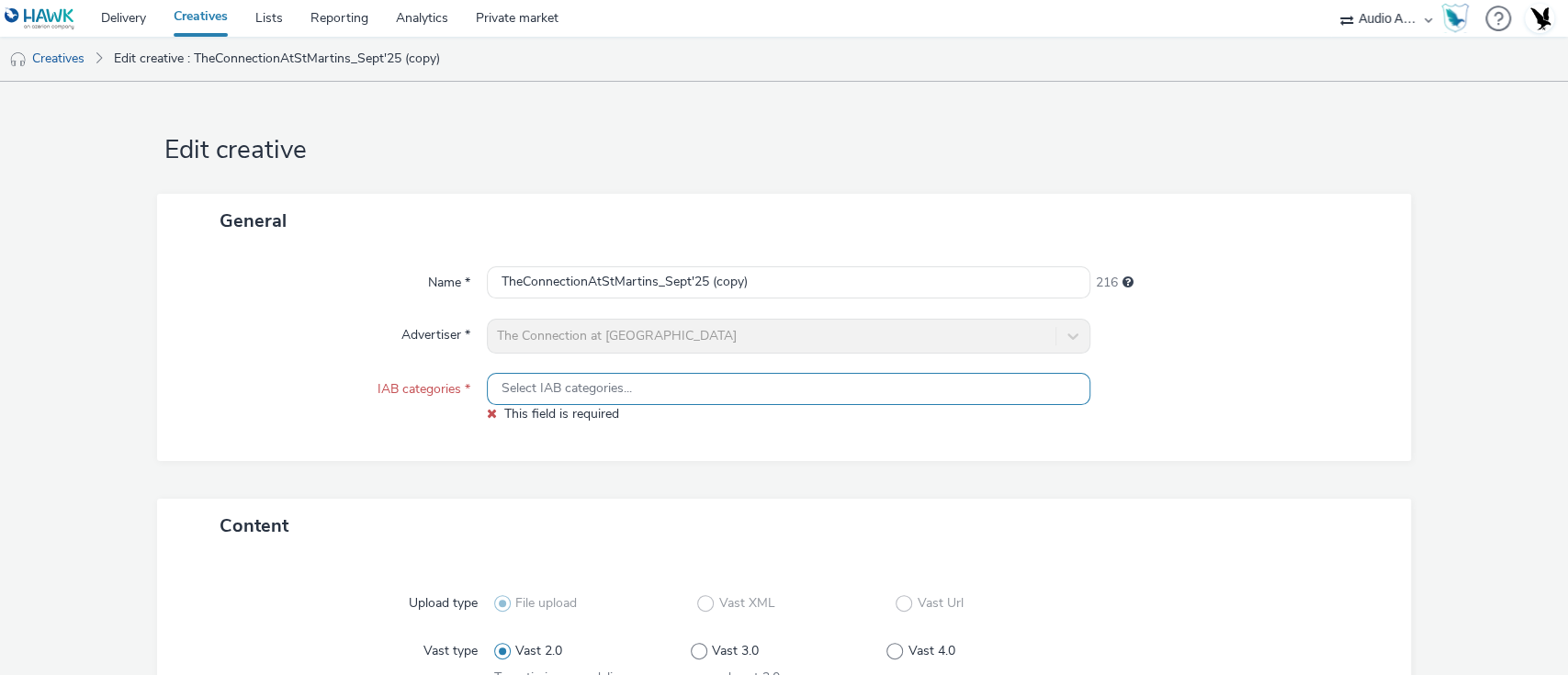
click at [598, 385] on span "Select IAB categories..." at bounding box center [567, 388] width 131 height 16
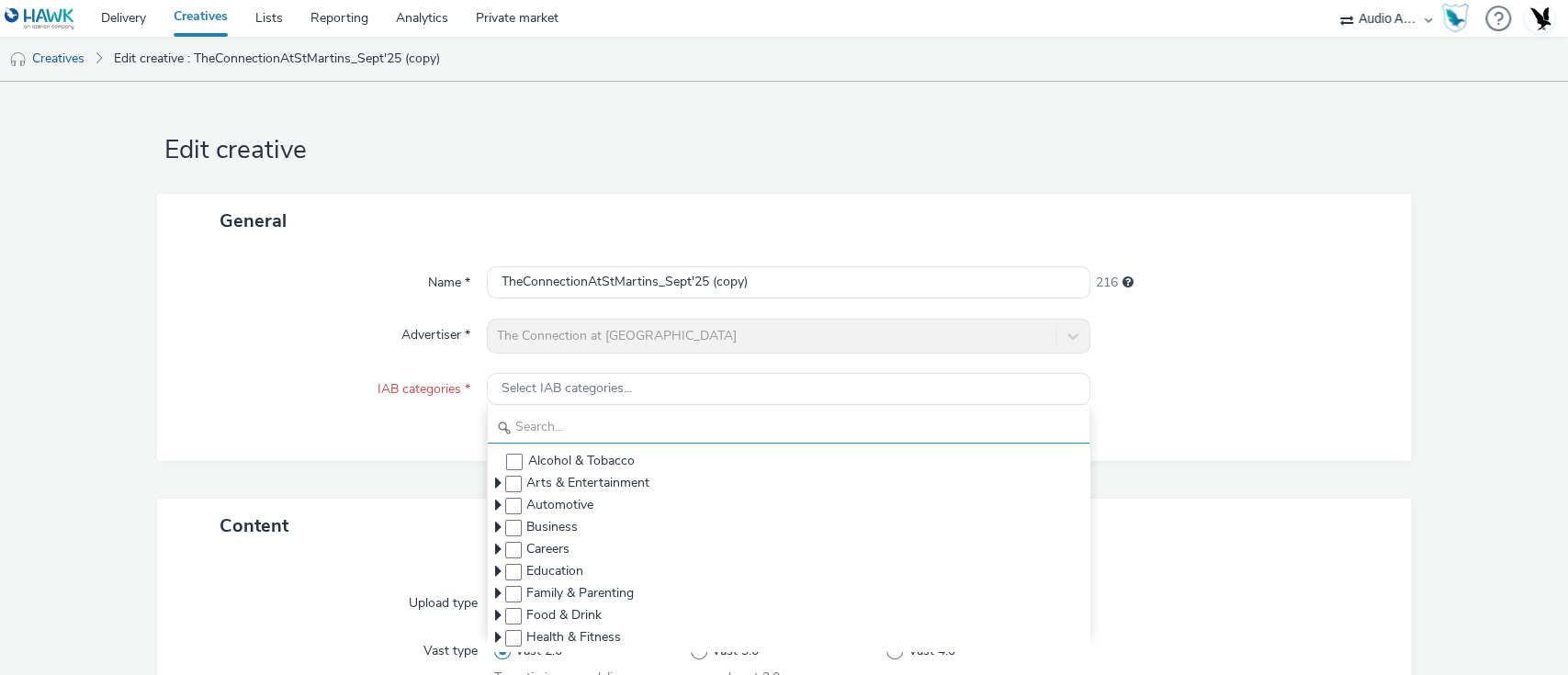
click at [573, 427] on input "text" at bounding box center [790, 427] width 603 height 32
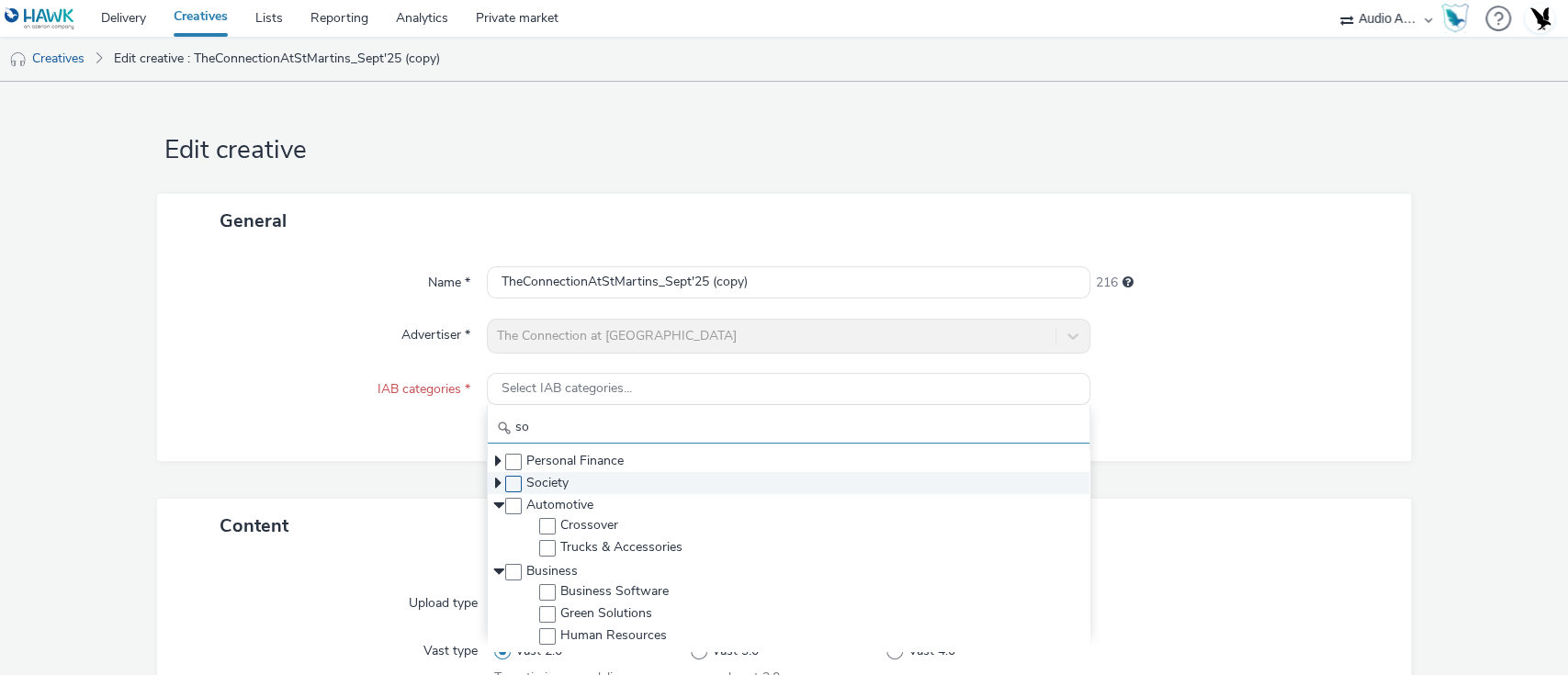
type input "so"
click at [509, 486] on span at bounding box center [514, 484] width 17 height 17
checkbox input "true"
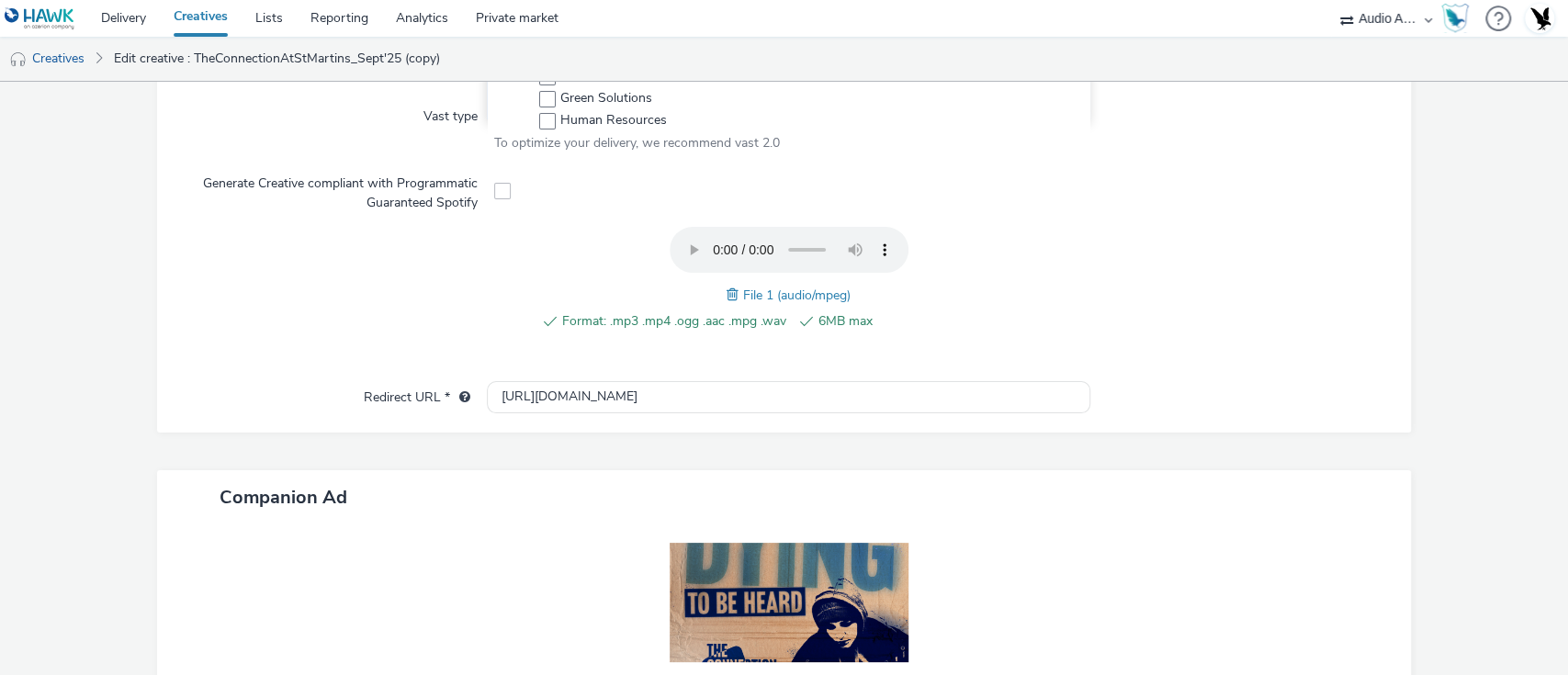
scroll to position [712, 0]
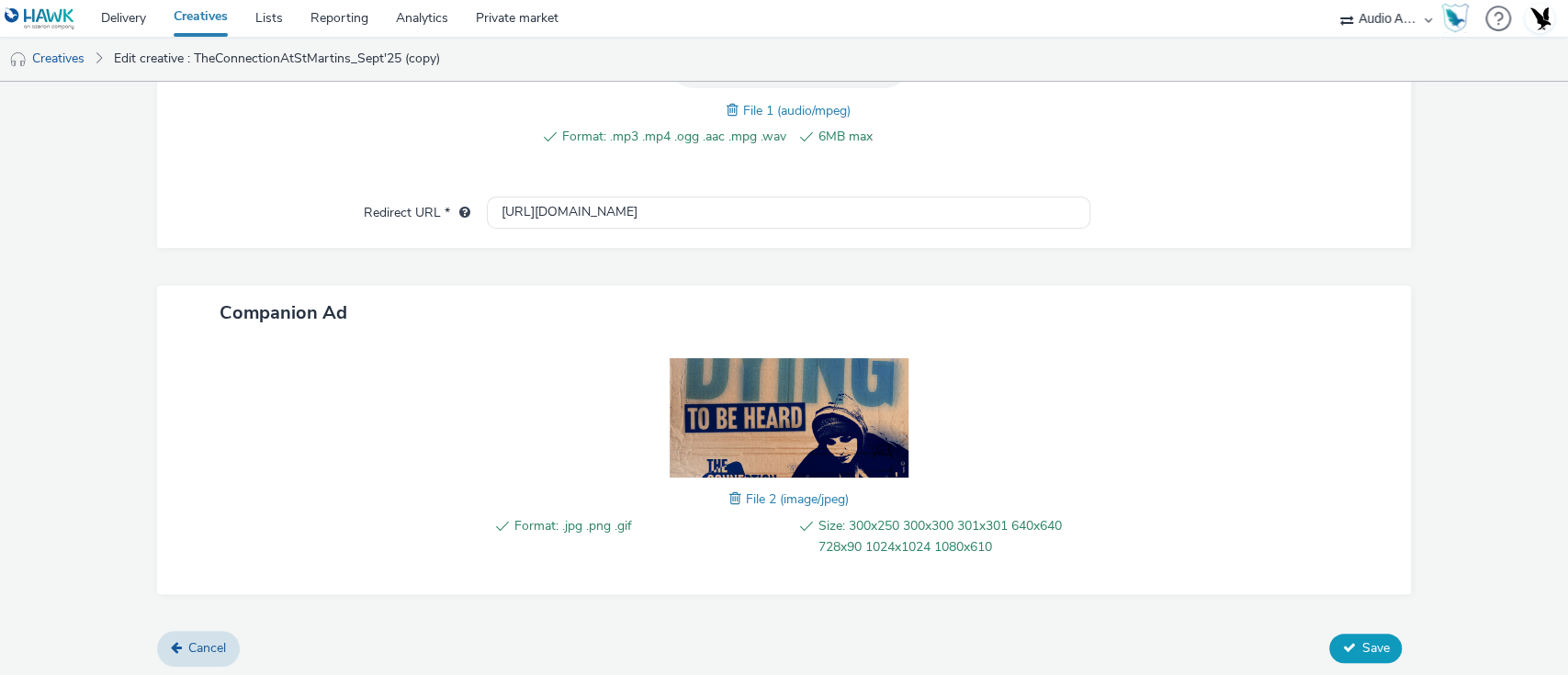
click at [1362, 643] on span "Save" at bounding box center [1376, 647] width 28 height 18
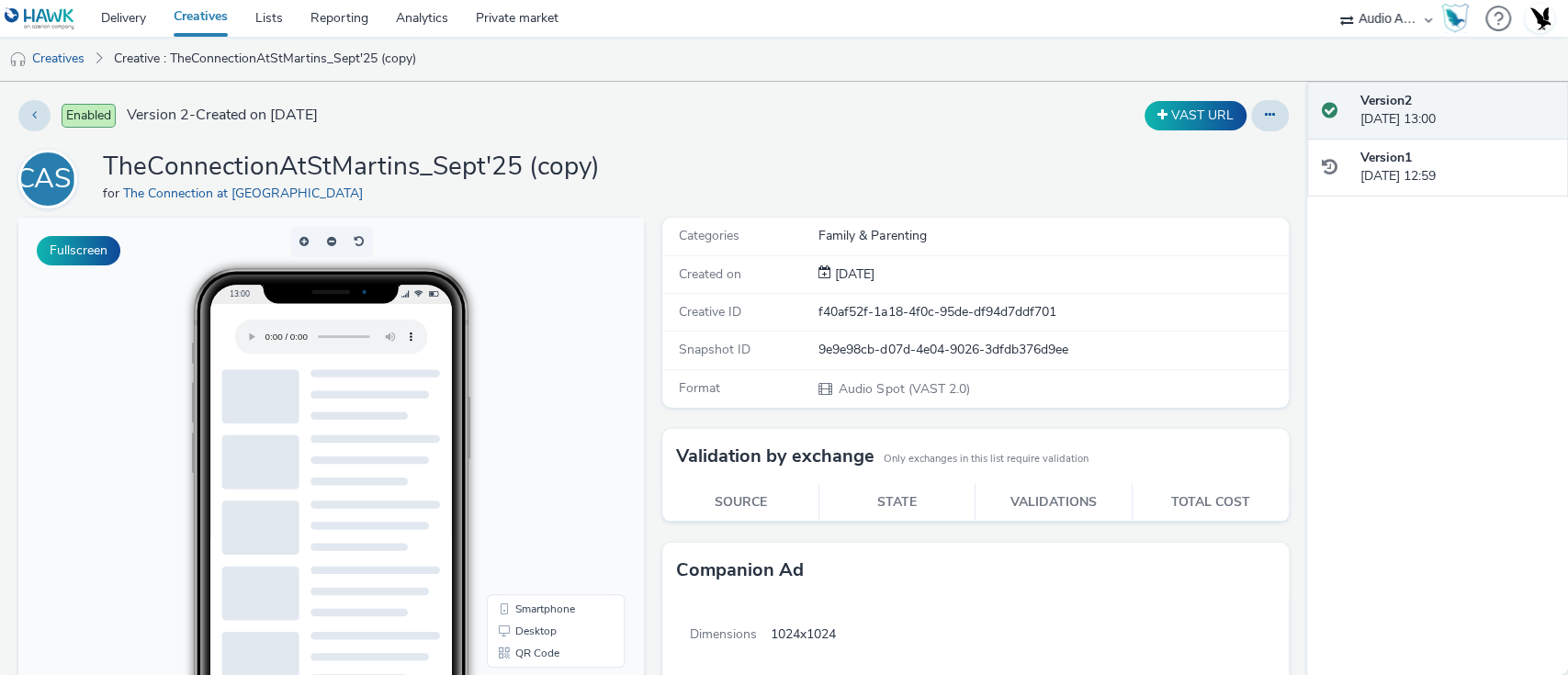
click at [966, 249] on div "Categories Family & Parenting" at bounding box center [975, 236] width 625 height 38
click at [1266, 118] on icon at bounding box center [1270, 115] width 10 height 13
click at [1240, 146] on link "Edit" at bounding box center [1220, 153] width 138 height 37
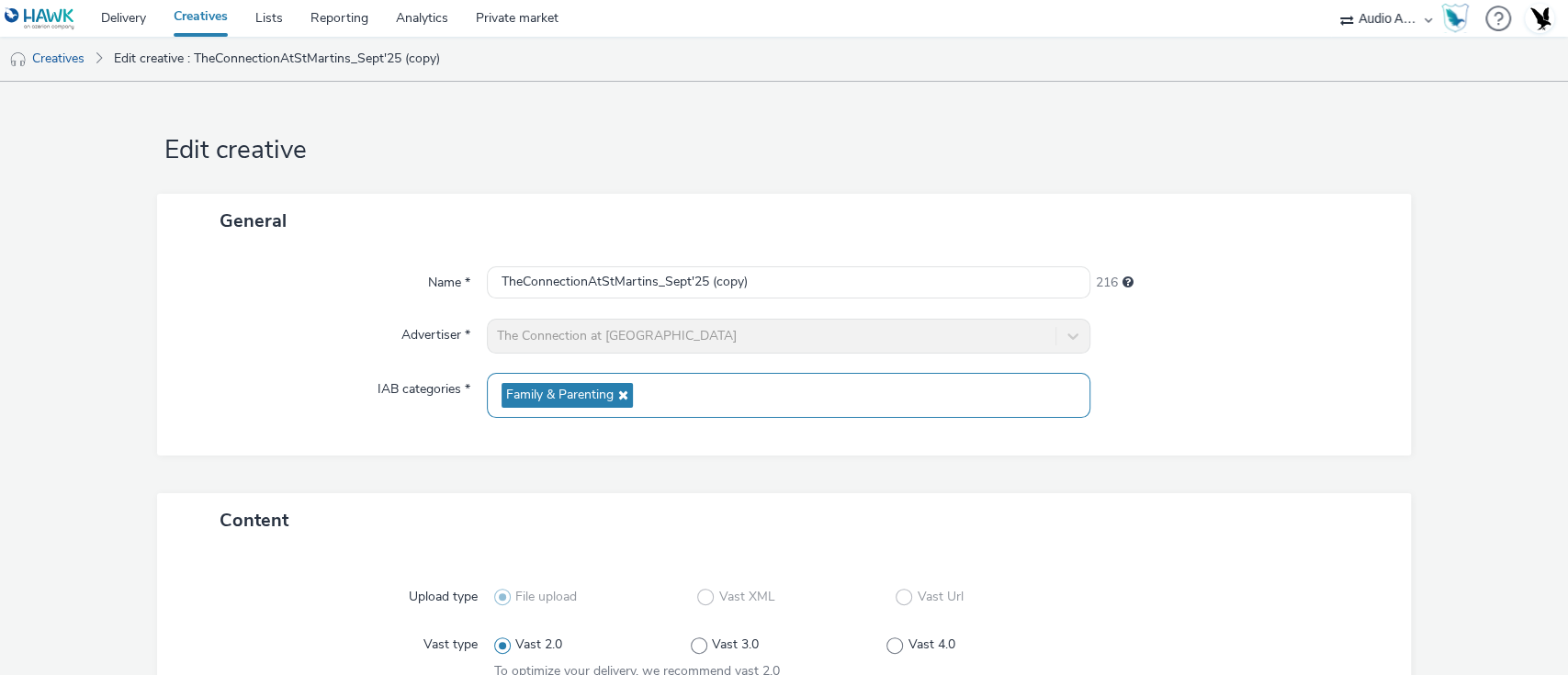
click at [614, 397] on icon at bounding box center [621, 395] width 15 height 13
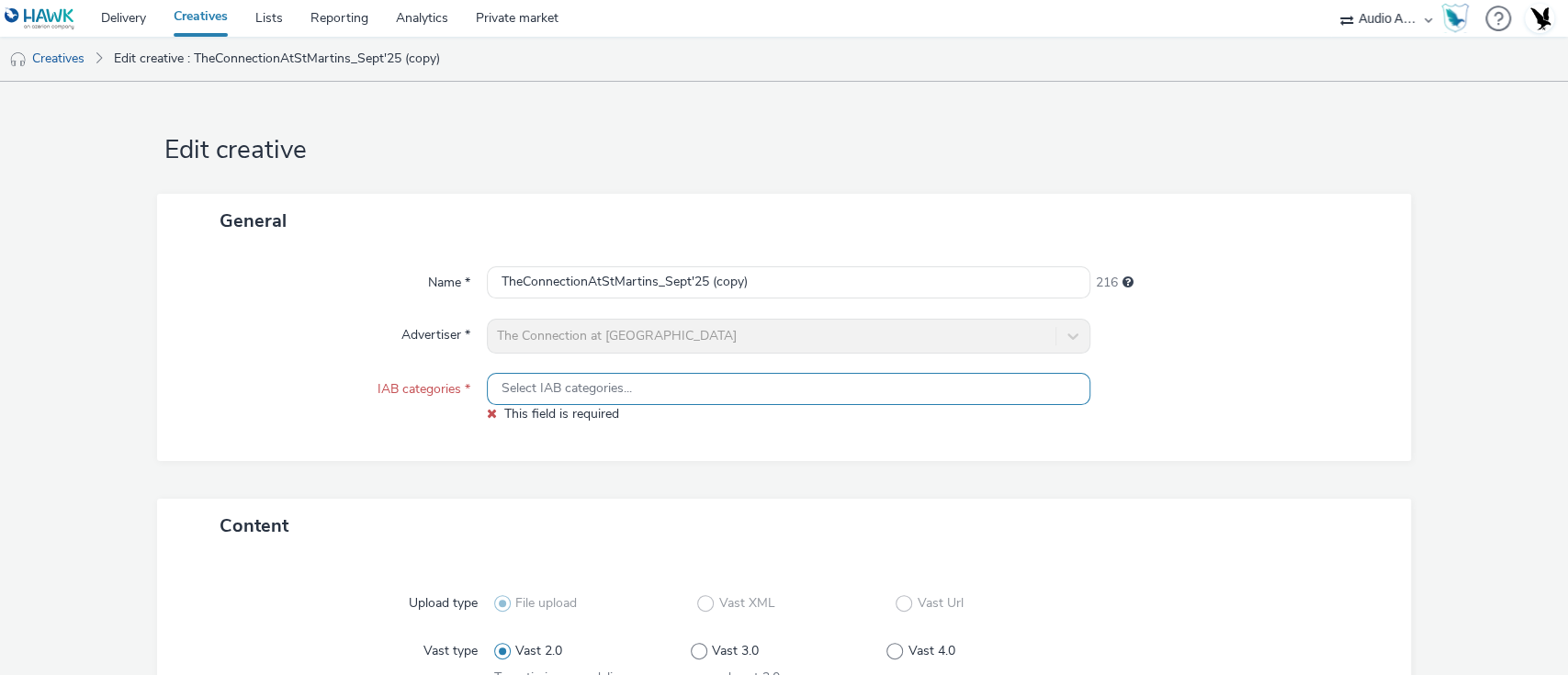
click at [614, 397] on span "Select IAB categories..." at bounding box center [567, 388] width 131 height 16
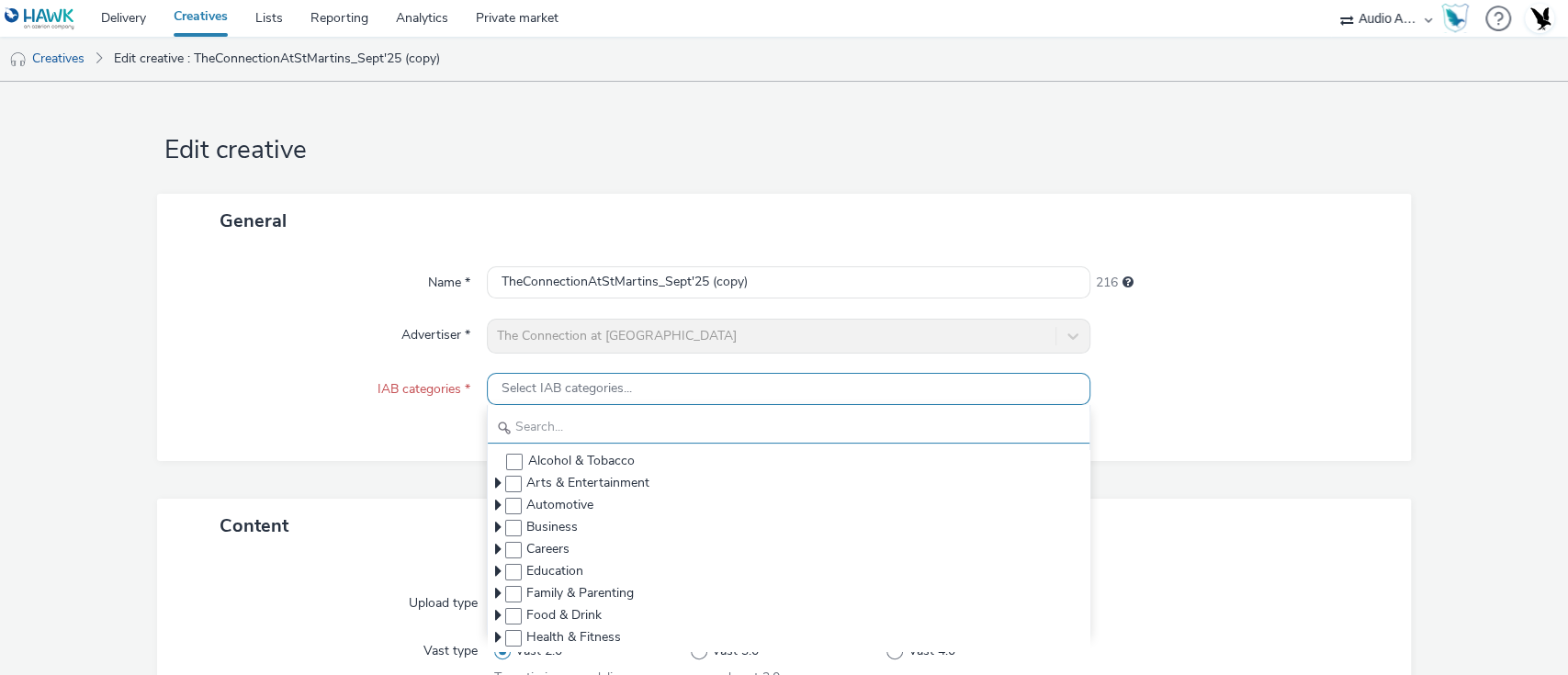
click at [610, 427] on input "text" at bounding box center [790, 427] width 603 height 32
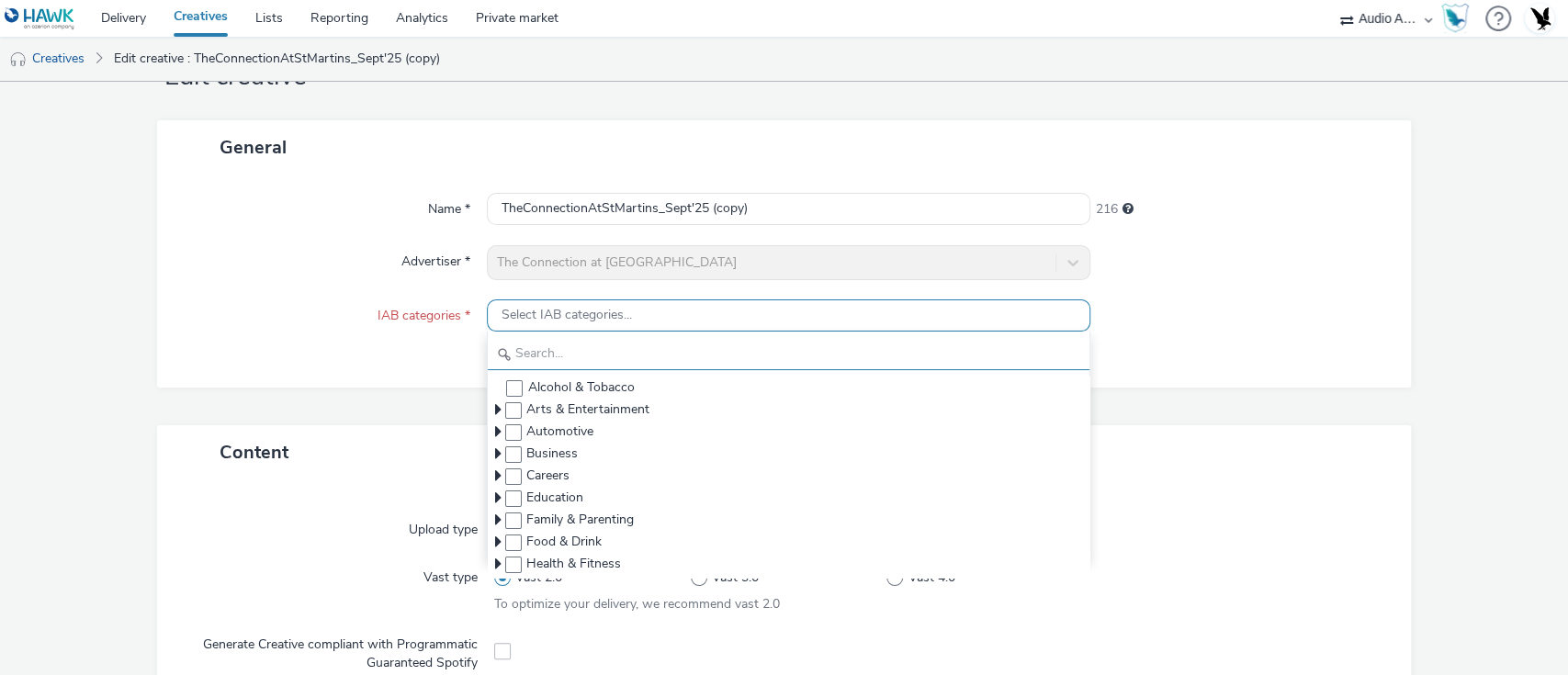
scroll to position [74, 0]
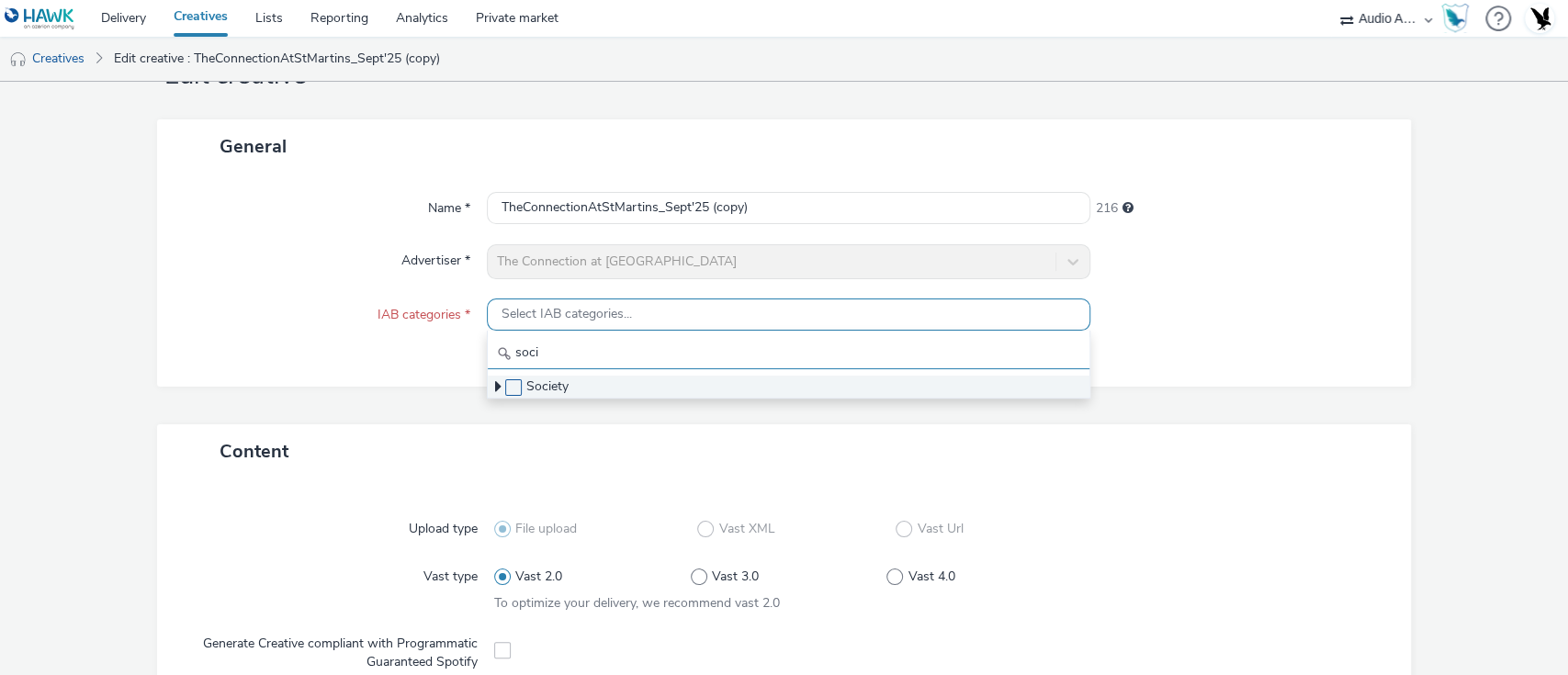
type input "soci"
click at [514, 386] on span at bounding box center [514, 388] width 17 height 17
checkbox input "true"
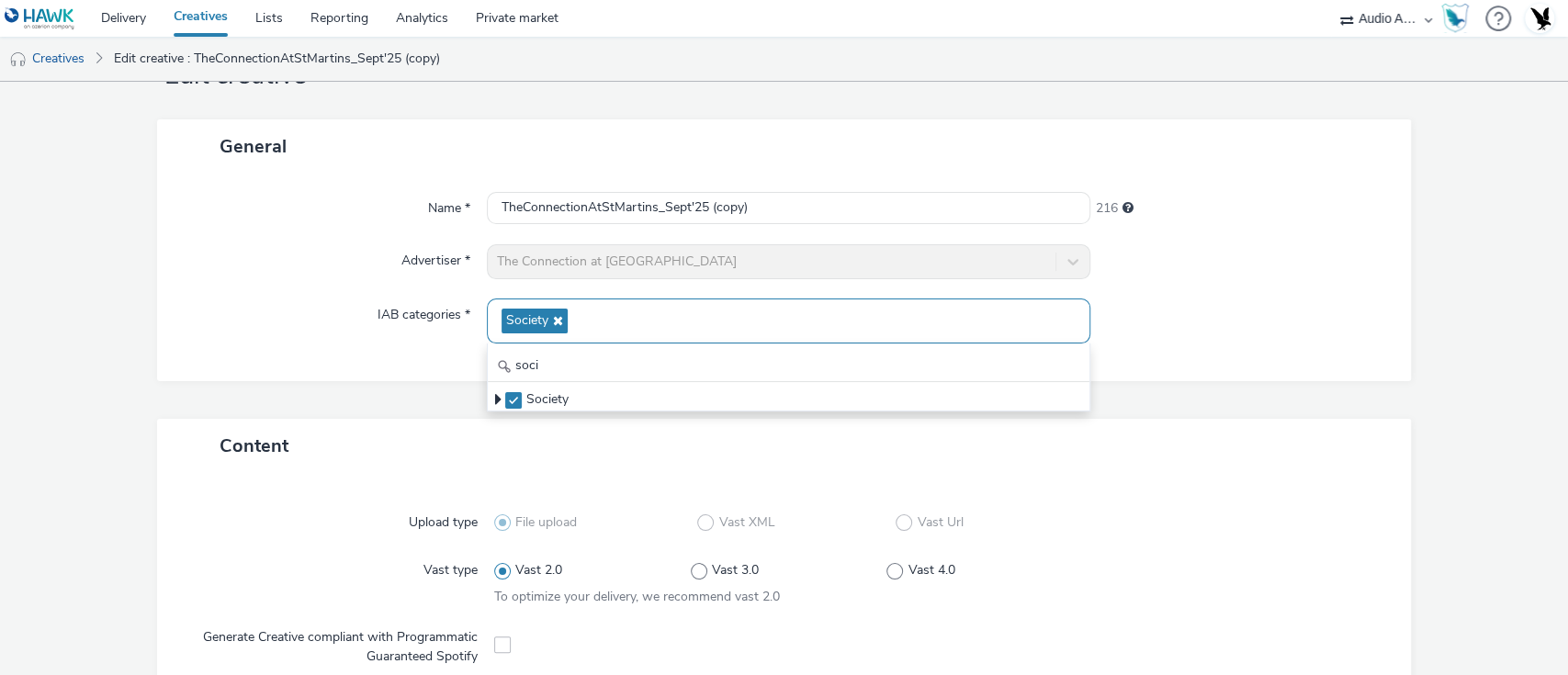
click at [1333, 271] on div at bounding box center [1241, 261] width 302 height 35
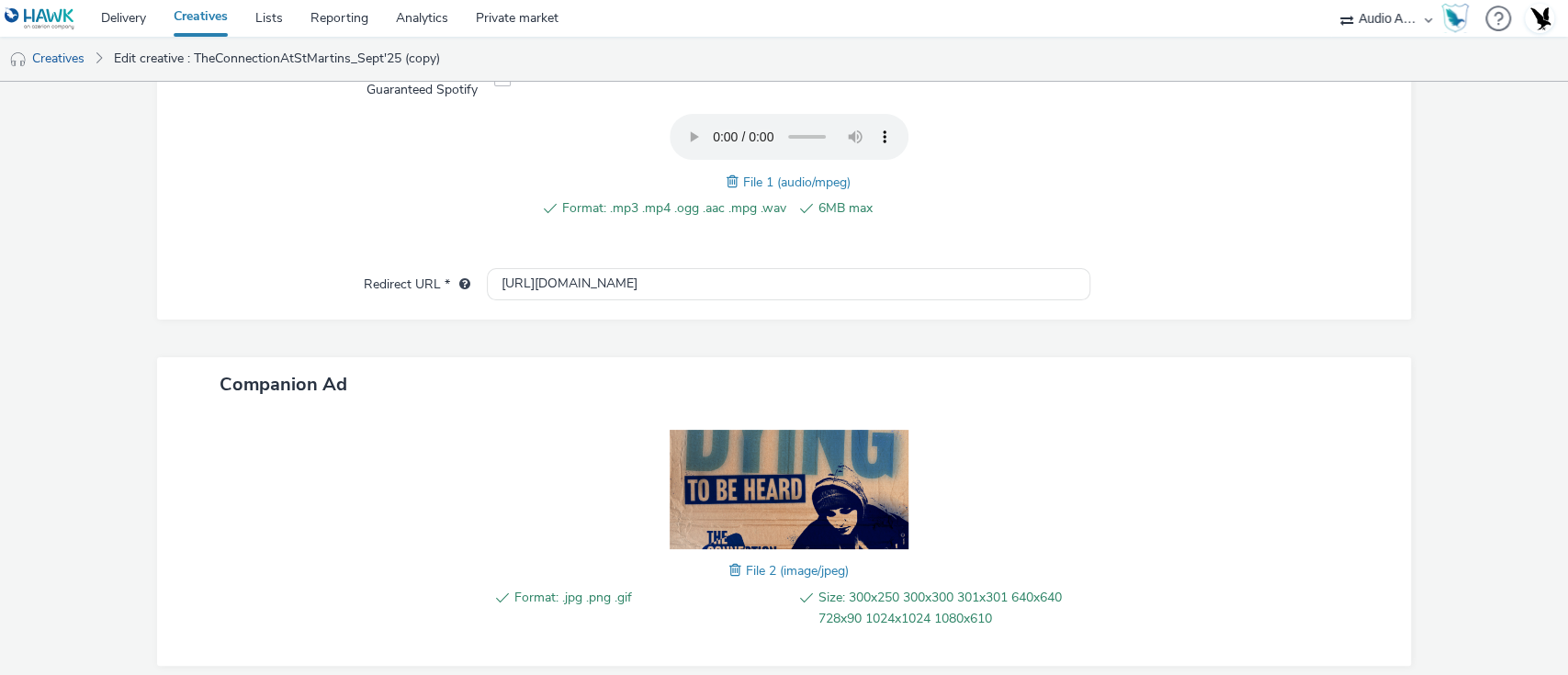
scroll to position [712, 0]
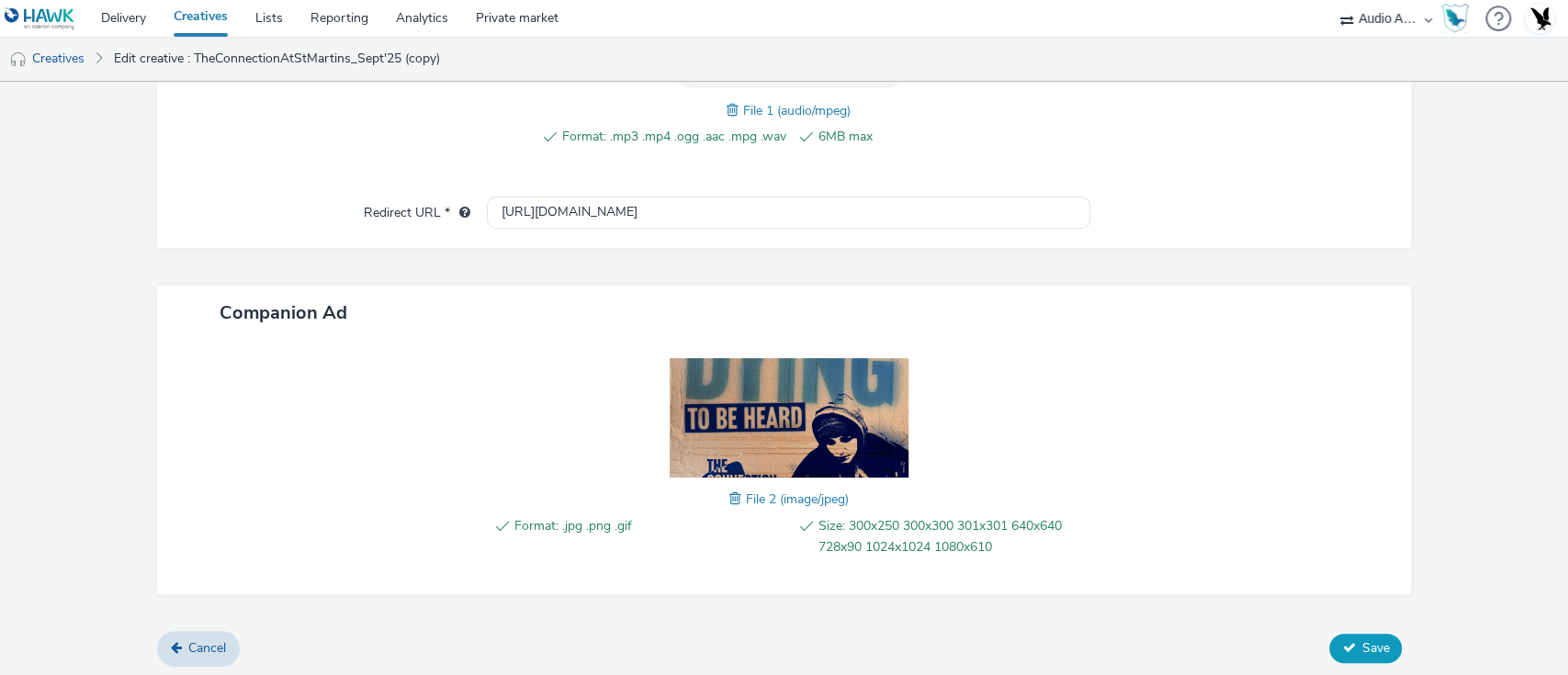
click at [1362, 639] on span "Save" at bounding box center [1376, 647] width 28 height 18
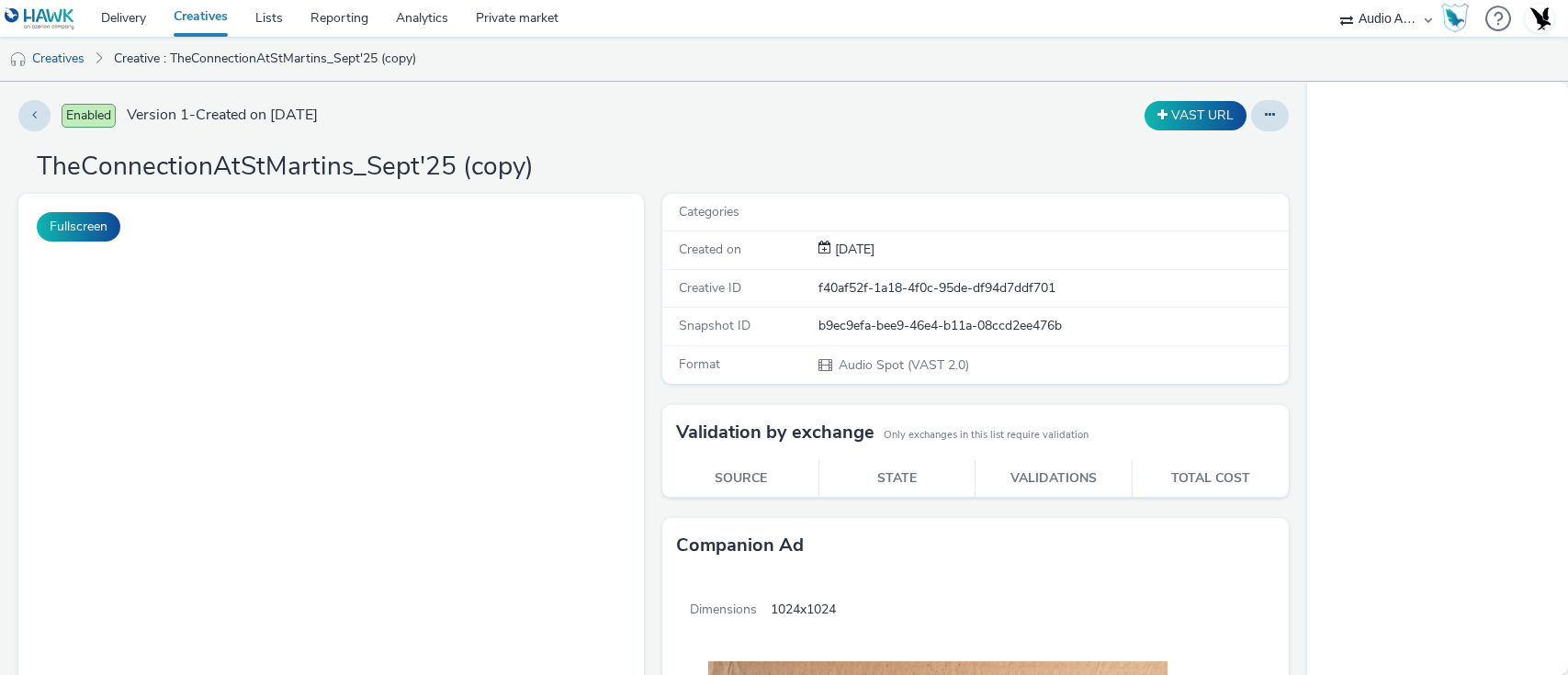
select select "72000950-a0a7-427d-a4e5-c6bc812fbb51"
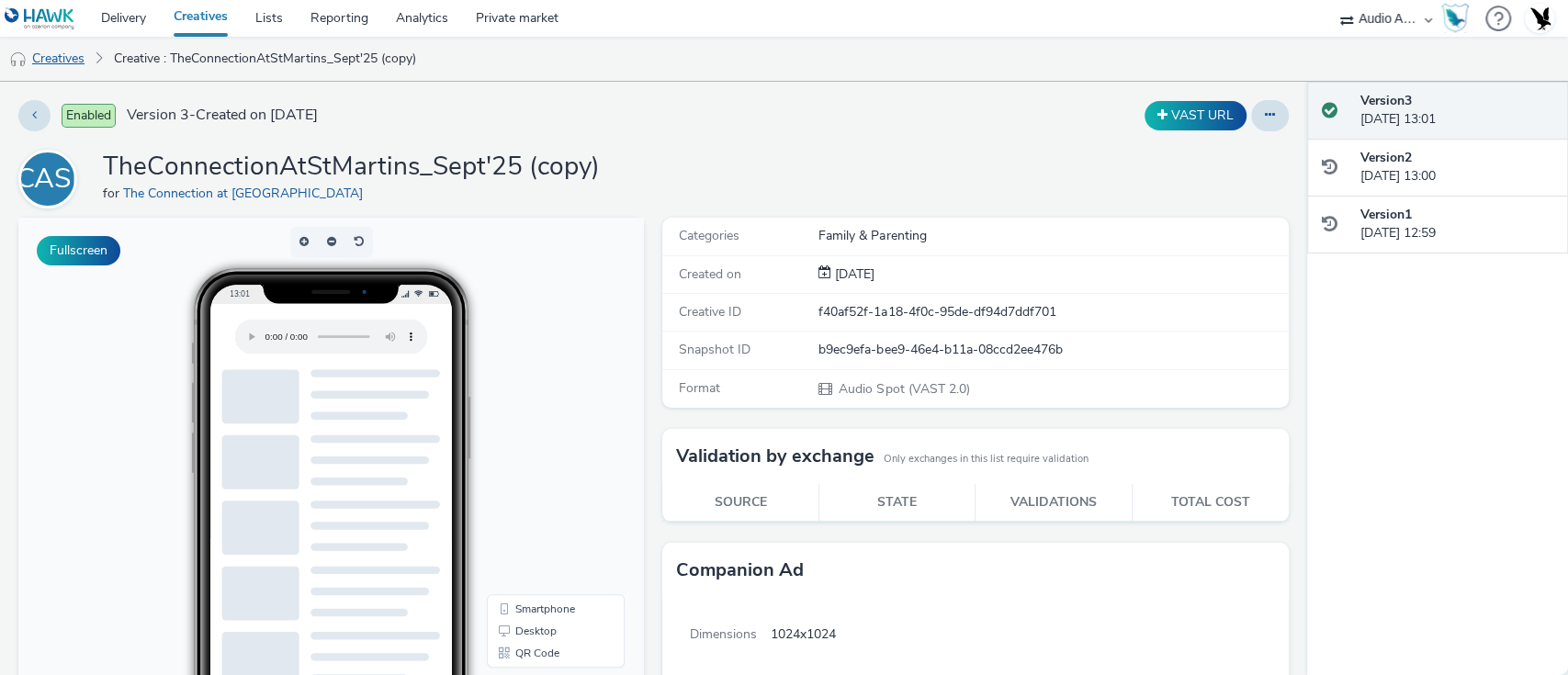
click at [83, 47] on link "Creatives" at bounding box center [46, 59] width 94 height 45
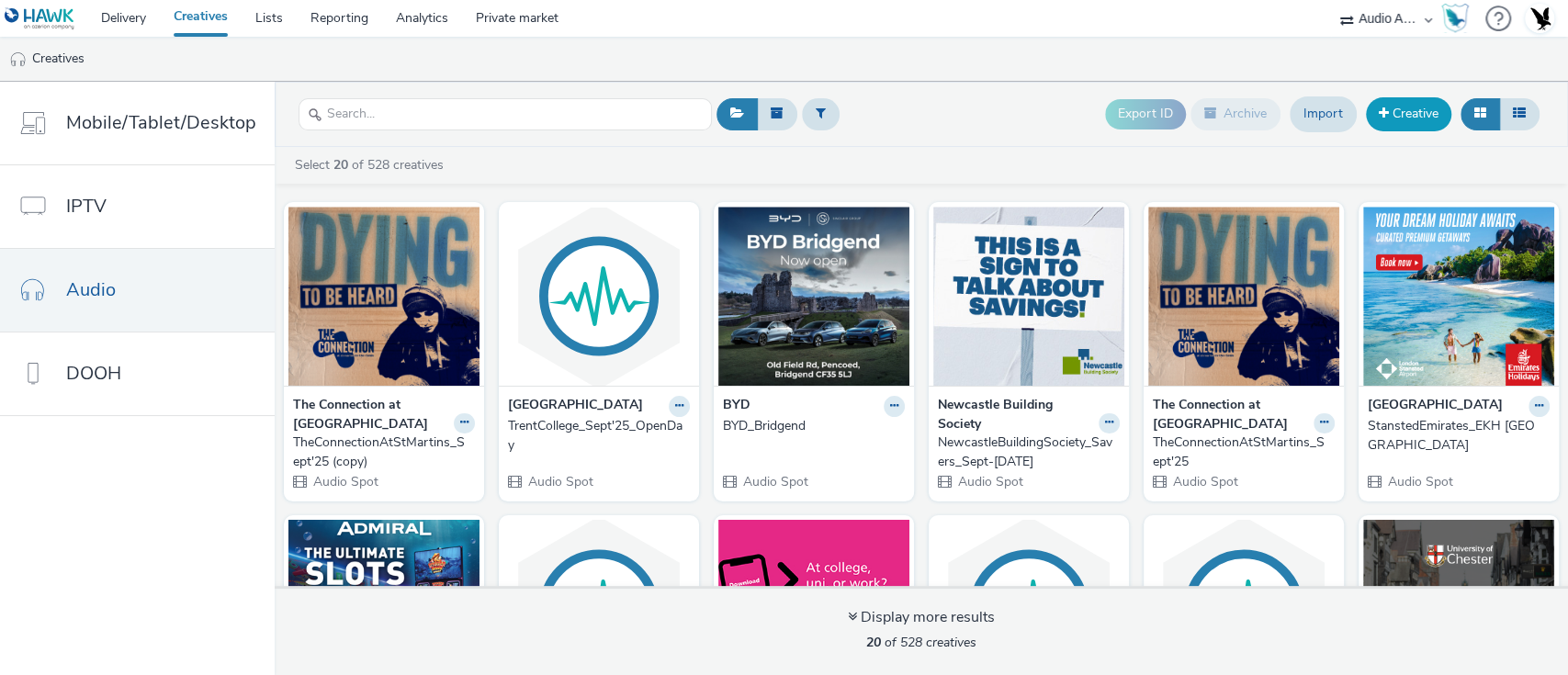
click at [1418, 111] on link "Creative" at bounding box center [1408, 114] width 85 height 33
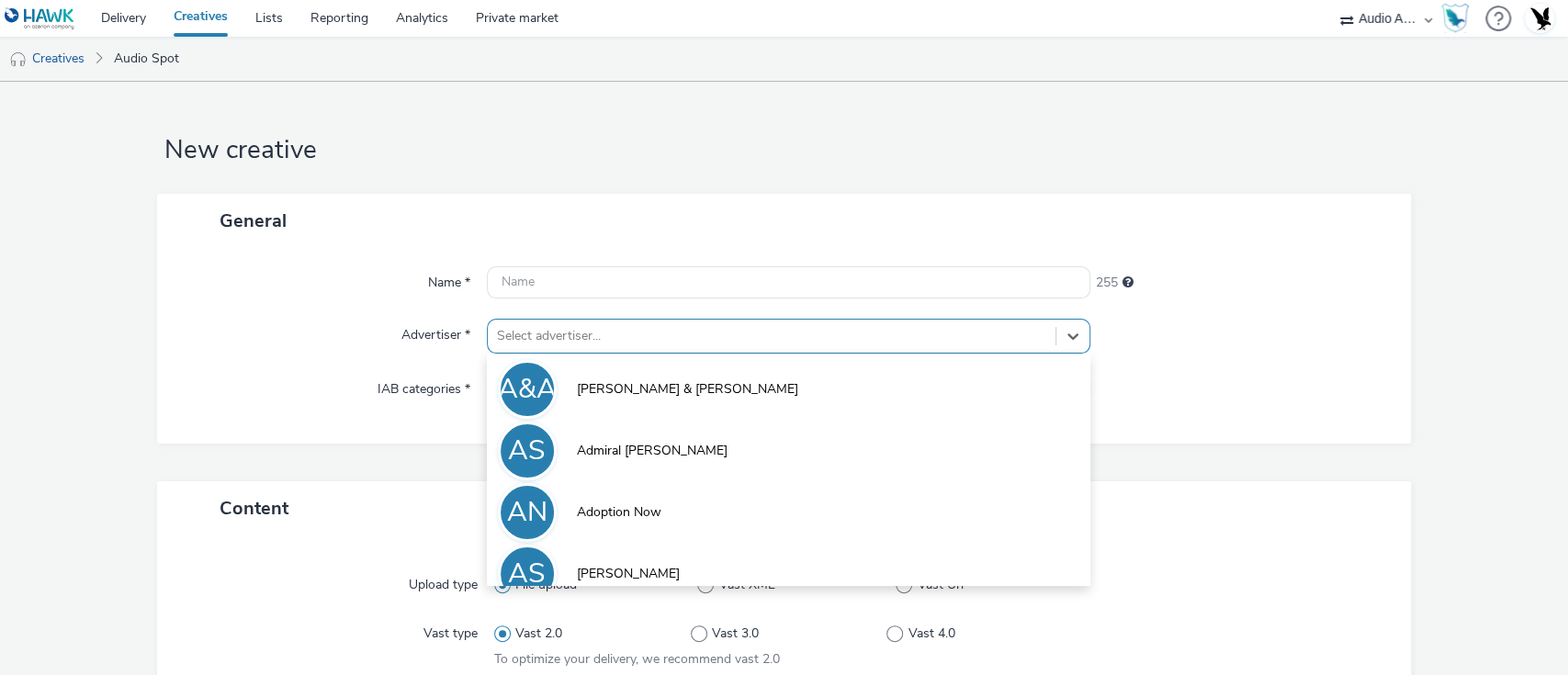
click at [684, 325] on div "option [PERSON_NAME] & [PERSON_NAME] focused, 1 of 9. 9 results available. Use …" at bounding box center [790, 337] width 605 height 35
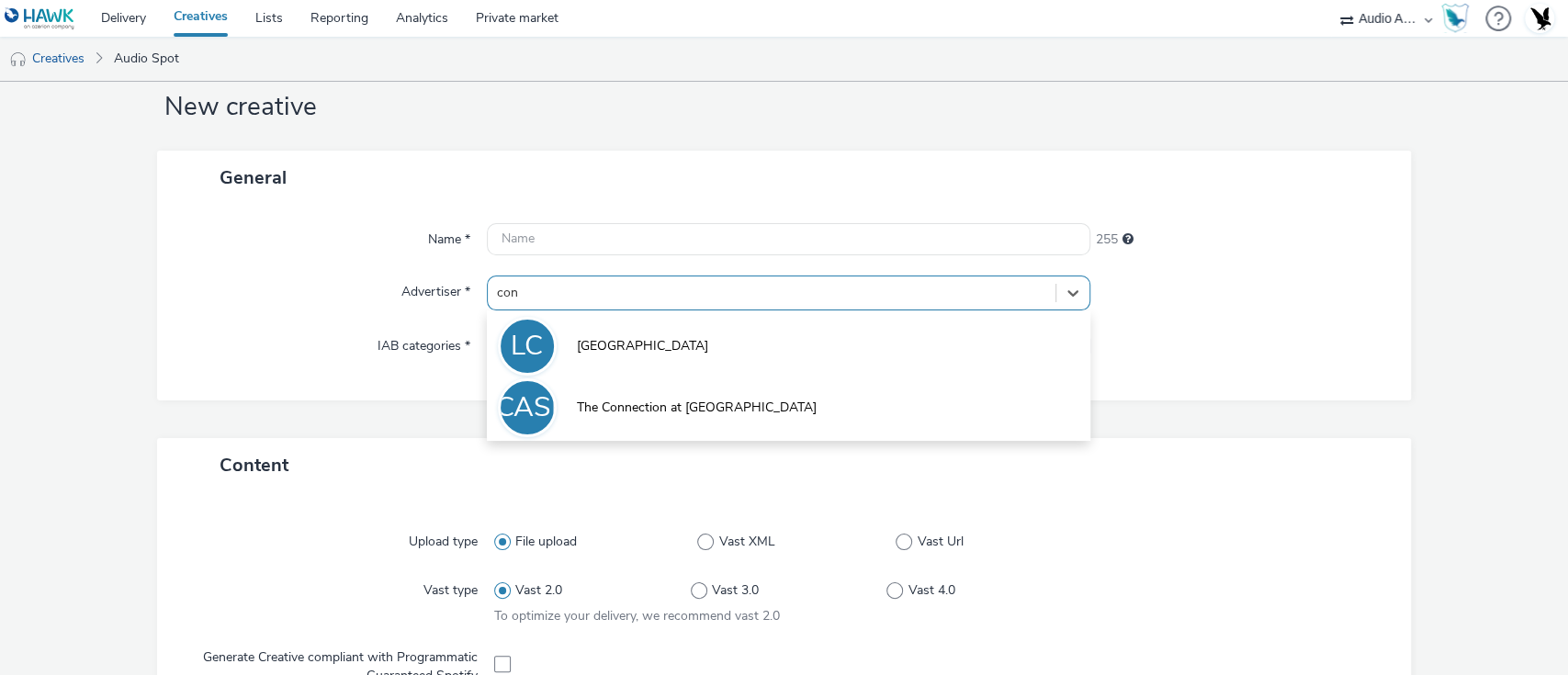
type input "conn"
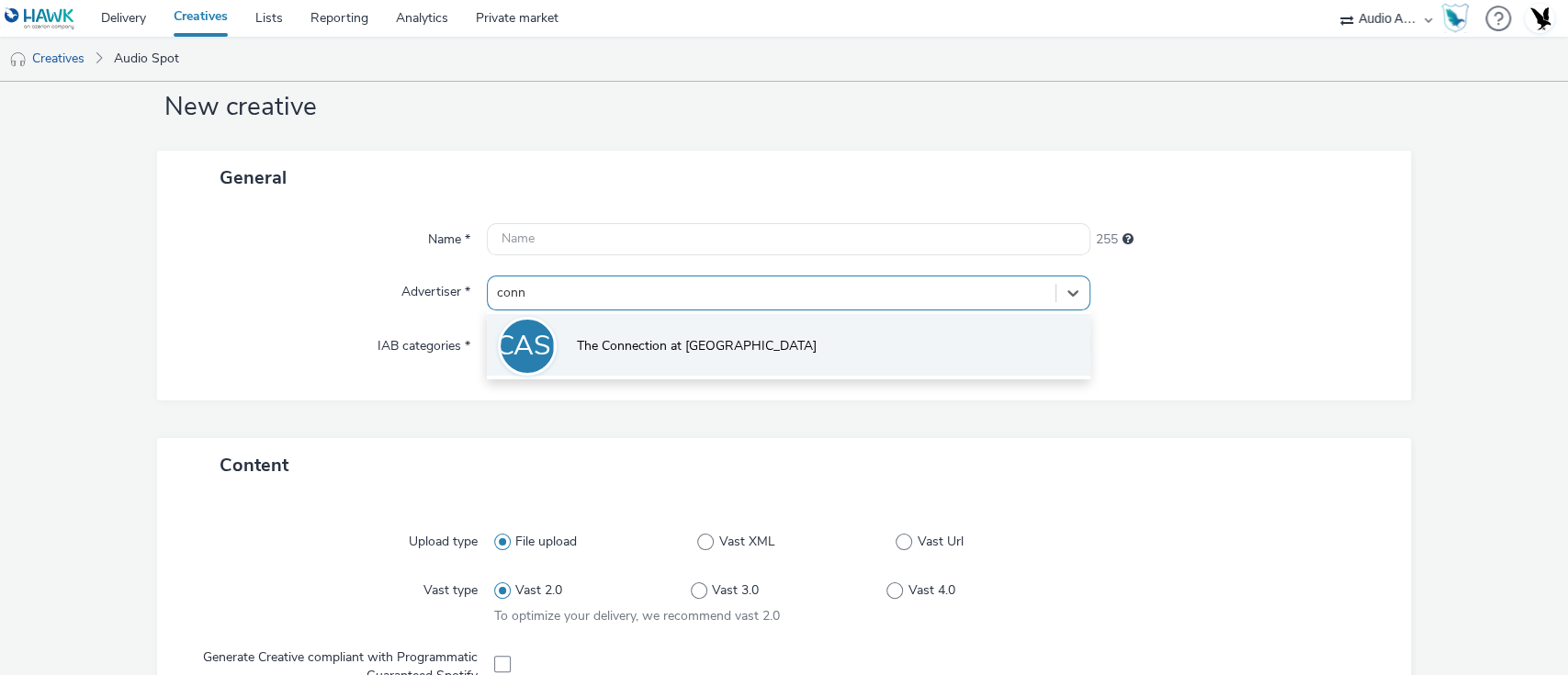
click at [705, 337] on span "The Connection at [GEOGRAPHIC_DATA]" at bounding box center [697, 346] width 239 height 19
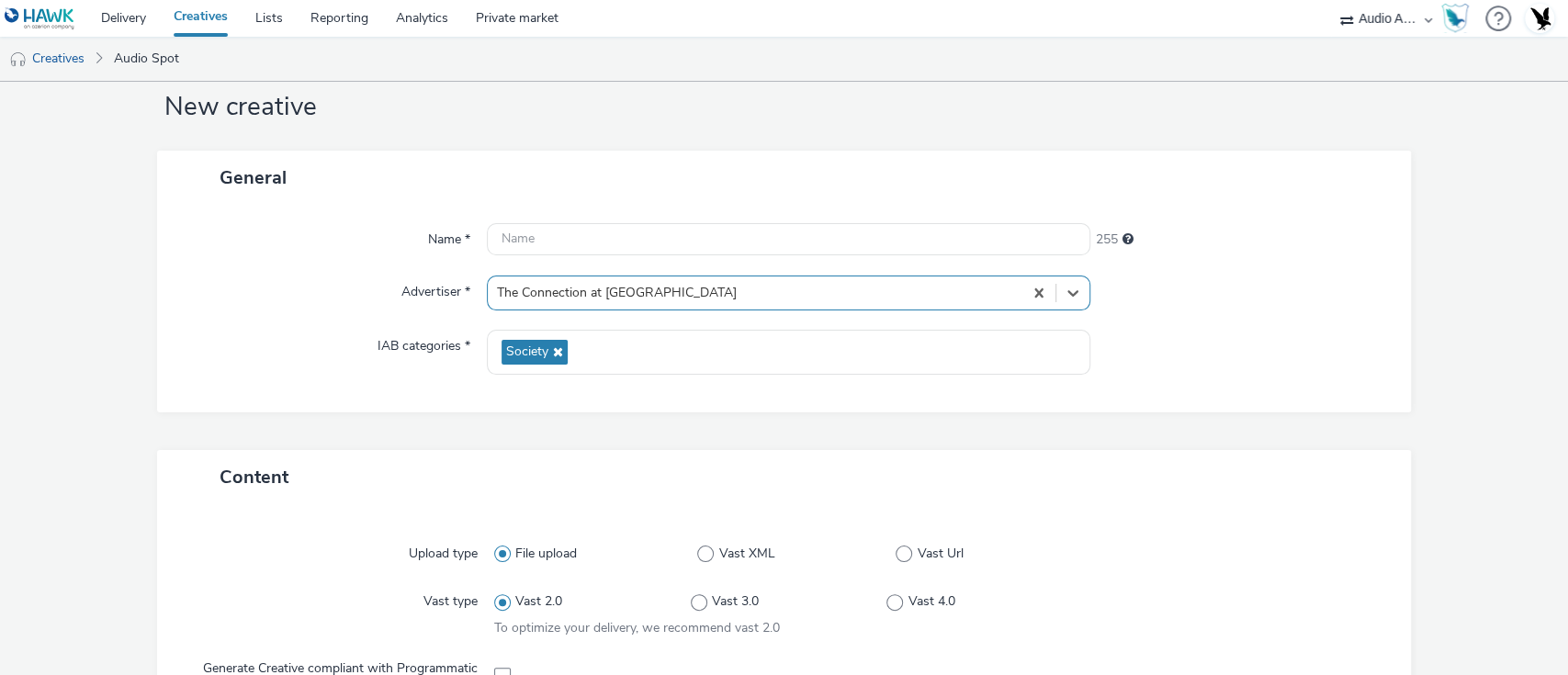
scroll to position [783, 0]
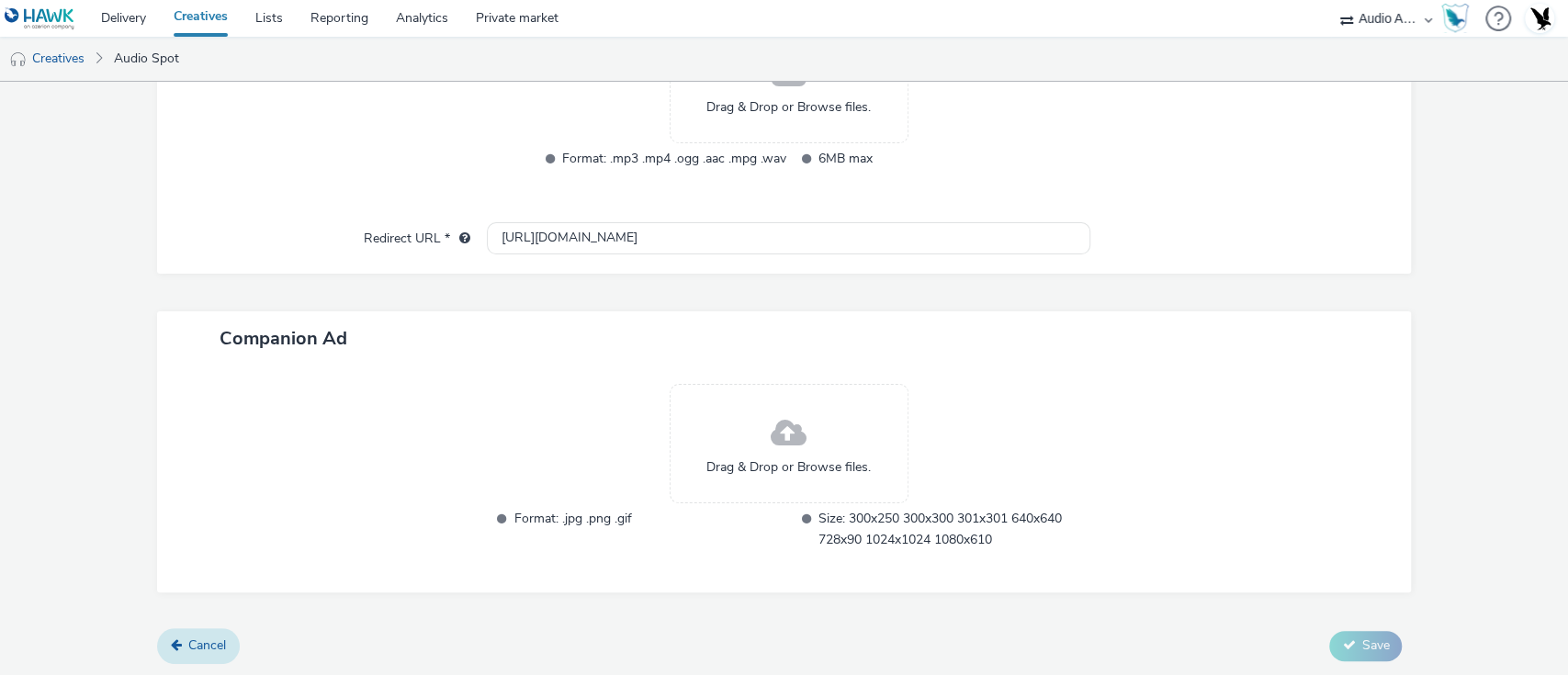
click at [182, 641] on link "Cancel" at bounding box center [198, 645] width 83 height 35
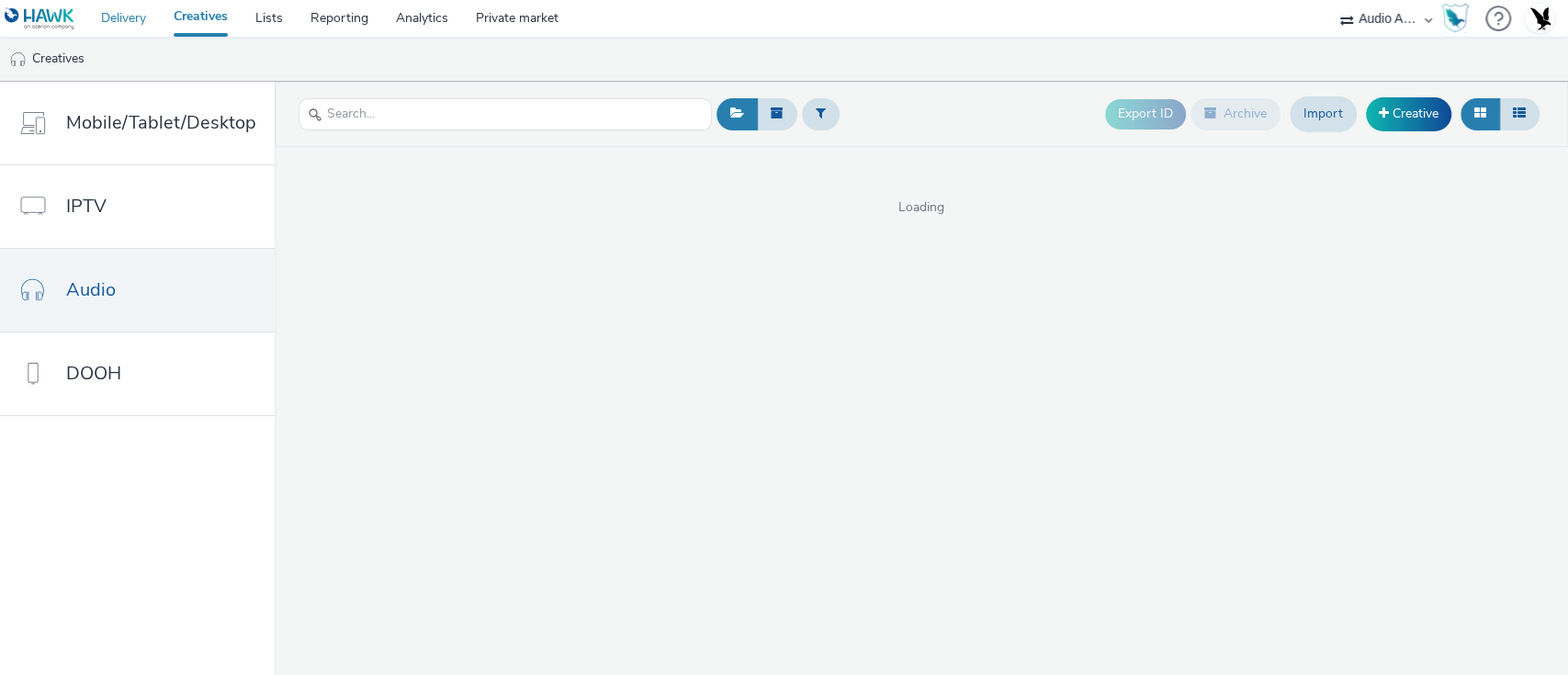
click at [109, 11] on link "Delivery" at bounding box center [123, 19] width 72 height 37
